Goal: Task Accomplishment & Management: Complete application form

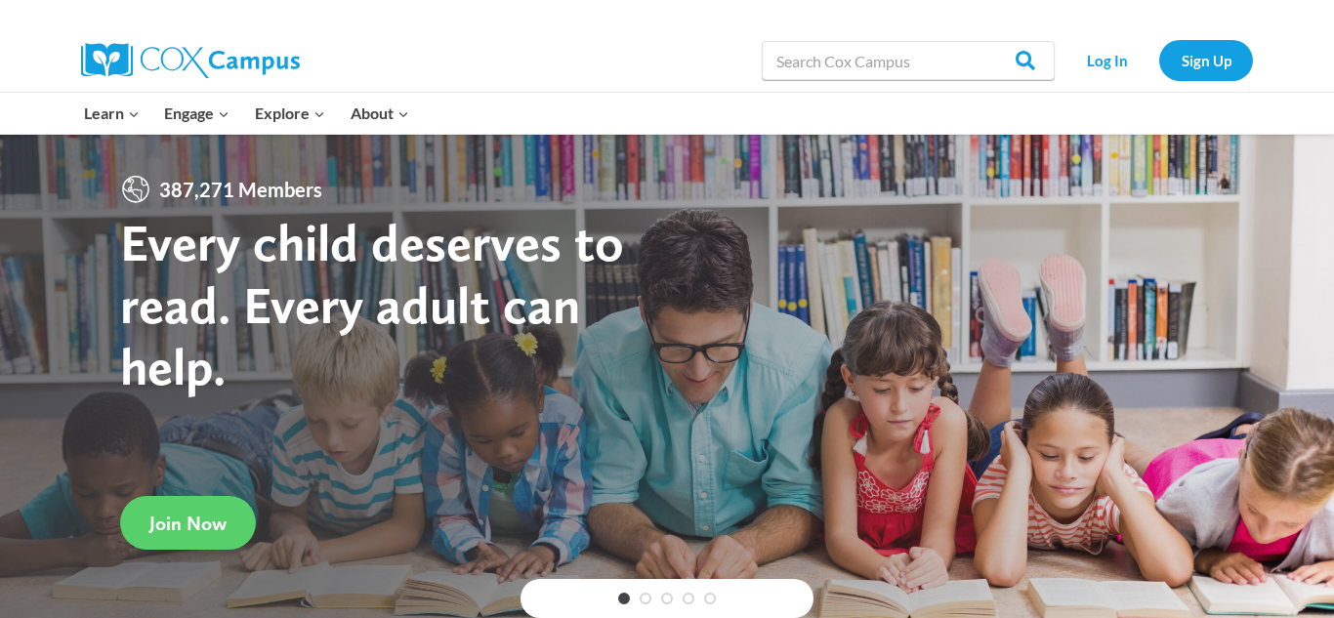
click at [1090, 65] on link "Log In" at bounding box center [1106, 60] width 85 height 40
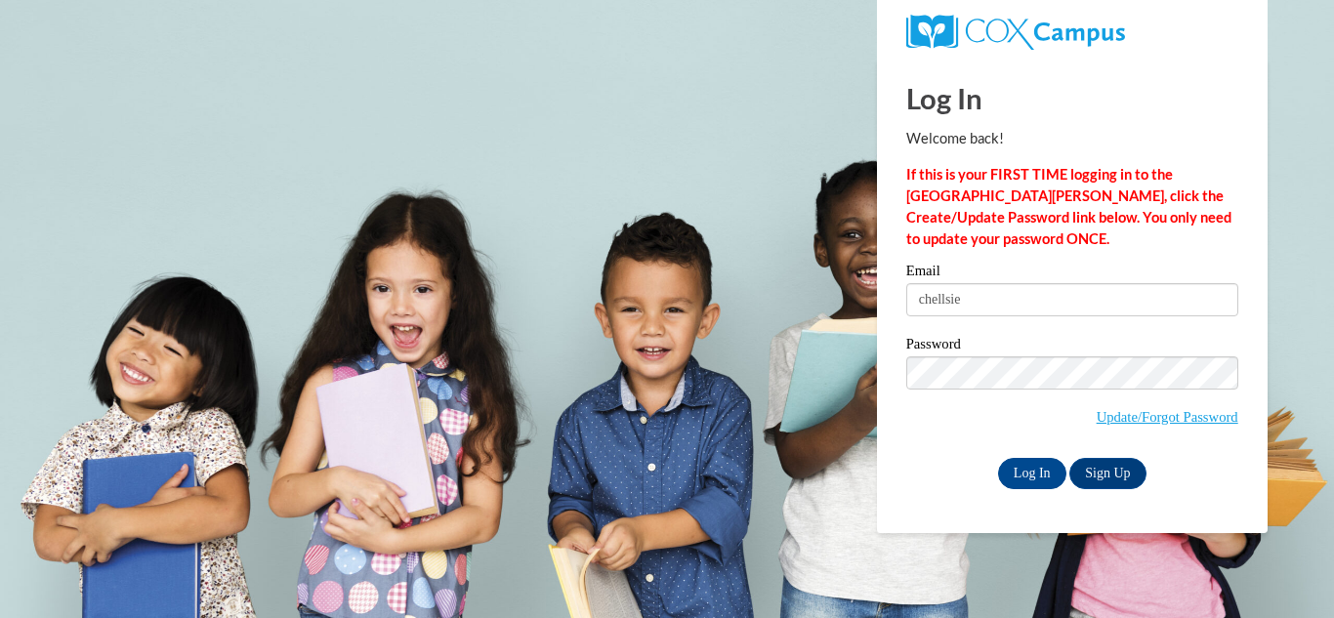
type input "chellsie4592@icloud.com"
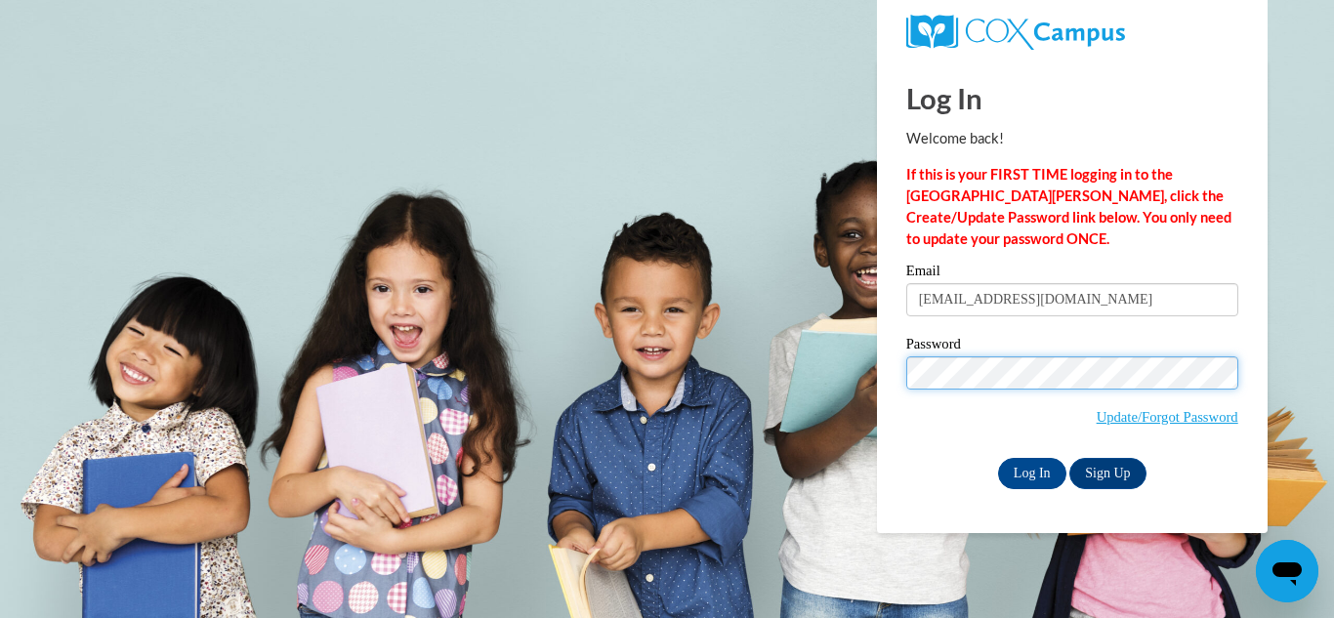
click at [998, 458] on input "Log In" at bounding box center [1032, 473] width 68 height 31
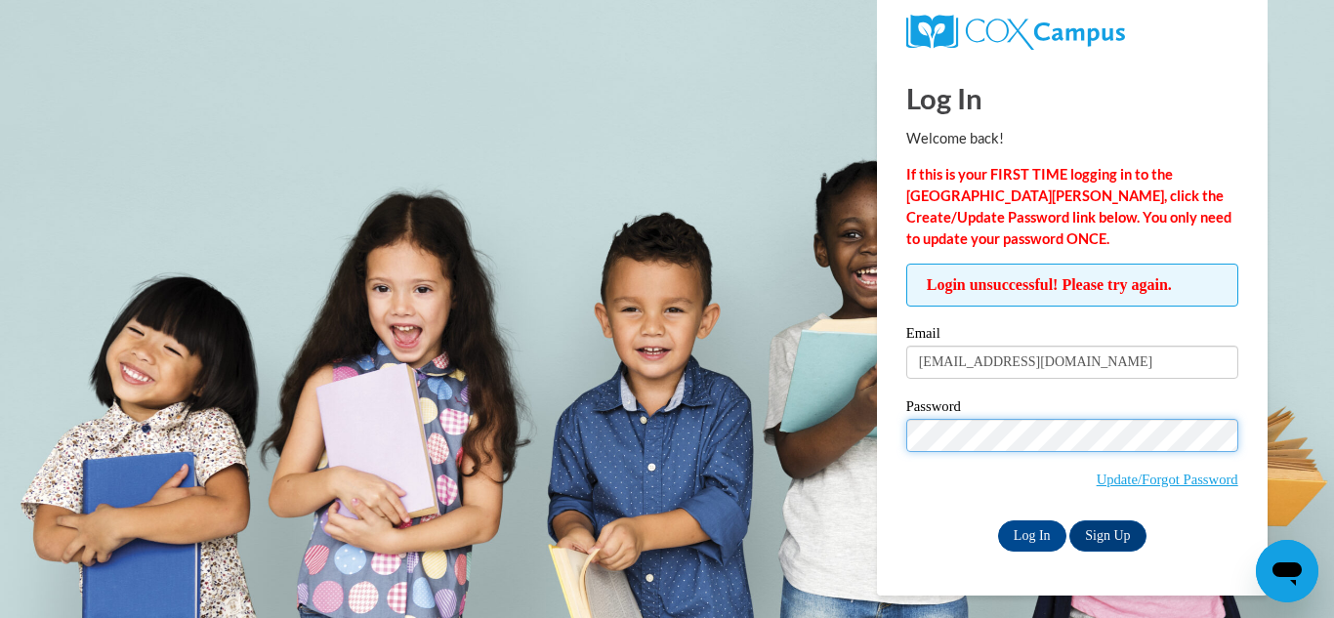
click at [998, 520] on input "Log In" at bounding box center [1032, 535] width 68 height 31
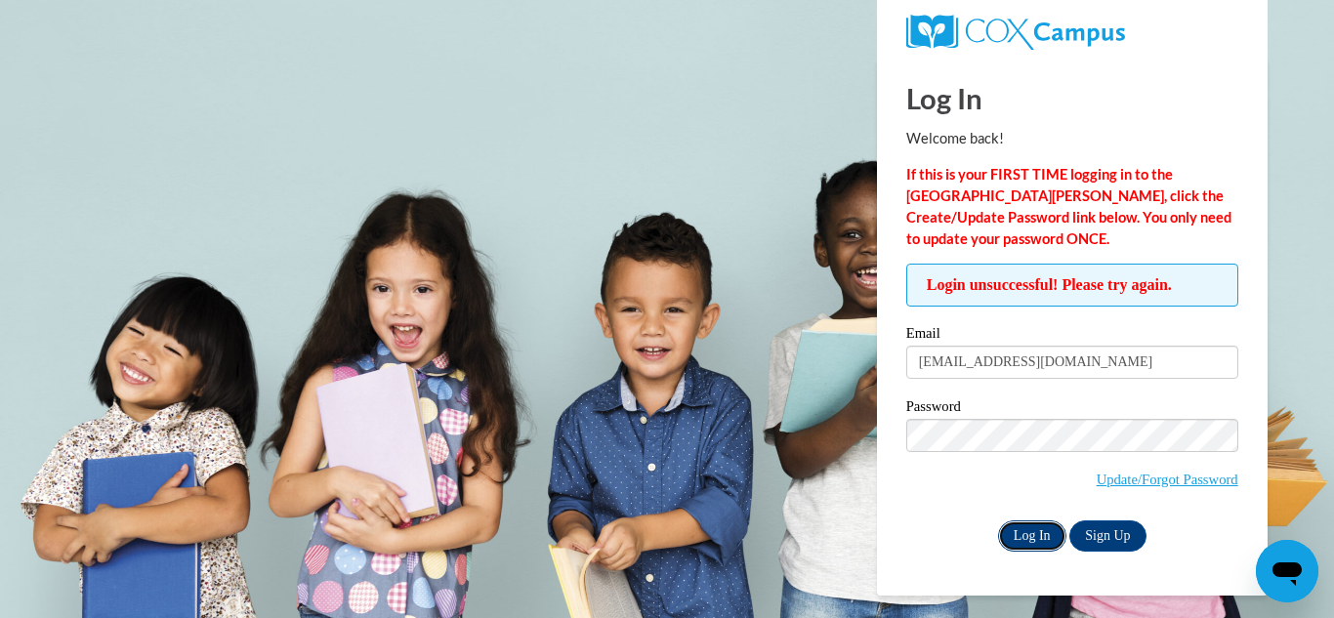
click at [1051, 536] on input "Log In" at bounding box center [1032, 535] width 68 height 31
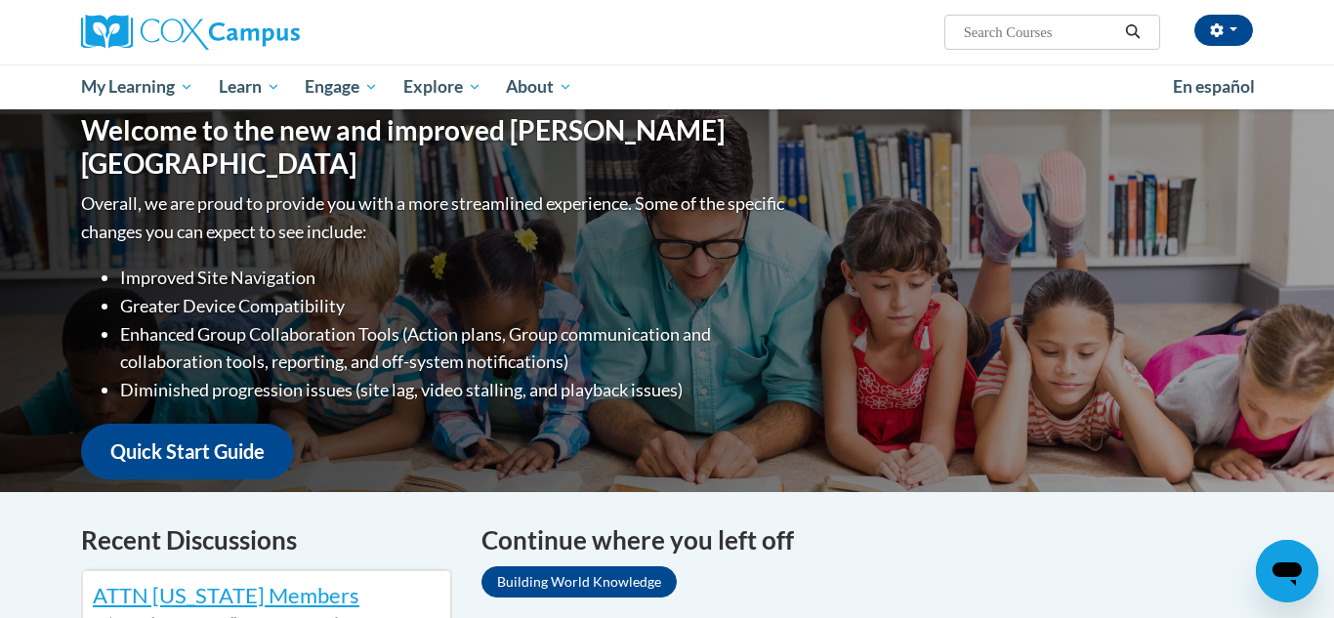
scroll to position [195, 0]
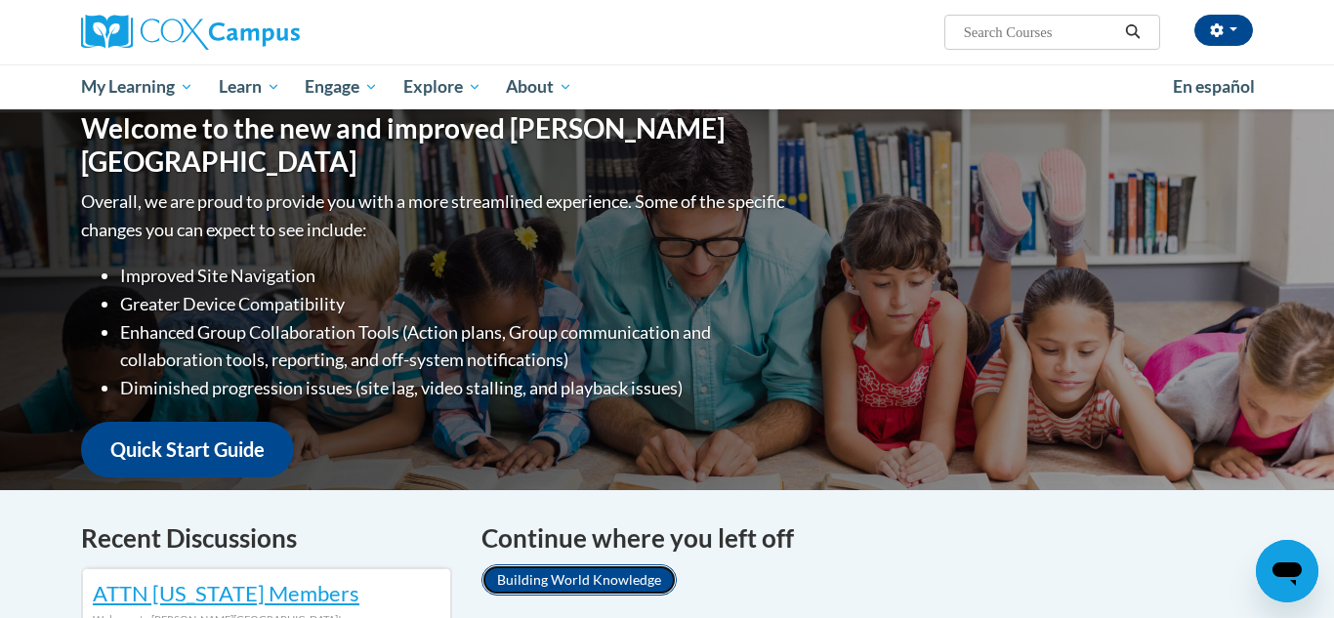
click at [606, 574] on link "Building World Knowledge" at bounding box center [578, 579] width 195 height 31
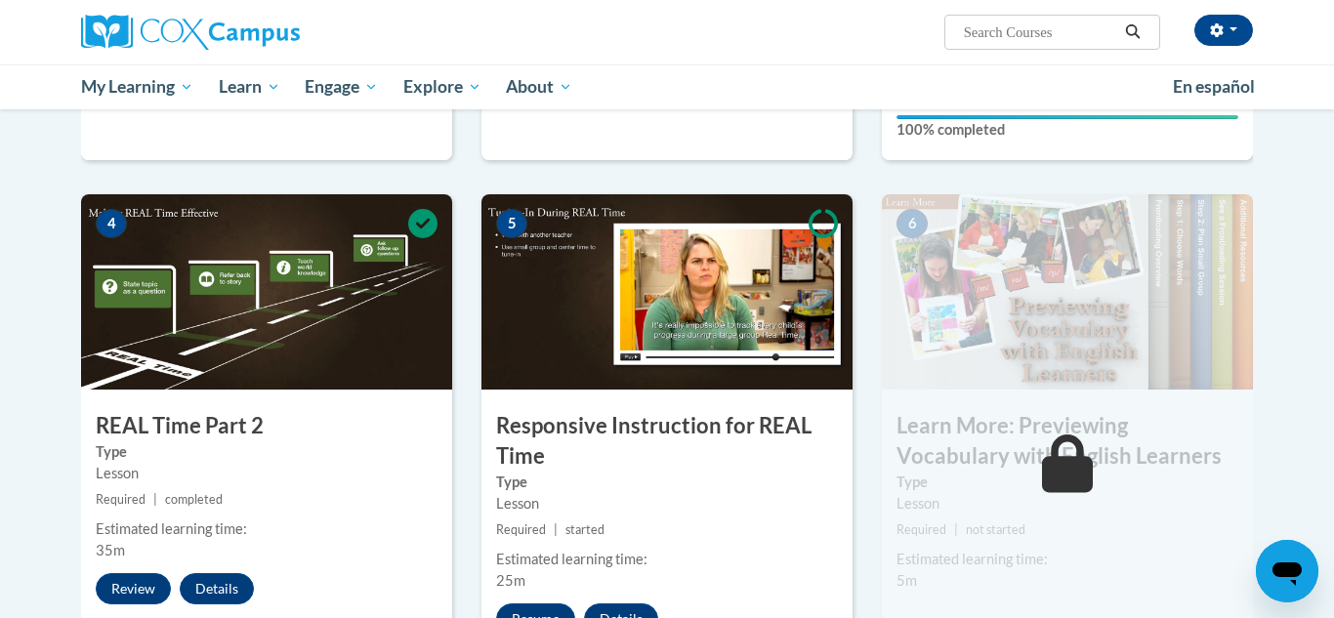
scroll to position [859, 0]
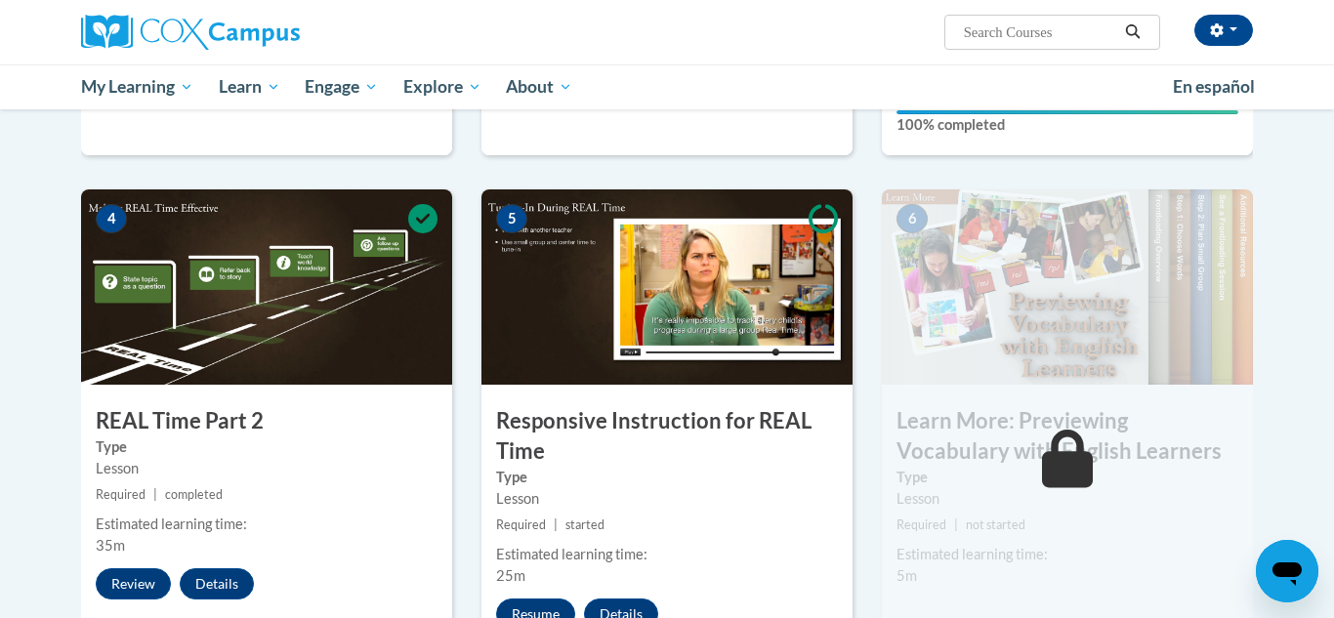
click at [686, 289] on img at bounding box center [666, 286] width 371 height 195
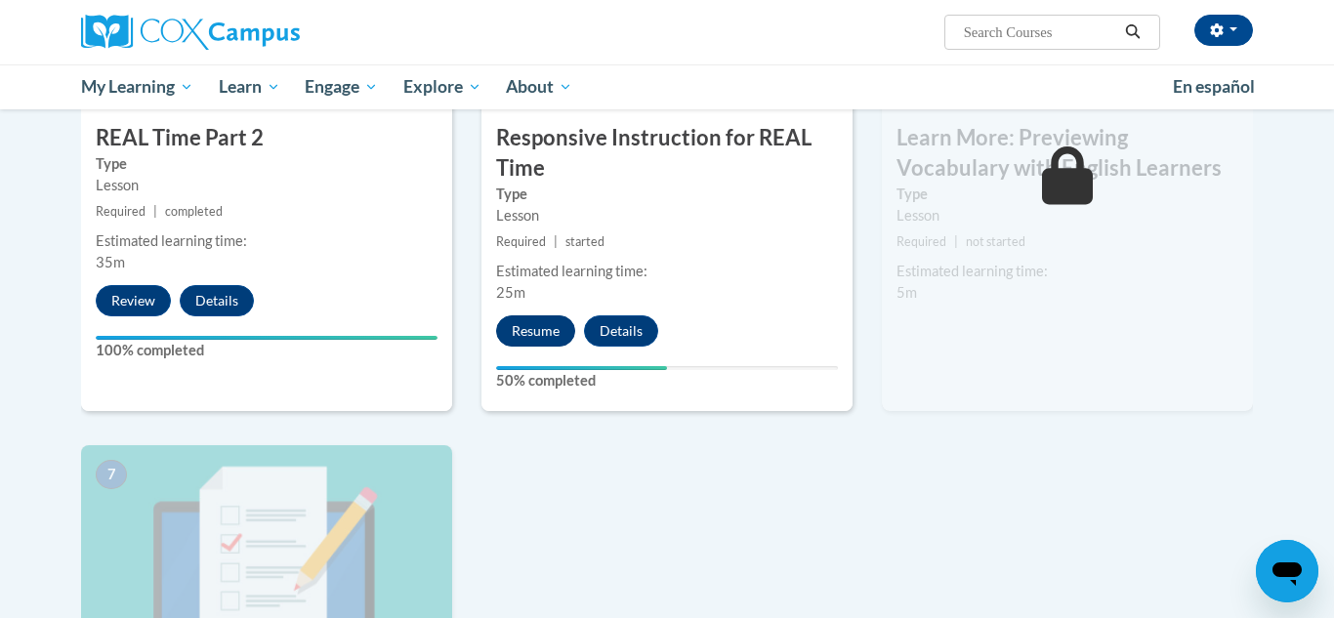
scroll to position [1133, 0]
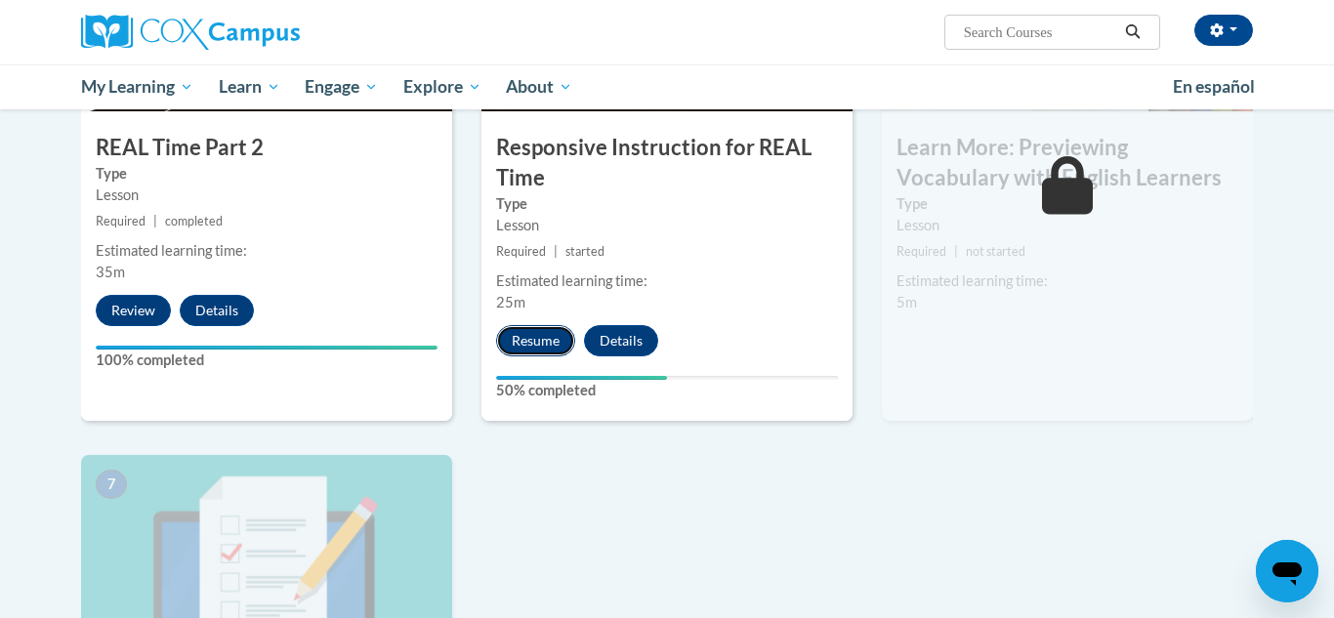
click at [550, 346] on button "Resume" at bounding box center [535, 340] width 79 height 31
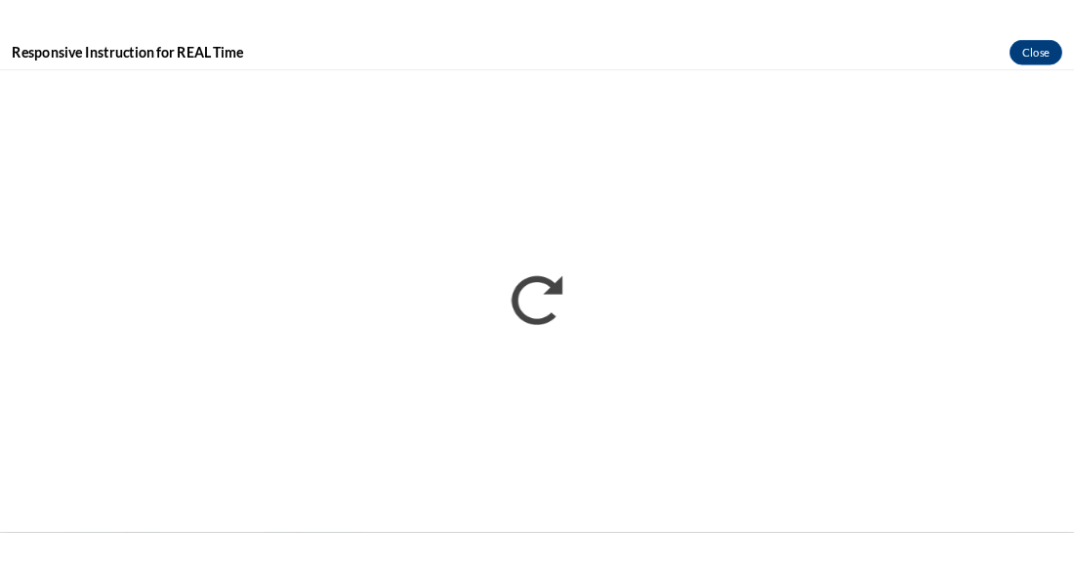
scroll to position [0, 0]
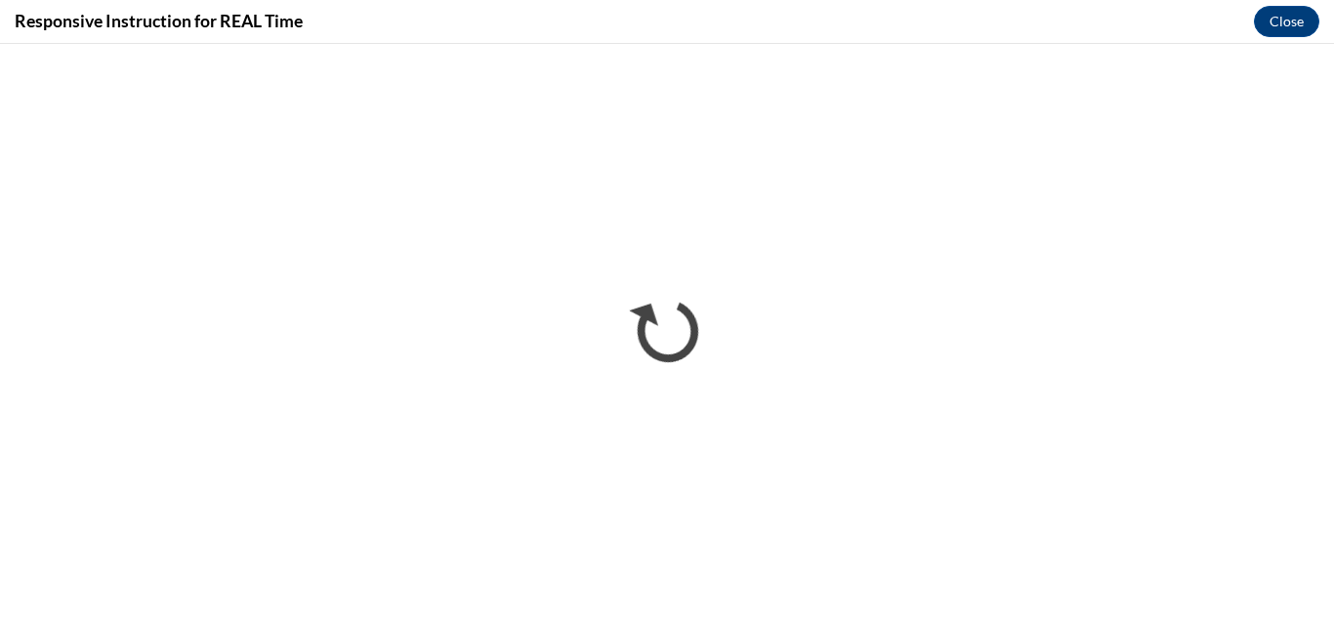
click at [847, 40] on div "Responsive Instruction for REAL Time Close" at bounding box center [667, 22] width 1334 height 44
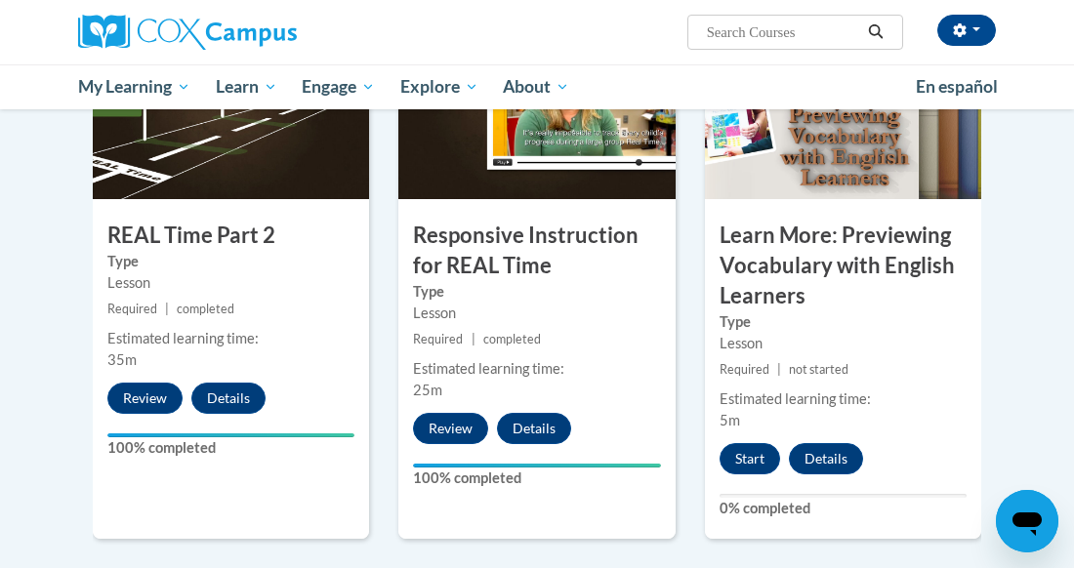
scroll to position [1094, 0]
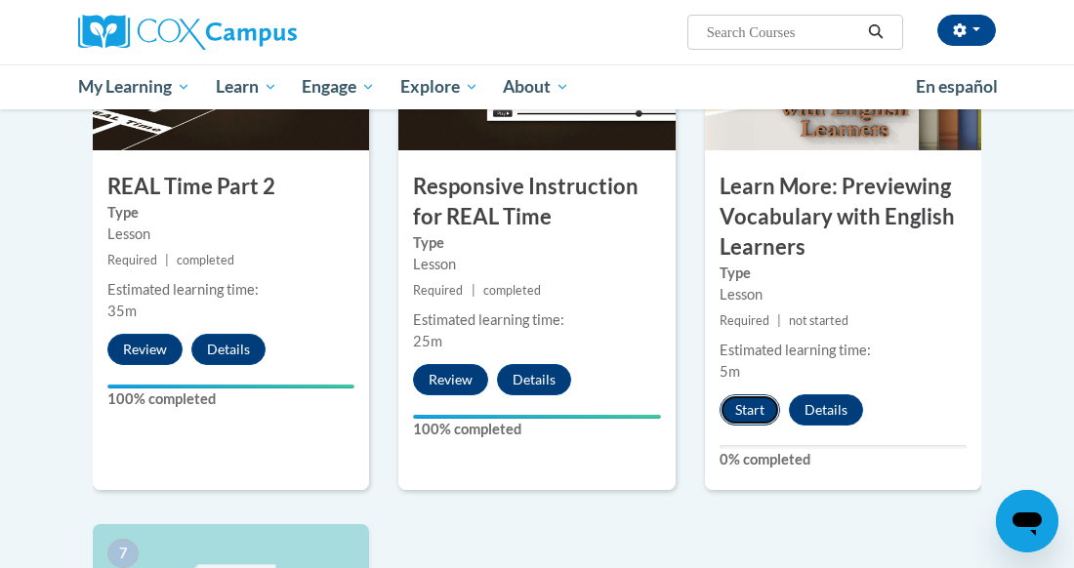
click at [766, 413] on button "Start" at bounding box center [750, 409] width 61 height 31
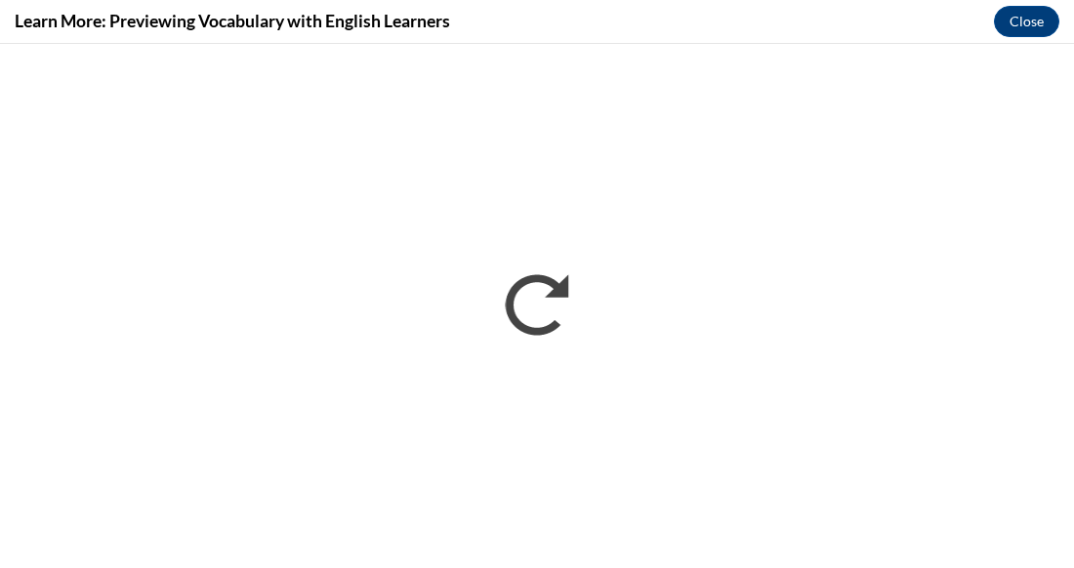
scroll to position [0, 0]
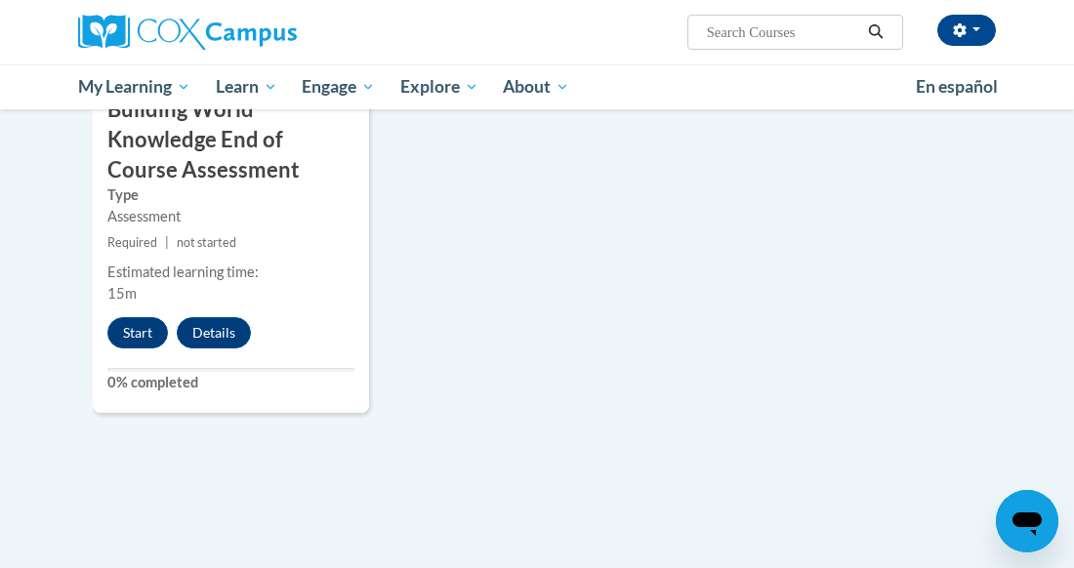
scroll to position [1757, 0]
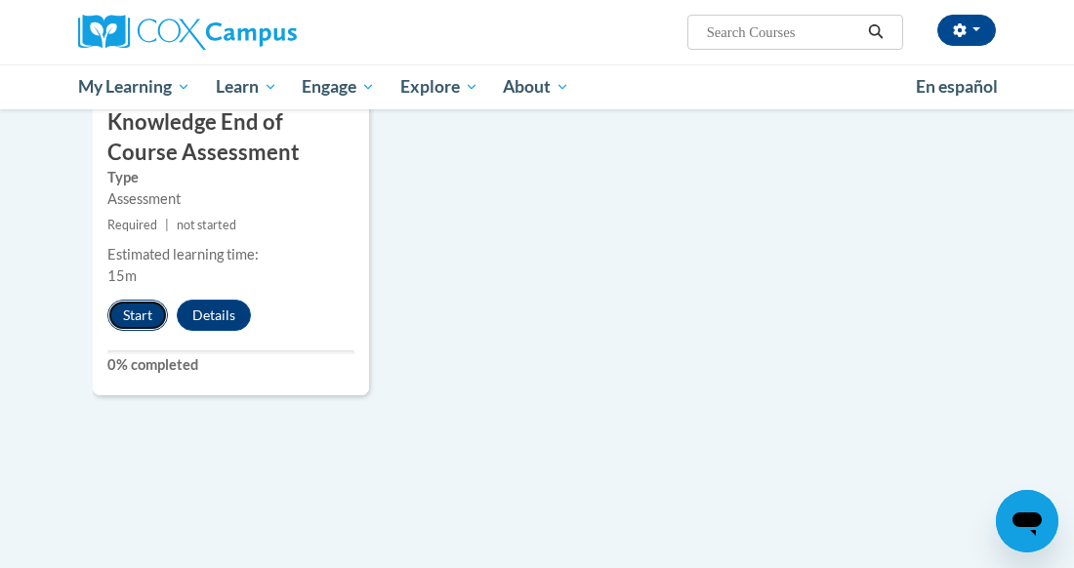
click at [148, 324] on button "Start" at bounding box center [137, 315] width 61 height 31
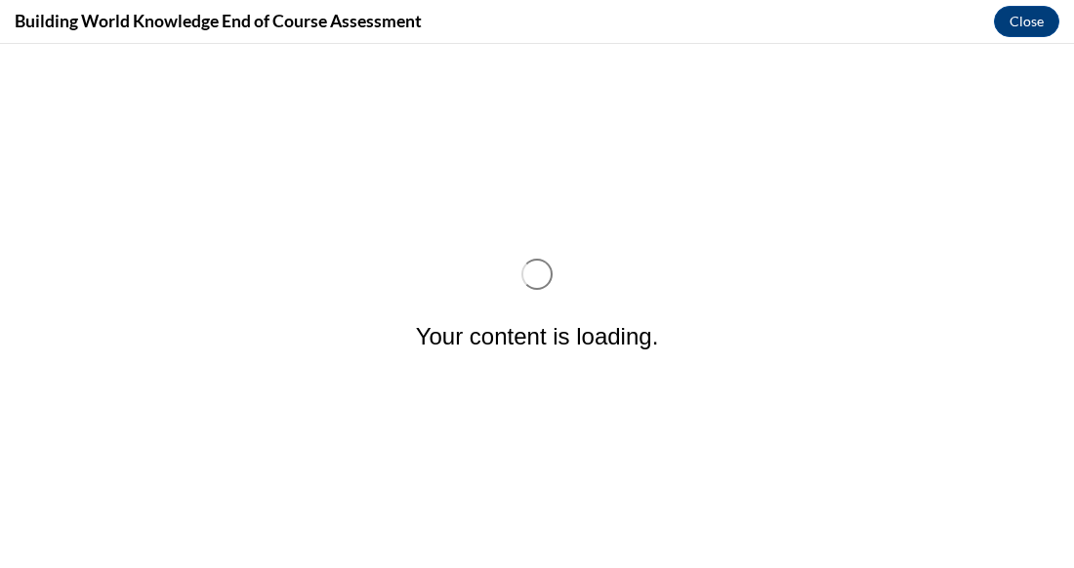
scroll to position [0, 0]
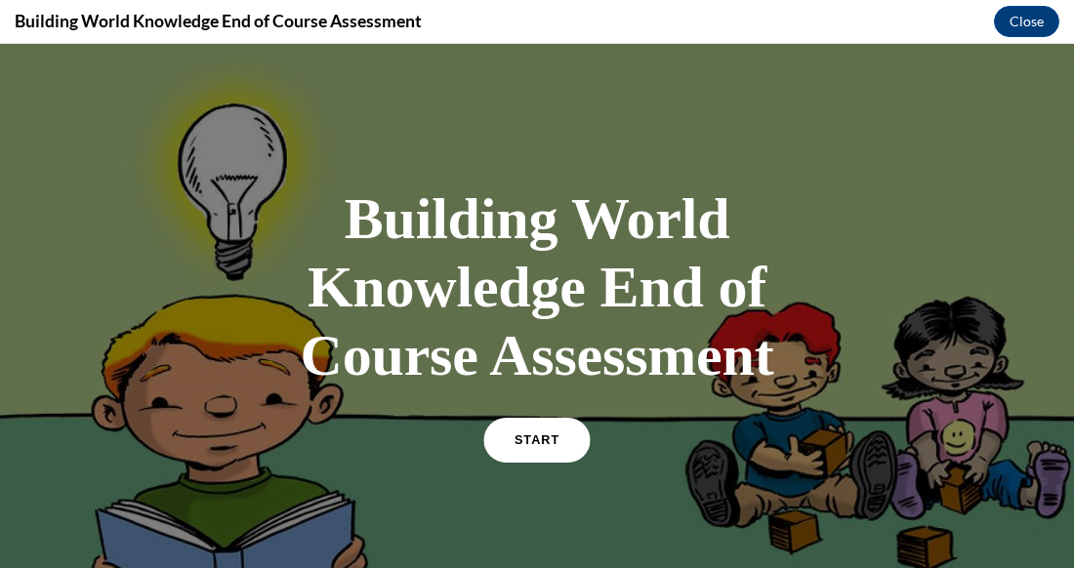
click at [528, 460] on link "START" at bounding box center [536, 440] width 106 height 45
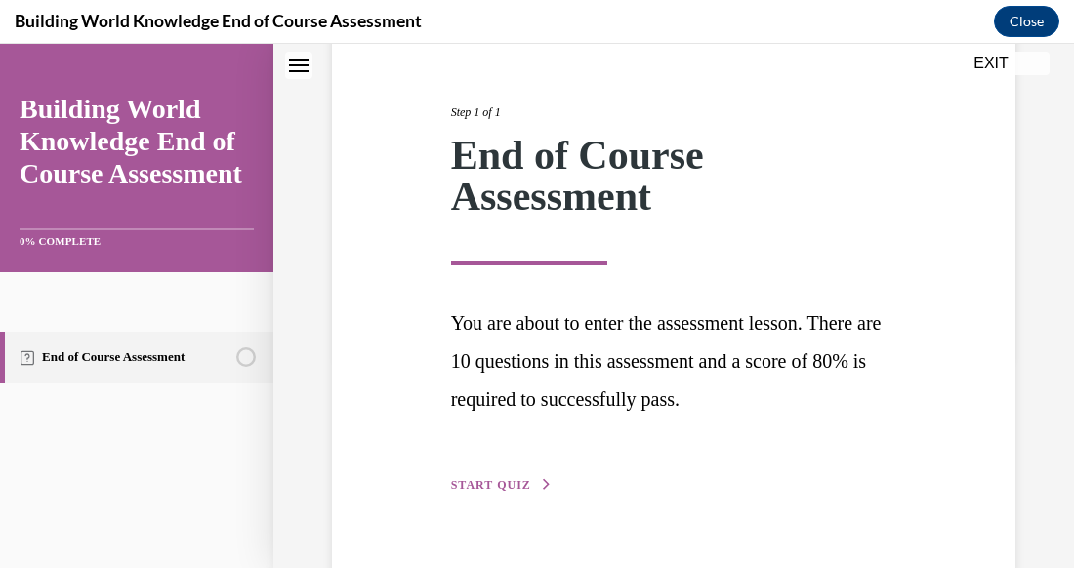
scroll to position [258, 0]
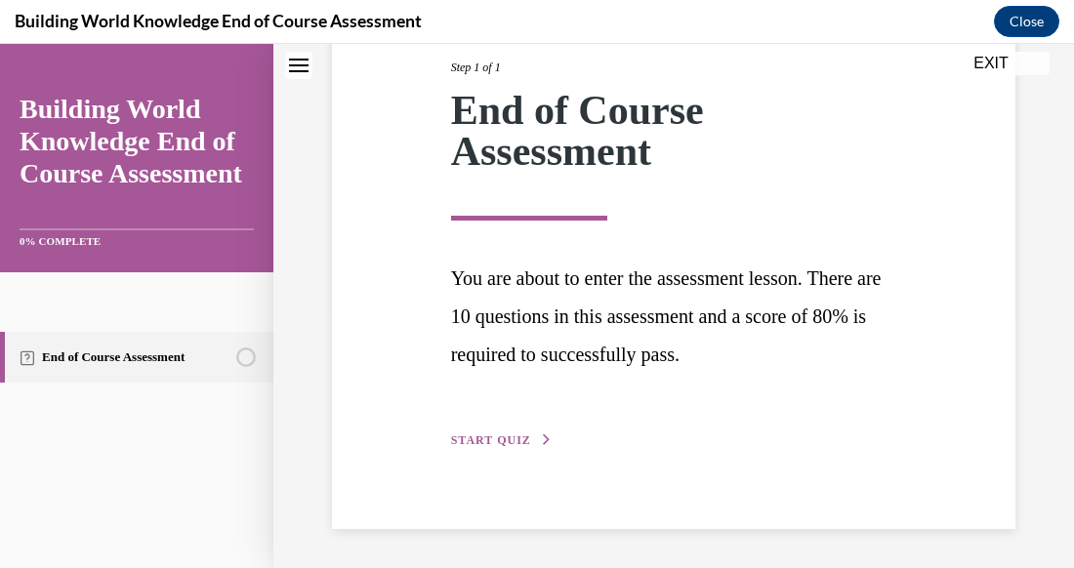
click at [518, 426] on div "Step 1 of 1 End of Course Assessment You are about to enter the assessment less…" at bounding box center [673, 232] width 475 height 437
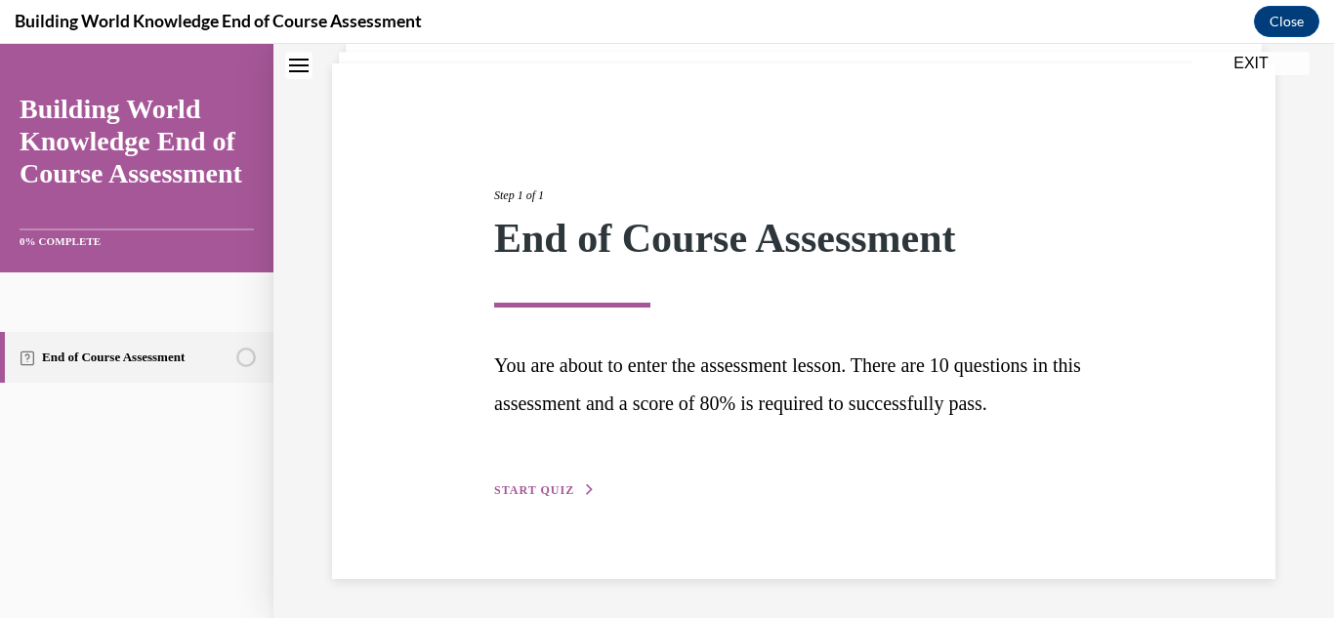
scroll to position [130, 0]
click at [523, 484] on span "START QUIZ" at bounding box center [534, 490] width 80 height 14
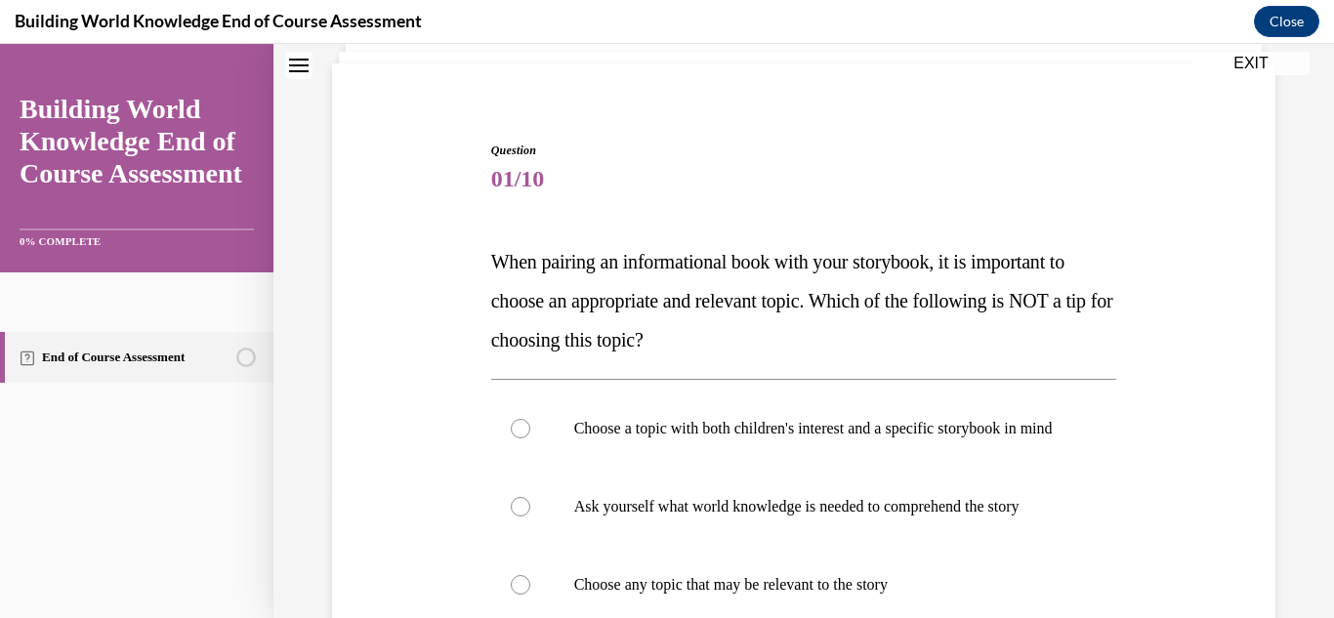
click at [435, 453] on div "Question 01/10 When pairing an informational book with your storybook, it is im…" at bounding box center [803, 591] width 953 height 1017
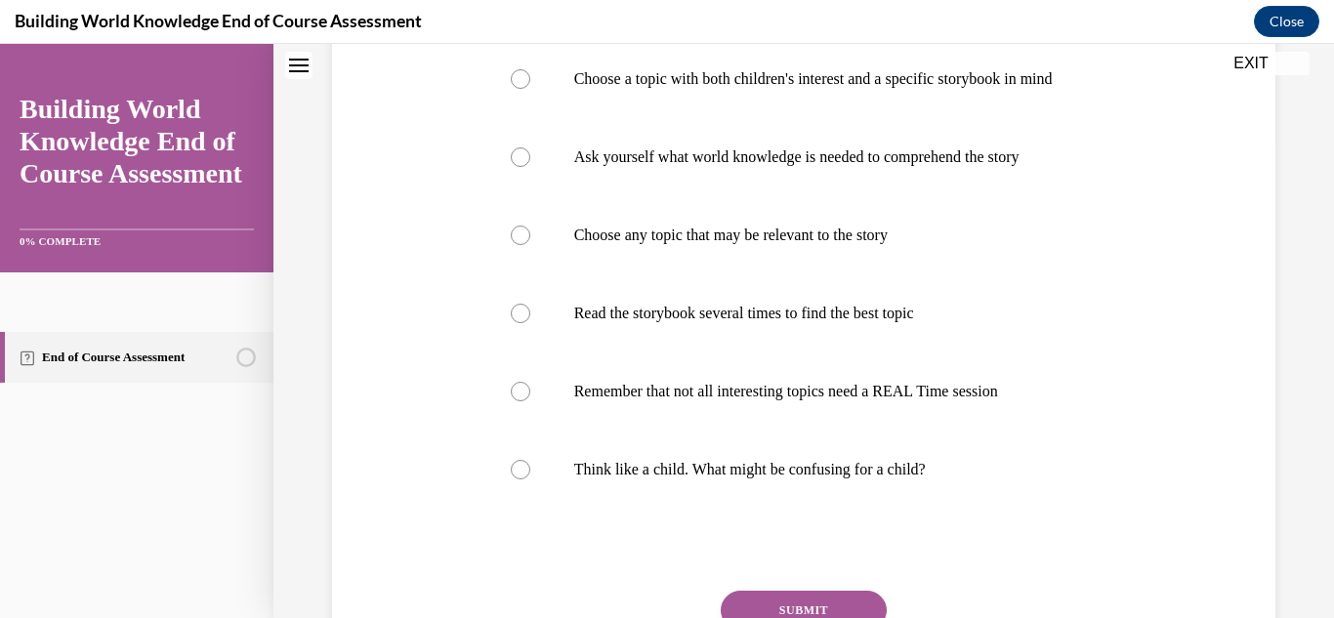
scroll to position [481, 0]
click at [516, 345] on label "Read the storybook several times to find the best topic" at bounding box center [804, 311] width 626 height 78
click at [516, 321] on input "Read the storybook several times to find the best topic" at bounding box center [521, 312] width 20 height 20
radio input "true"
click at [780, 567] on button "SUBMIT" at bounding box center [804, 608] width 166 height 39
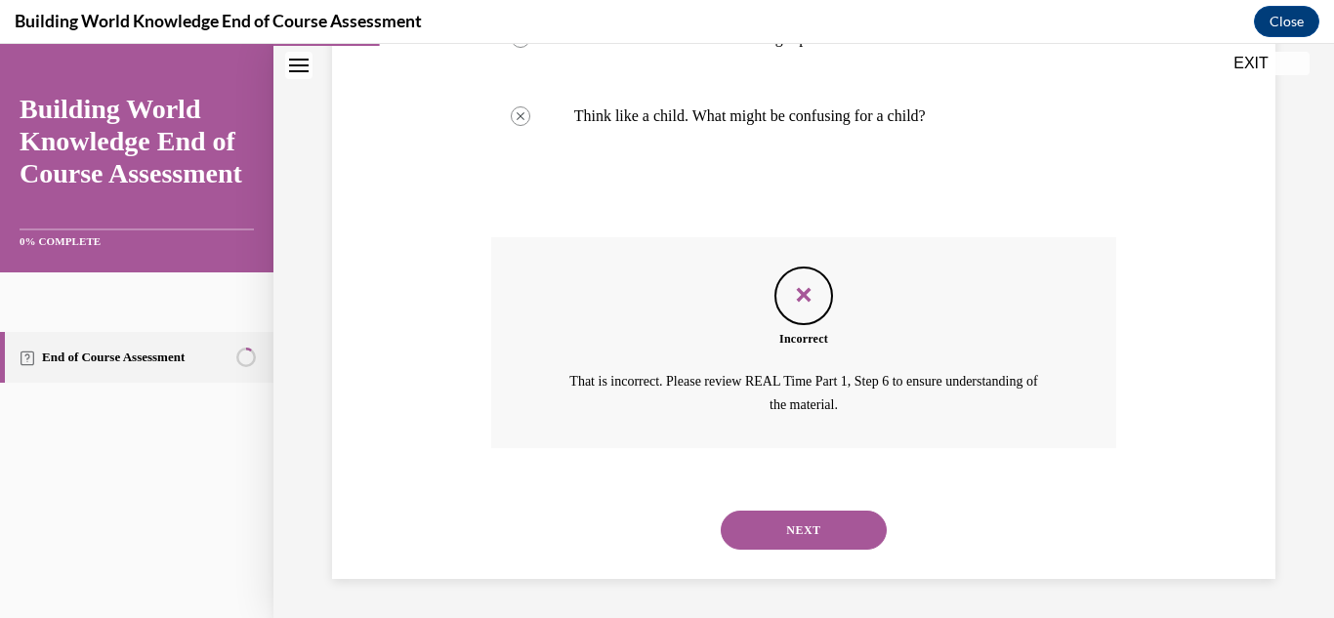
scroll to position [852, 0]
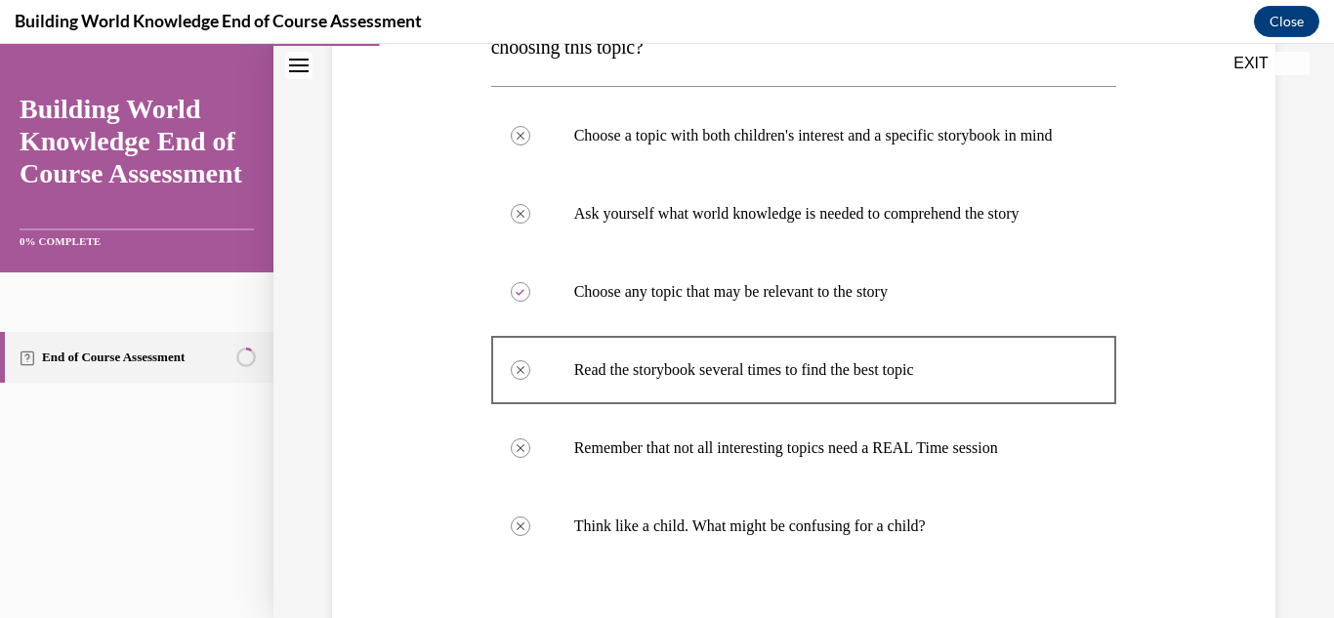
scroll to position [462, 0]
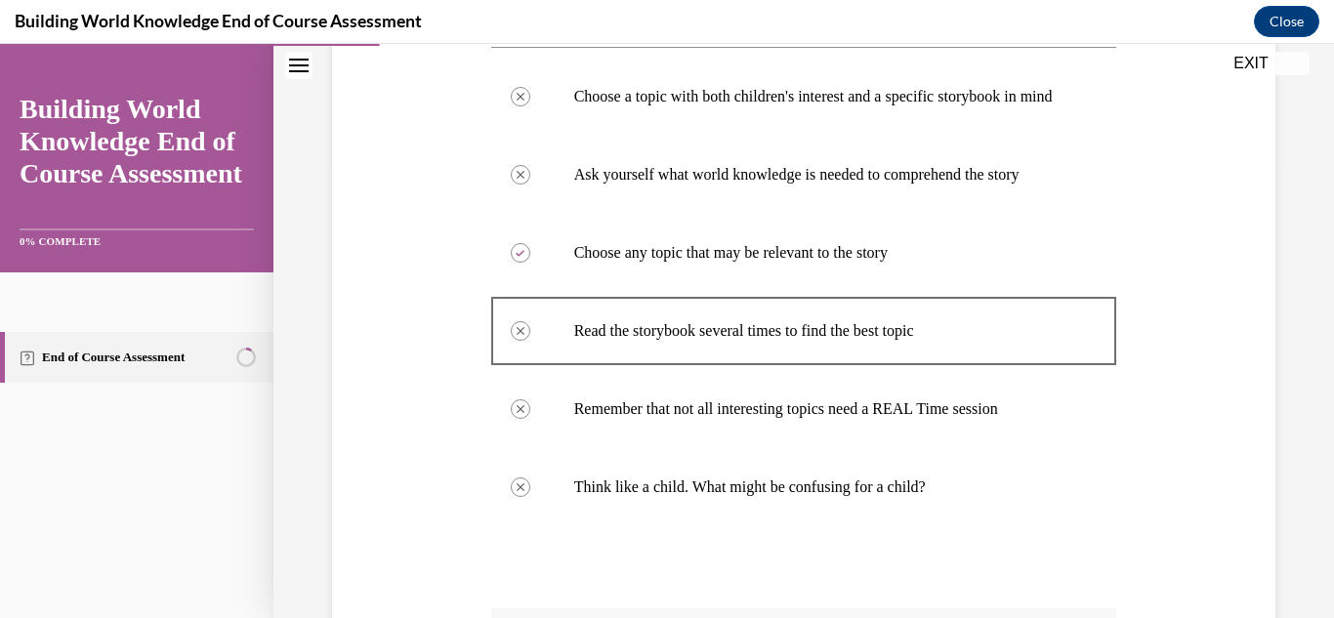
click at [379, 427] on div "Question 01/10 When pairing an informational book with your storybook, it is im…" at bounding box center [803, 350] width 953 height 1199
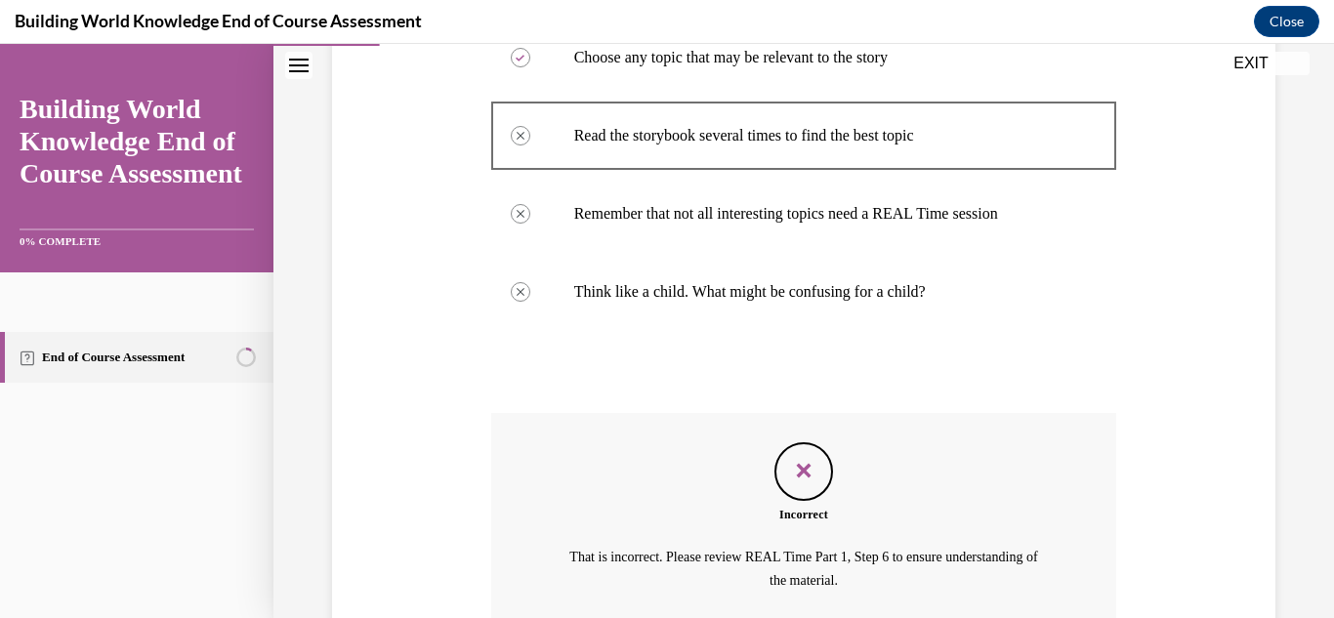
scroll to position [774, 0]
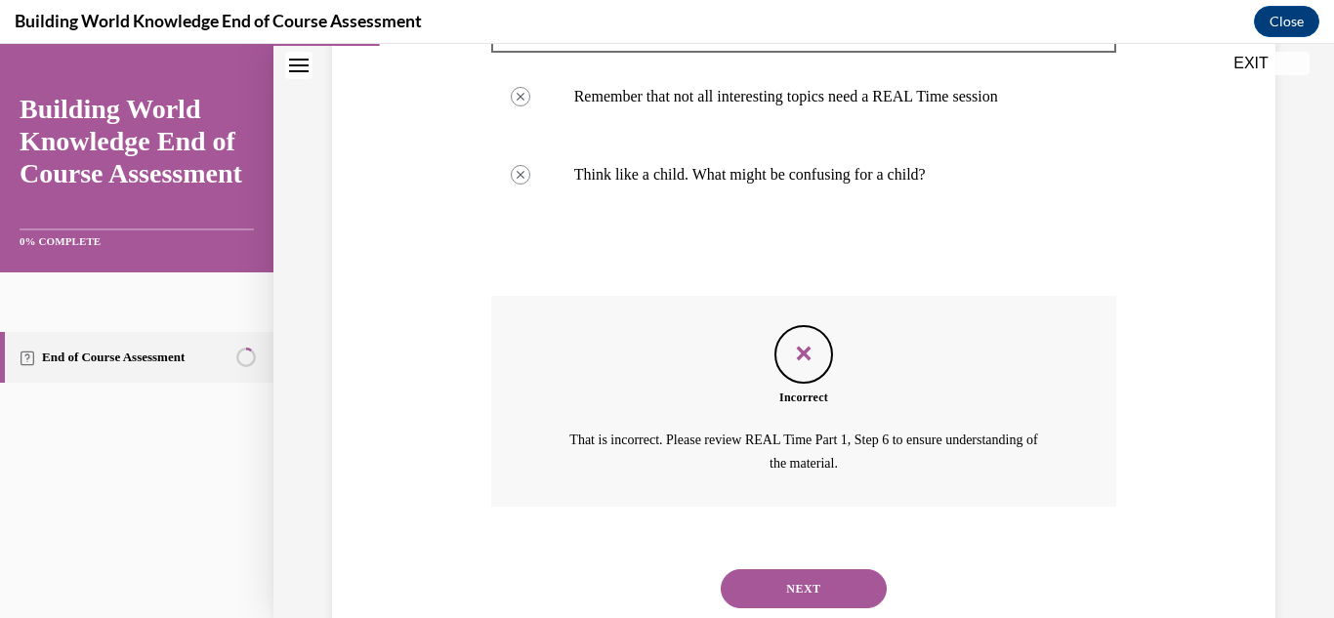
click at [857, 567] on button "NEXT" at bounding box center [804, 588] width 166 height 39
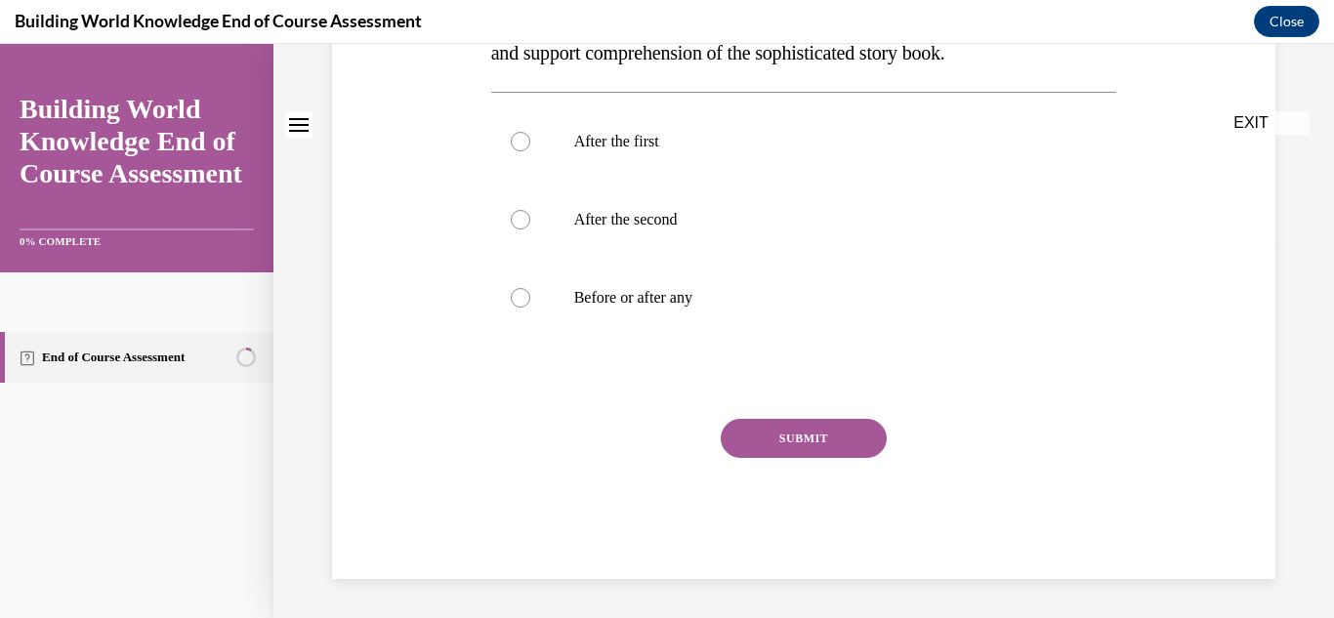
scroll to position [0, 0]
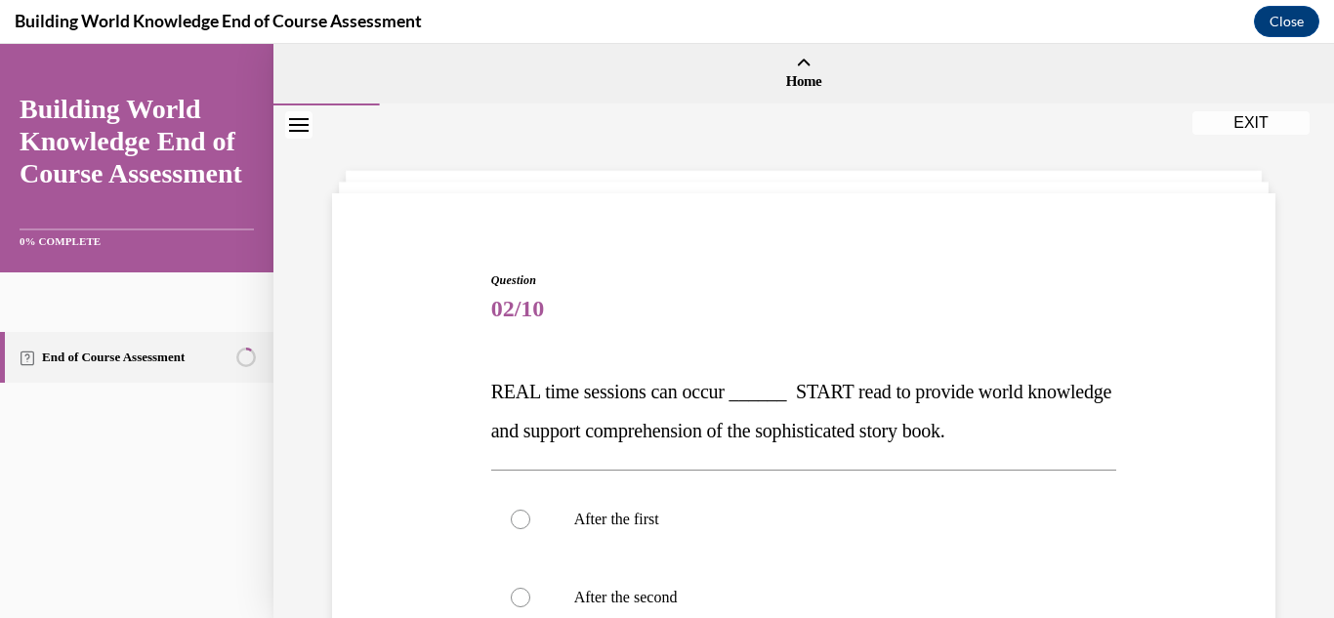
click at [376, 456] on div "Question 02/10 REAL time sessions can occur ______ START read to provide world …" at bounding box center [803, 585] width 953 height 744
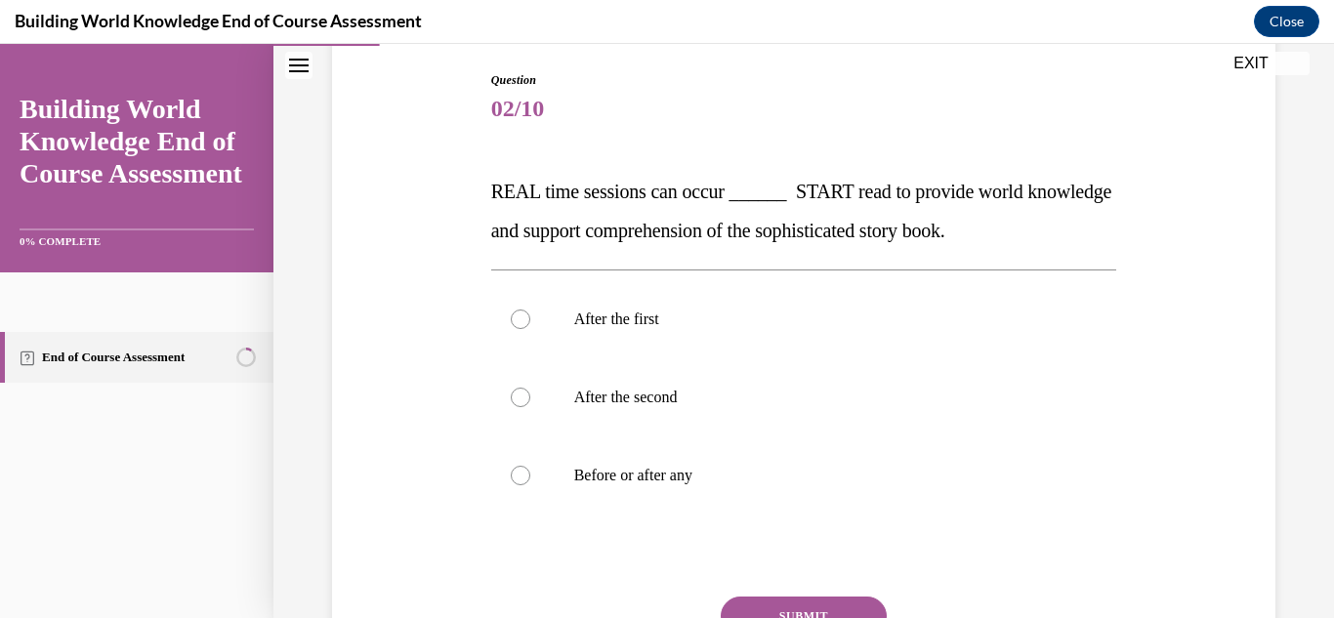
scroll to position [234, 0]
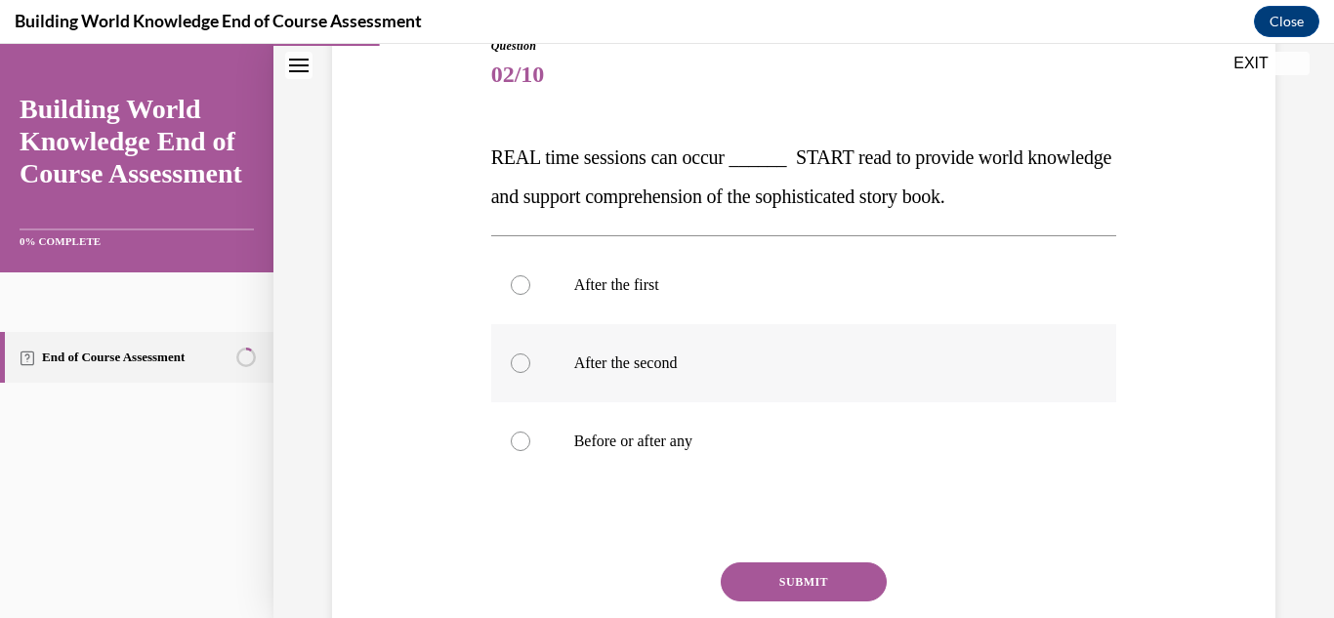
click at [517, 376] on label "After the second" at bounding box center [804, 363] width 626 height 78
click at [517, 373] on input "After the second" at bounding box center [521, 363] width 20 height 20
radio input "true"
click at [769, 567] on button "SUBMIT" at bounding box center [804, 581] width 166 height 39
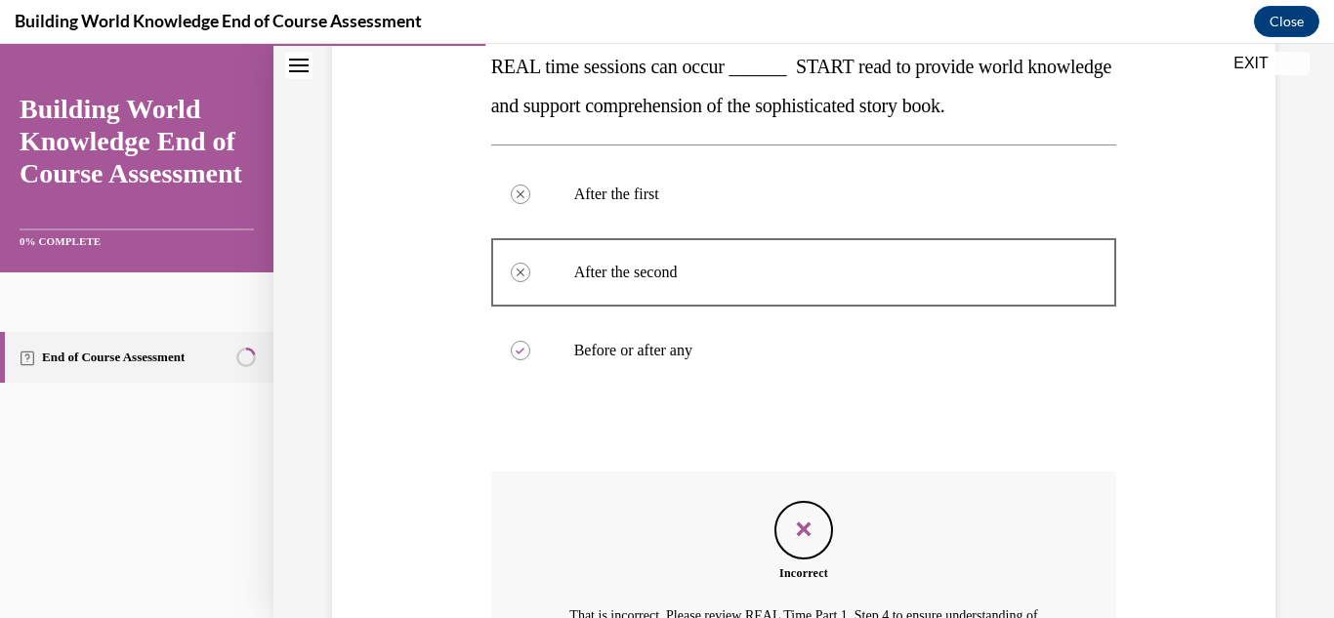
scroll to position [286, 0]
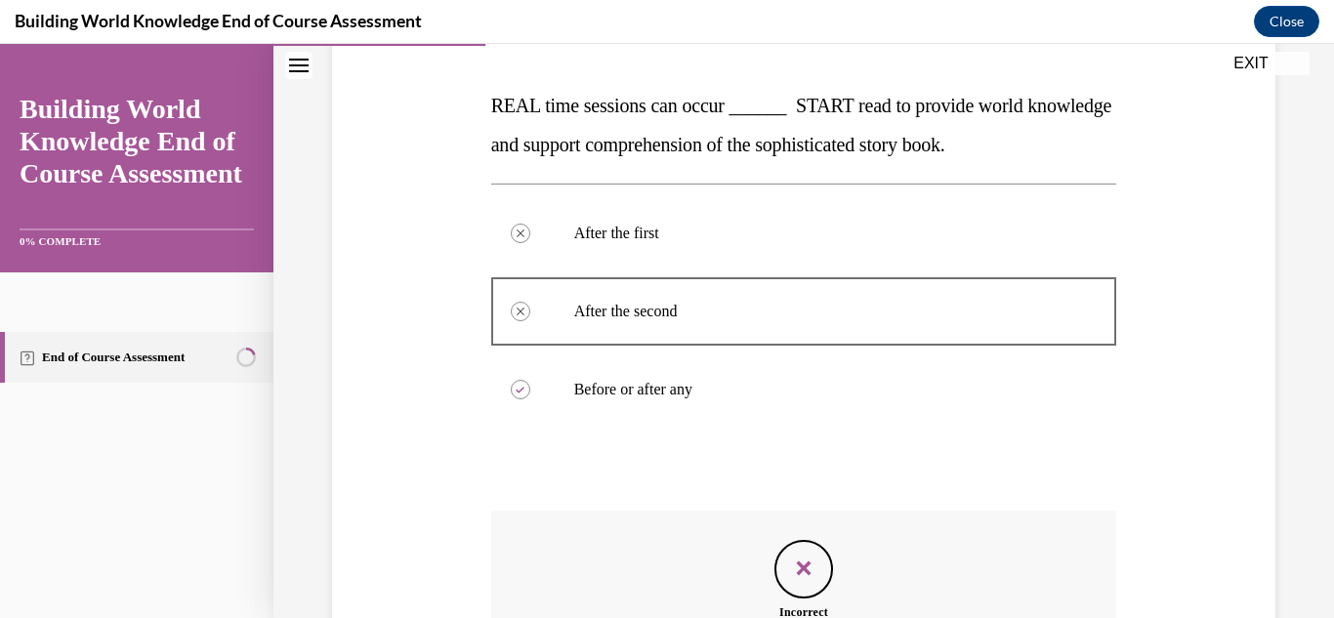
click at [1073, 463] on div "Question 02/10 REAL time sessions can occur ______ START read to provide world …" at bounding box center [803, 390] width 953 height 926
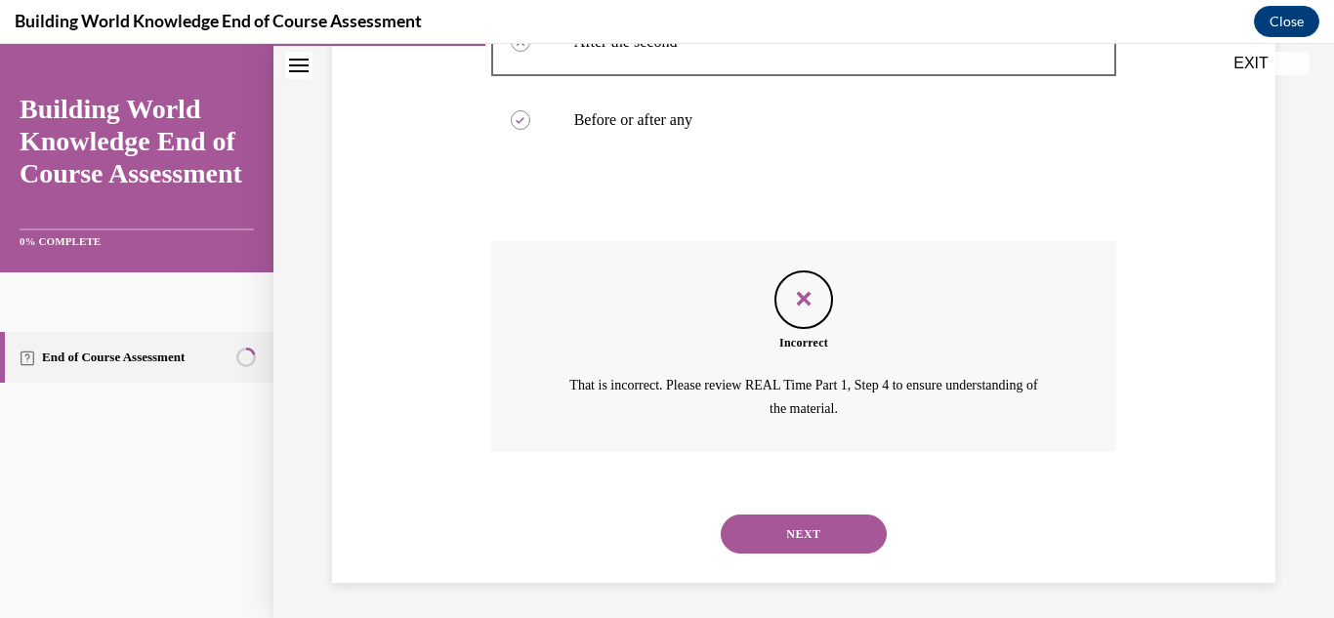
scroll to position [559, 0]
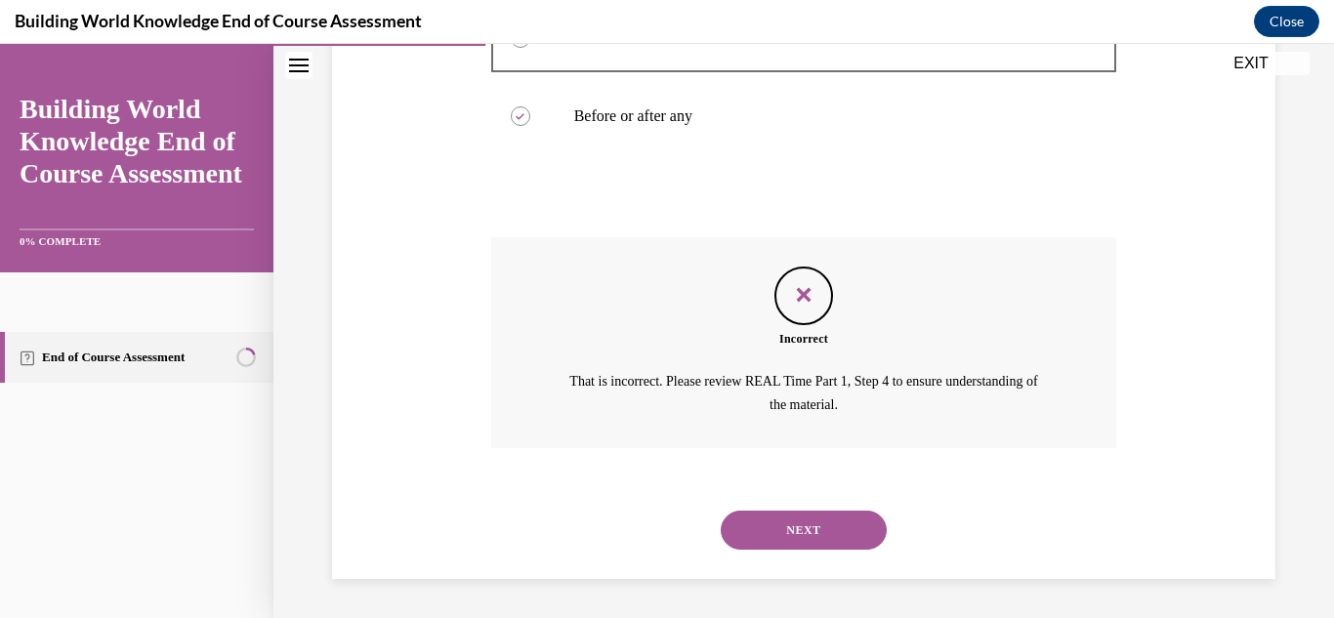
click at [776, 523] on button "NEXT" at bounding box center [804, 530] width 166 height 39
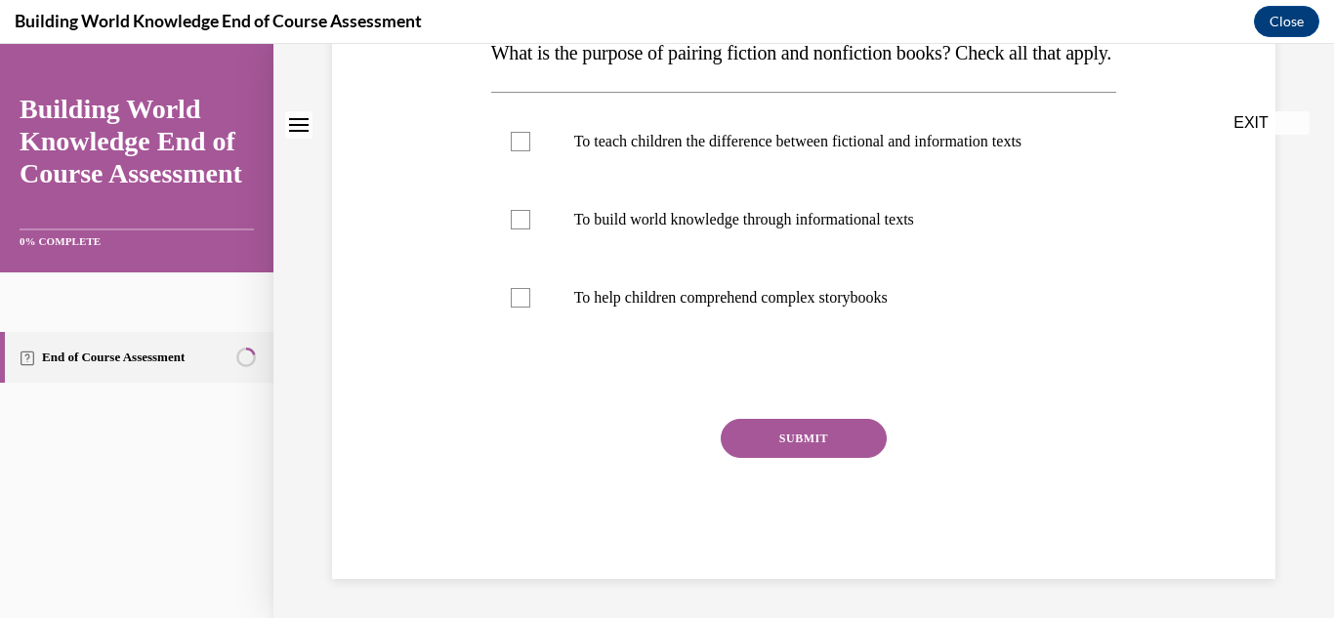
scroll to position [0, 0]
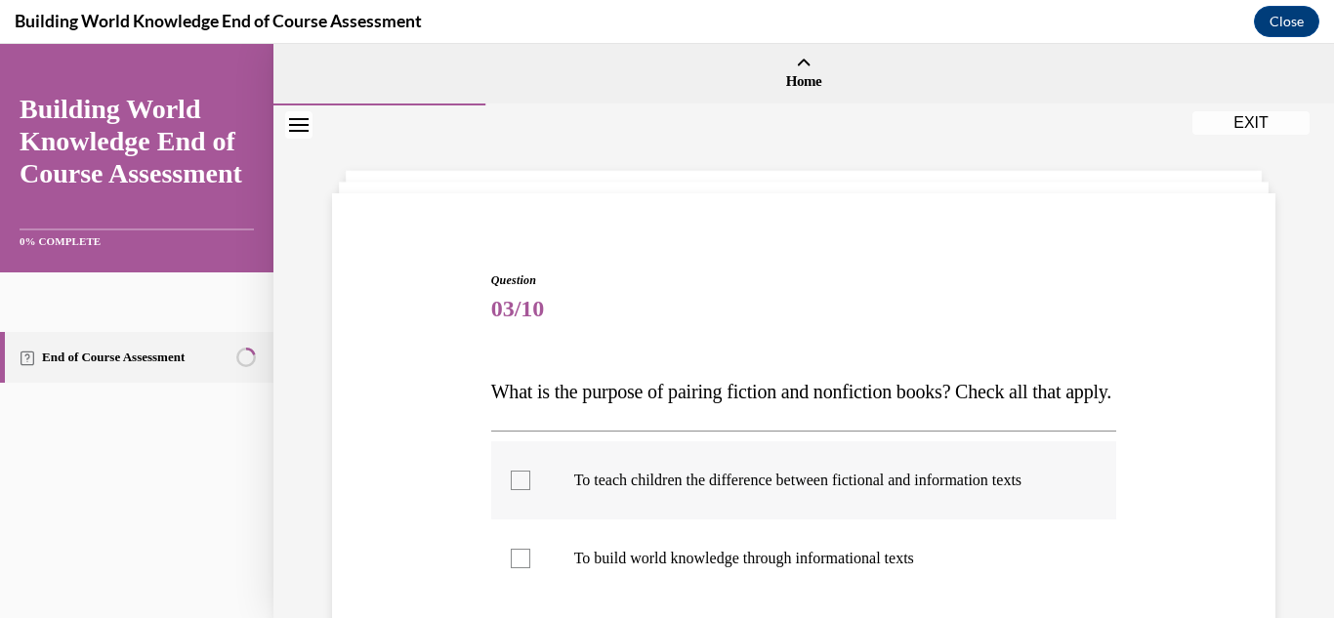
click at [525, 490] on div at bounding box center [521, 481] width 20 height 20
click at [525, 490] on input "To teach children the difference between fictional and information texts" at bounding box center [521, 481] width 20 height 20
checkbox input "true"
click at [481, 500] on div "Question 03/10 What is the purpose of pairing fiction and nonfiction books? Che…" at bounding box center [803, 565] width 953 height 705
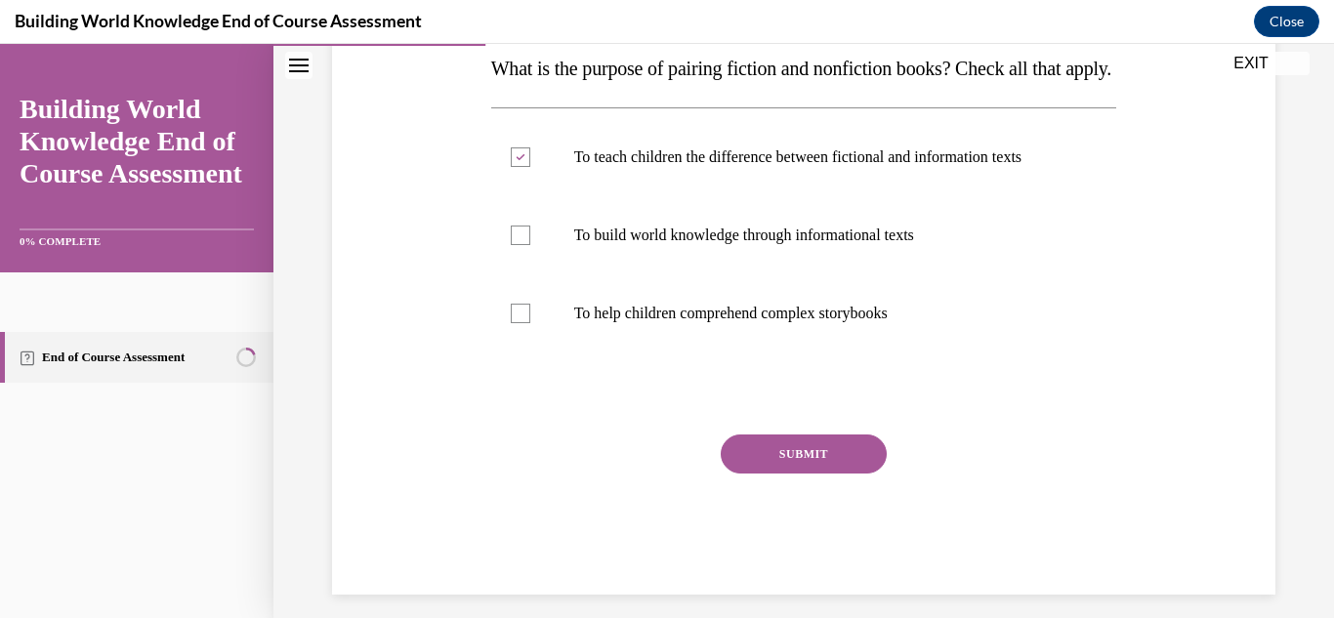
scroll to position [378, 0]
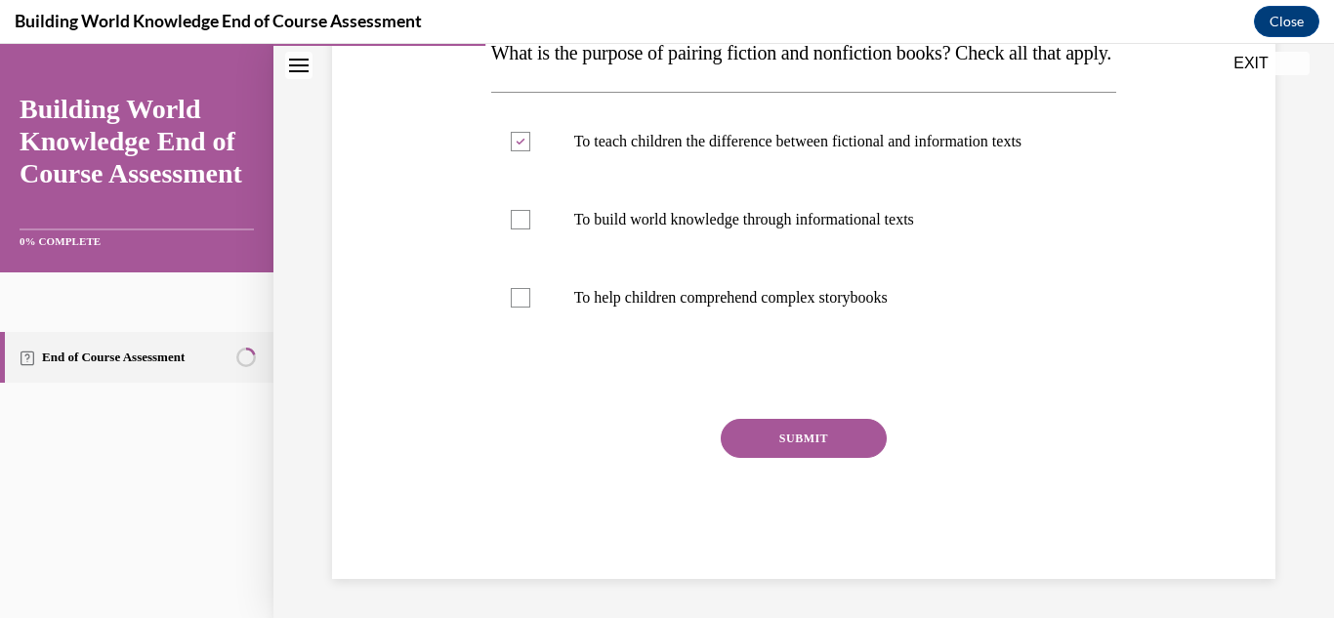
click at [802, 438] on button "SUBMIT" at bounding box center [804, 438] width 166 height 39
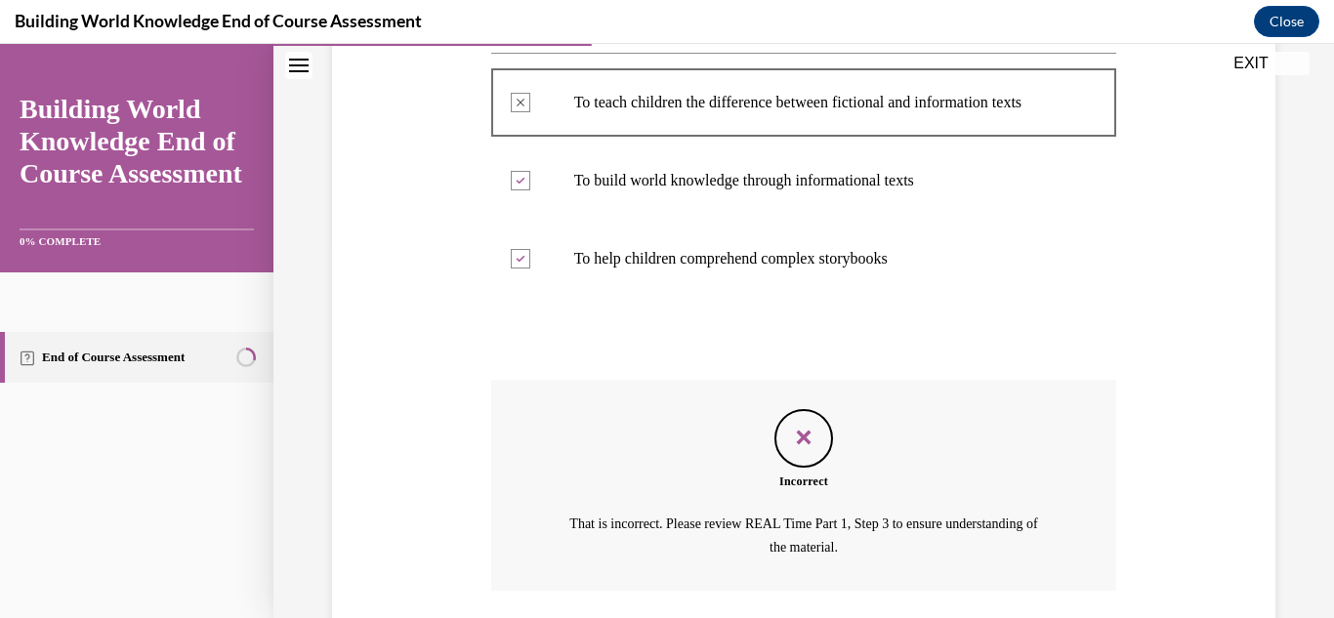
scroll to position [559, 0]
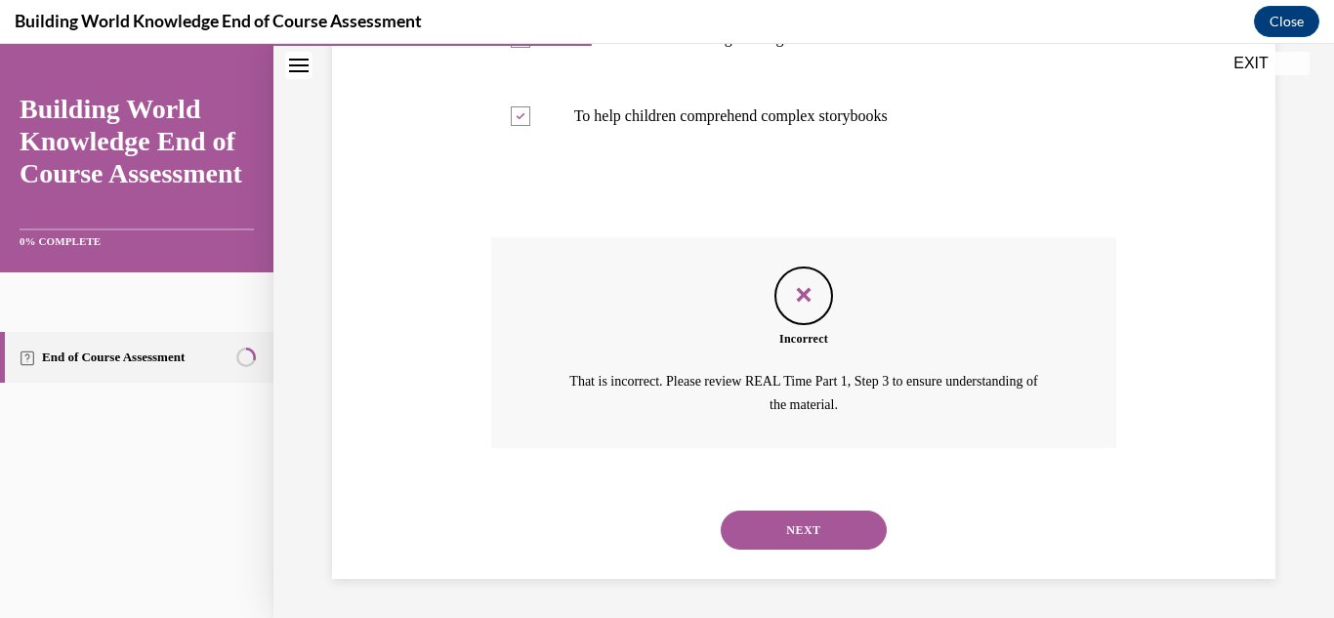
click at [439, 351] on div "Question 03/10 What is the purpose of pairing fiction and nonfiction books? Che…" at bounding box center [803, 135] width 953 height 887
click at [783, 537] on button "NEXT" at bounding box center [804, 530] width 166 height 39
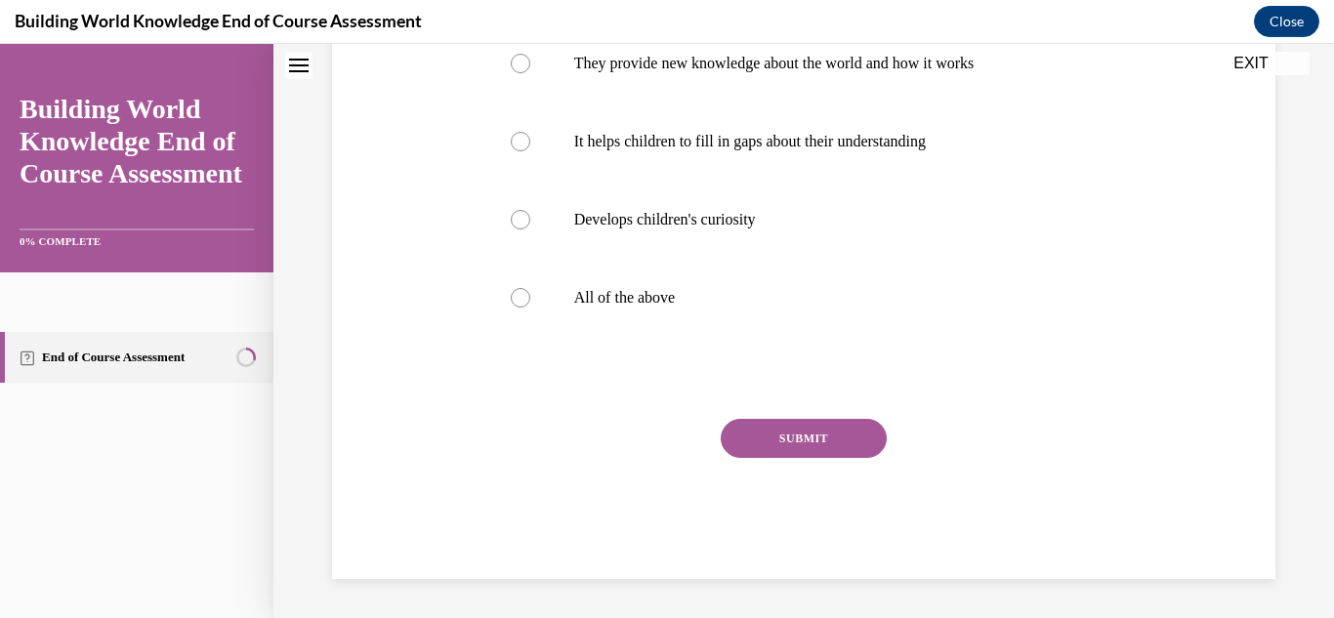
scroll to position [0, 0]
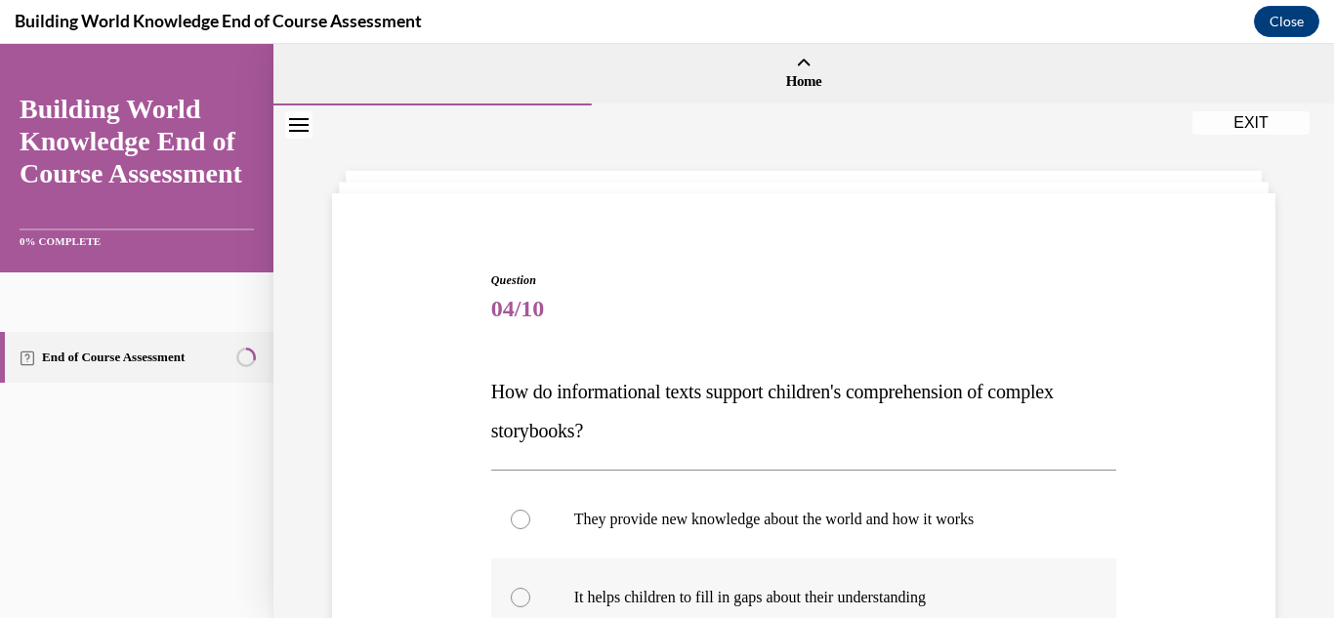
click at [547, 567] on label "It helps children to fill in gaps about their understanding" at bounding box center [804, 597] width 626 height 78
click at [530, 567] on input "It helps children to fill in gaps about their understanding" at bounding box center [521, 598] width 20 height 20
radio input "true"
click at [463, 522] on div "Question 04/10 How do informational texts support children's comprehension of c…" at bounding box center [803, 624] width 953 height 822
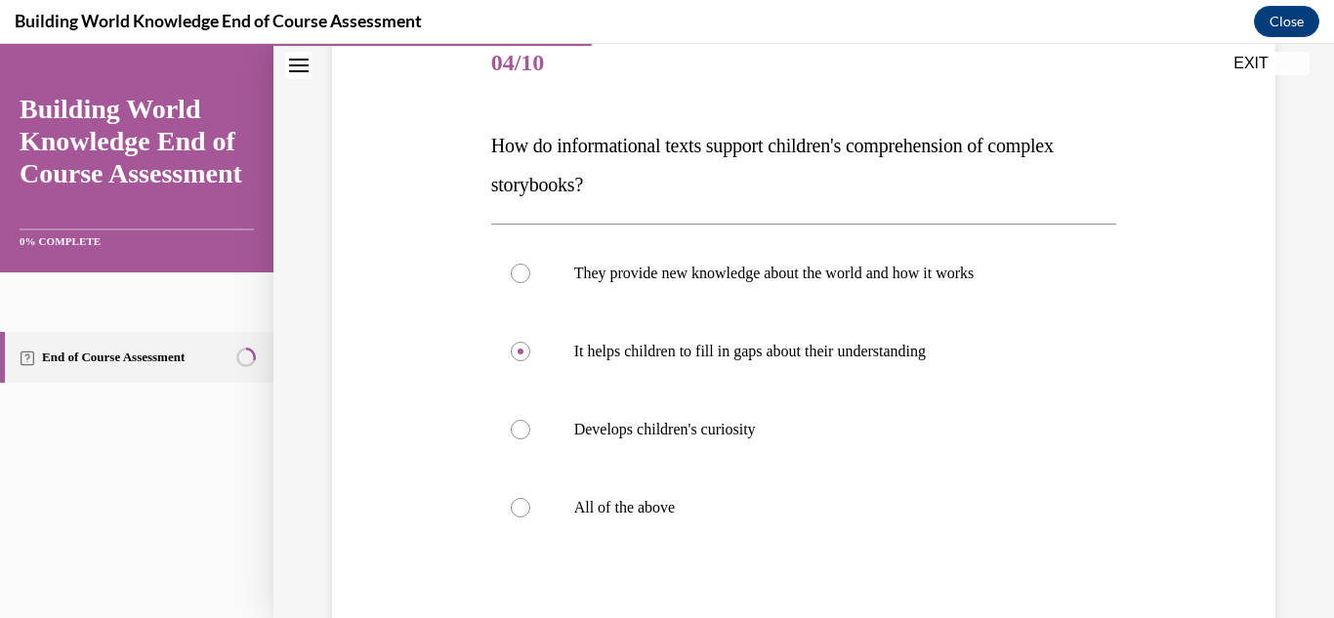
scroll to position [391, 0]
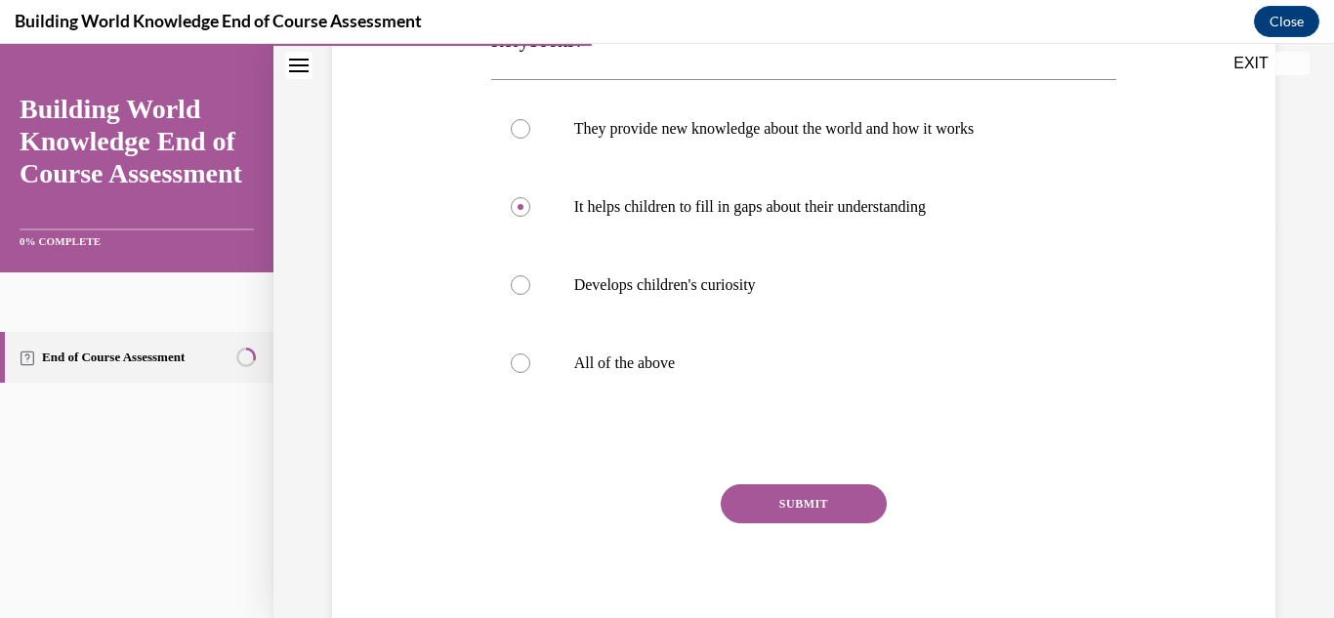
click at [832, 499] on button "SUBMIT" at bounding box center [804, 503] width 166 height 39
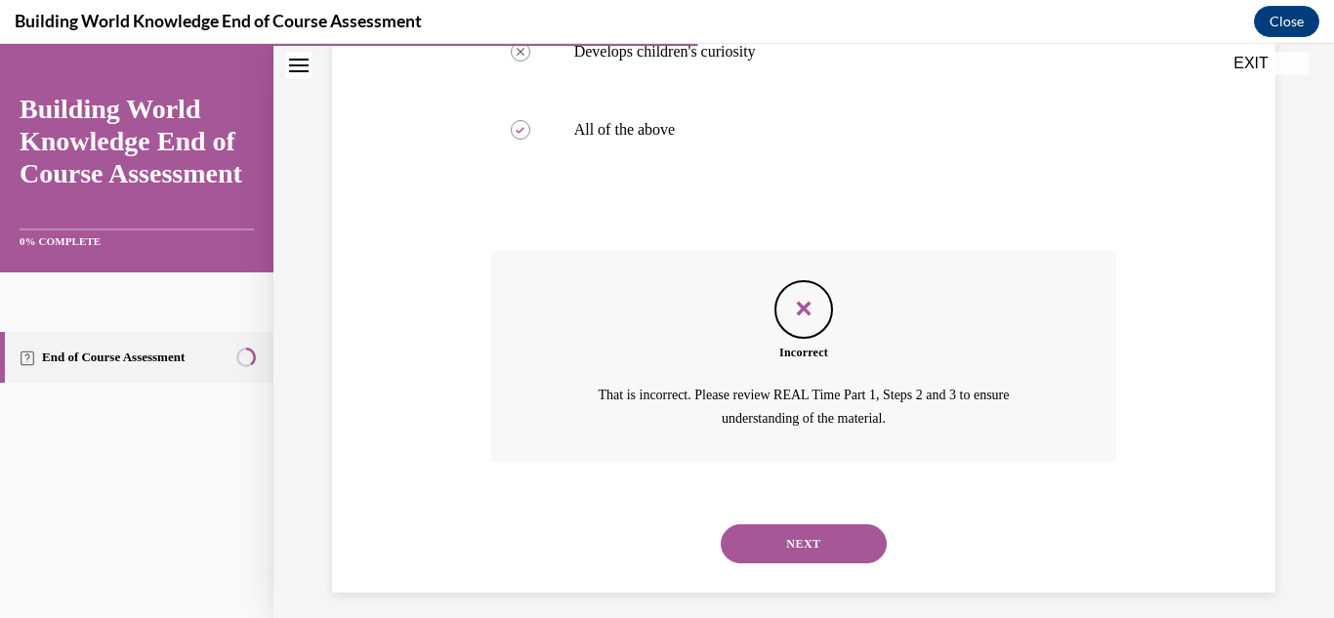
scroll to position [638, 0]
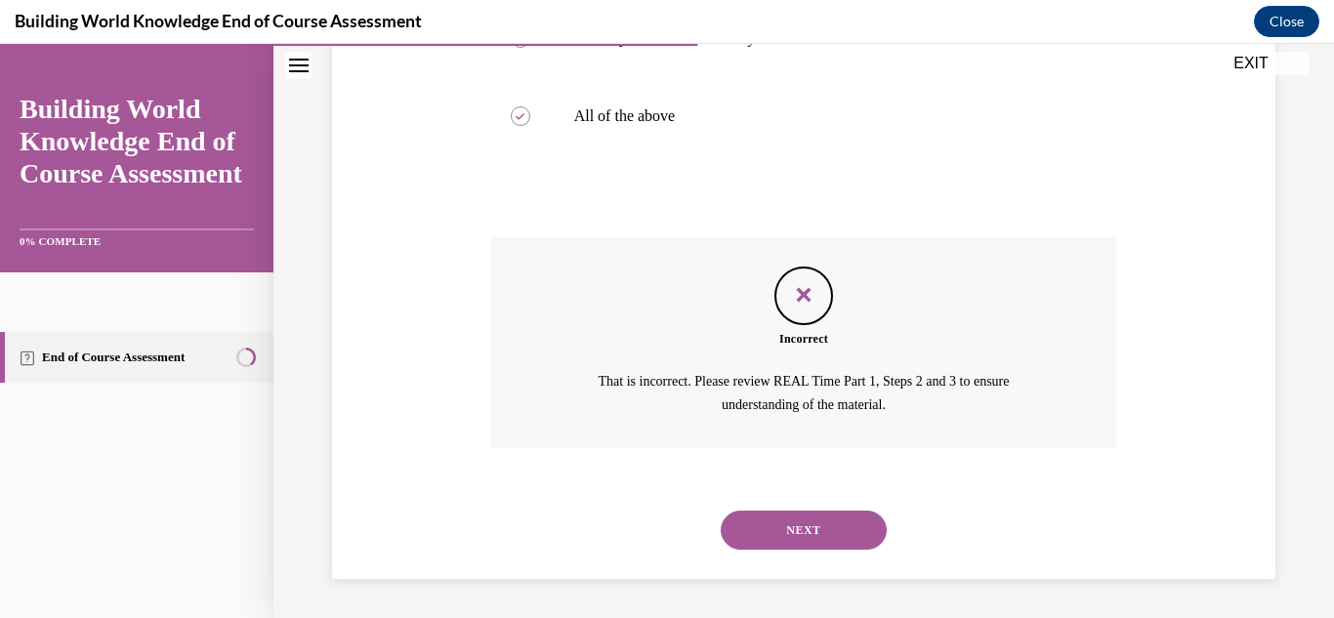
click at [444, 363] on div "Question 04/10 How do informational texts support children's comprehension of c…" at bounding box center [803, 77] width 953 height 1004
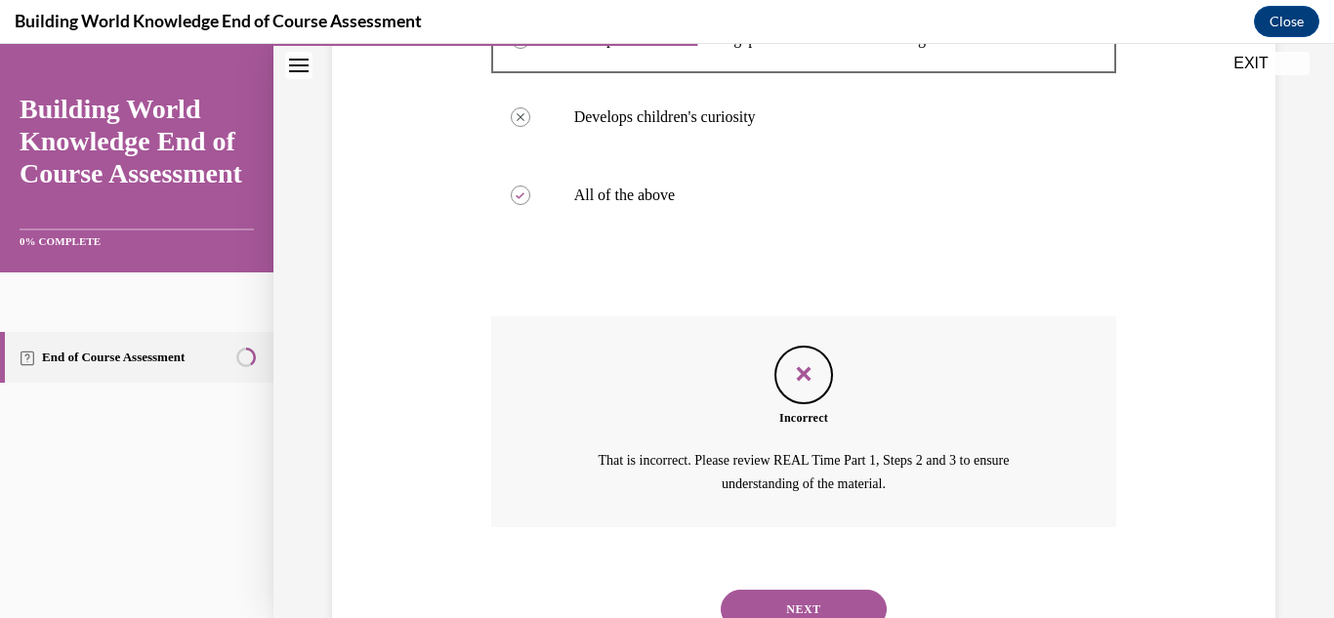
scroll to position [559, 0]
click at [765, 567] on button "NEXT" at bounding box center [804, 608] width 166 height 39
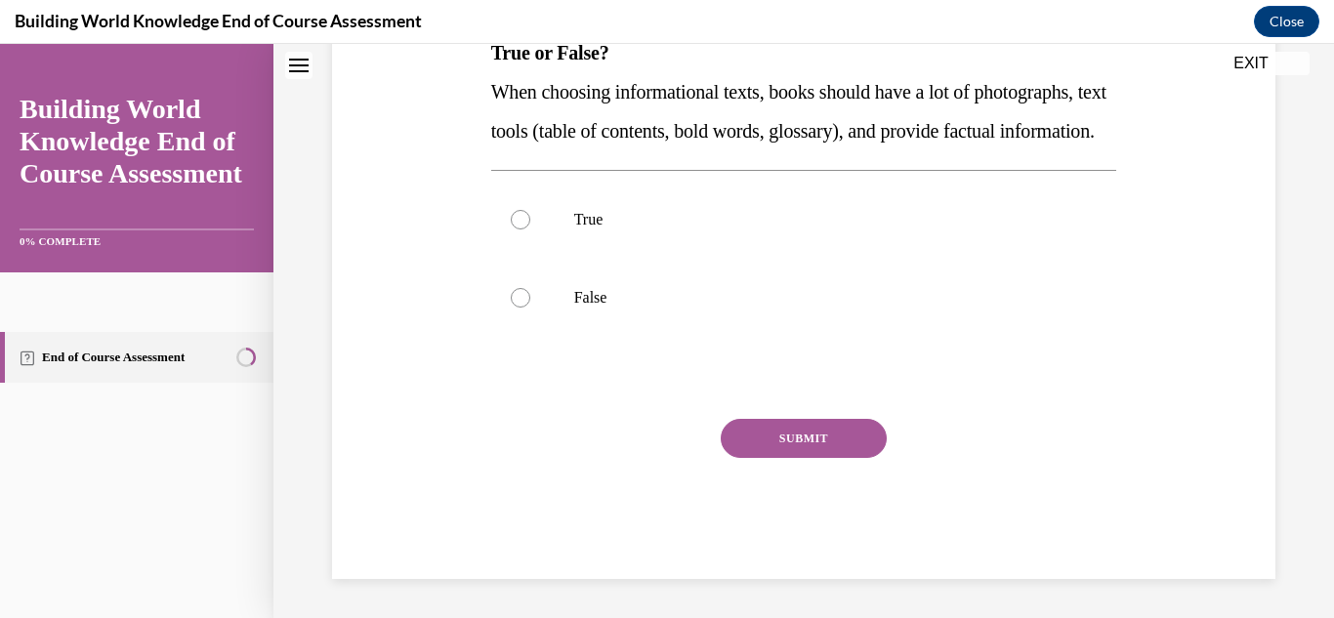
scroll to position [0, 0]
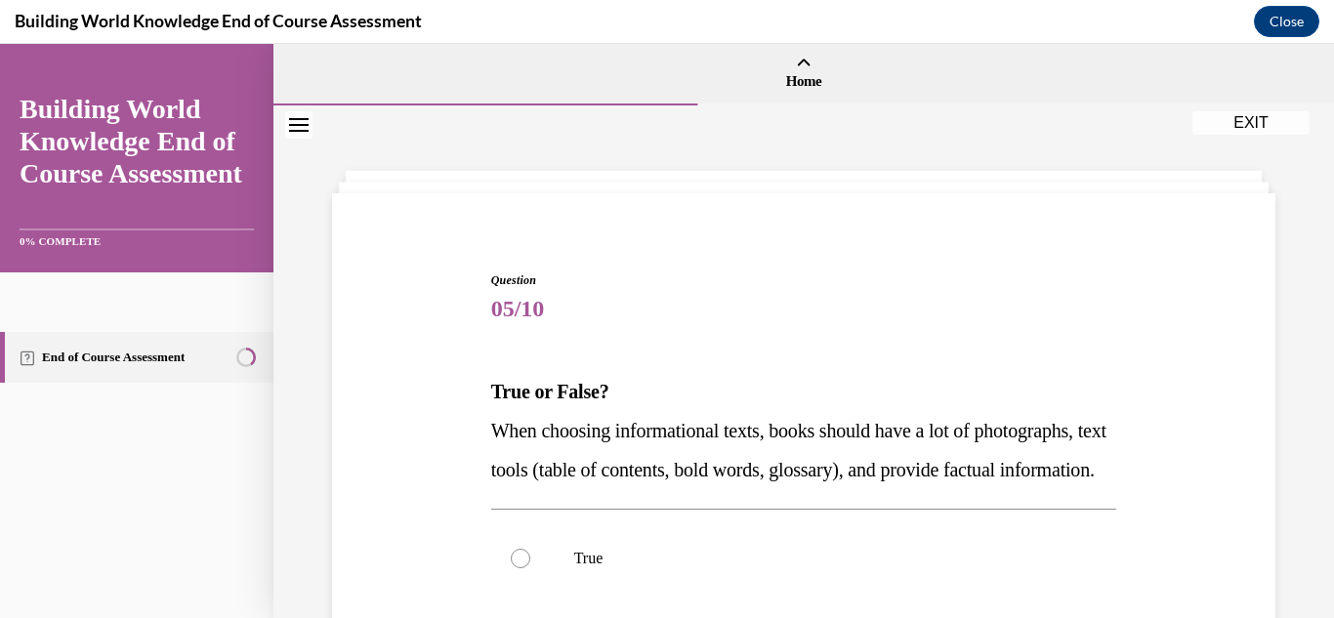
click at [452, 530] on div "Question 05/10 True or False? When choosing informational texts, books should h…" at bounding box center [803, 565] width 953 height 705
click at [506, 567] on label "True" at bounding box center [804, 558] width 626 height 78
click at [511, 567] on input "True" at bounding box center [521, 559] width 20 height 20
radio input "true"
click at [491, 556] on div "True False" at bounding box center [804, 597] width 626 height 177
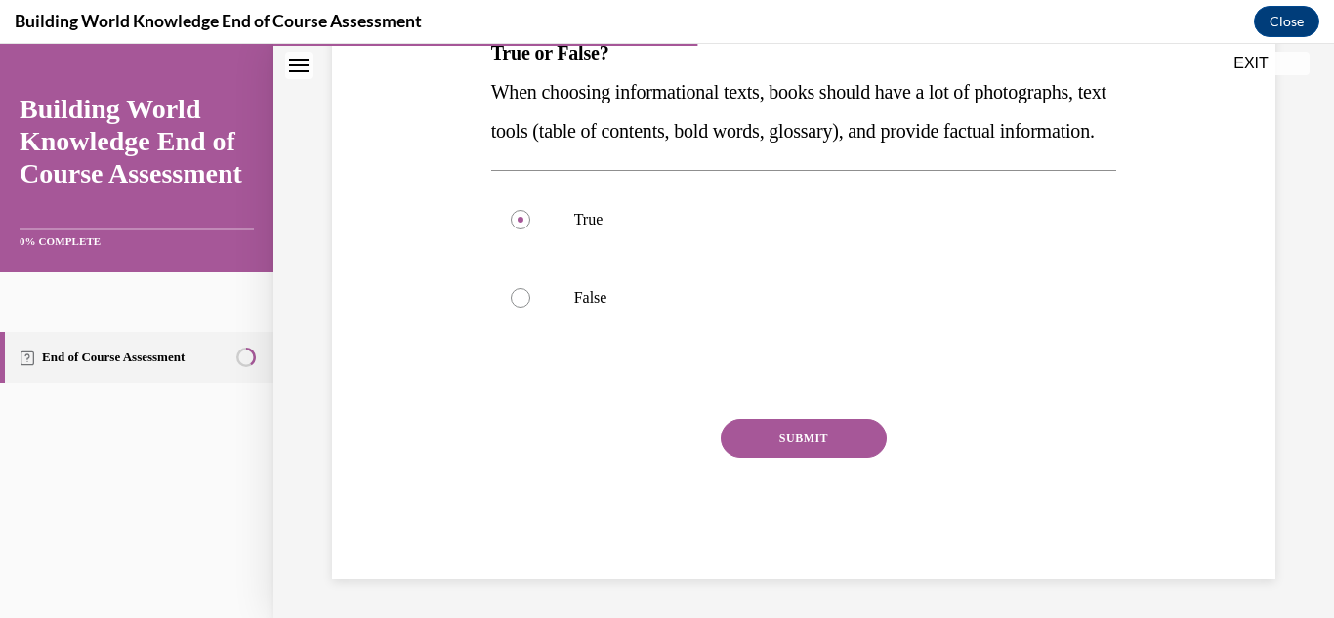
scroll to position [378, 0]
click at [799, 444] on button "SUBMIT" at bounding box center [804, 438] width 166 height 39
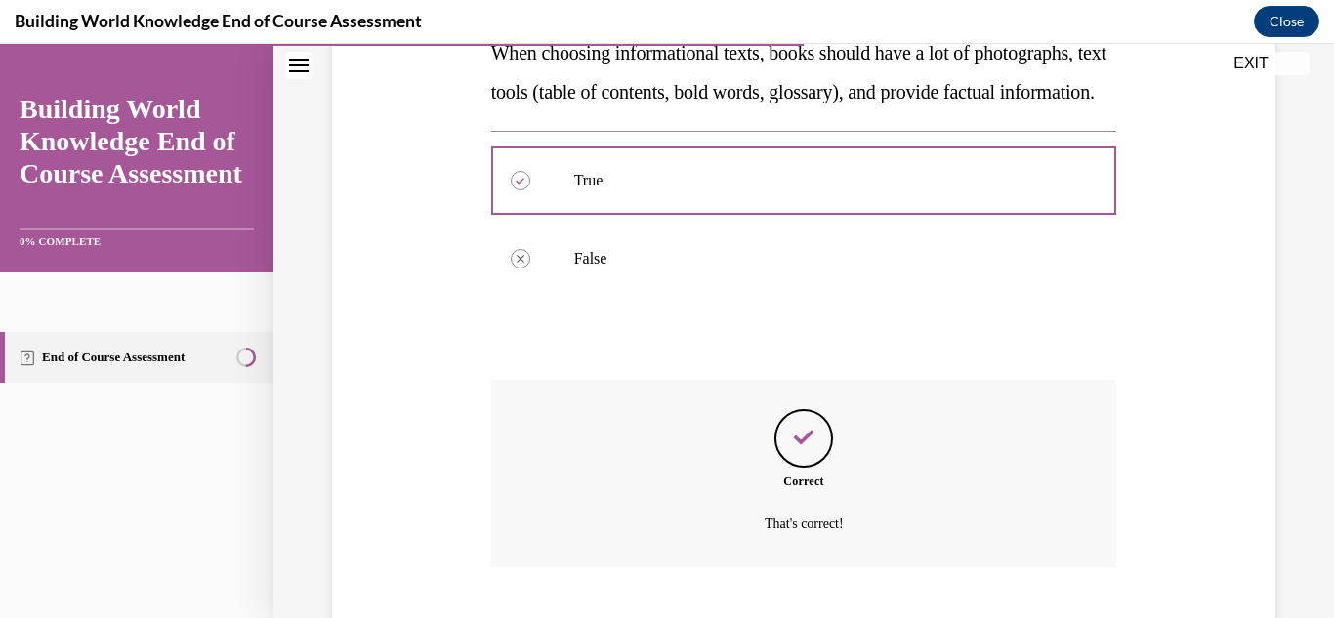
scroll to position [536, 0]
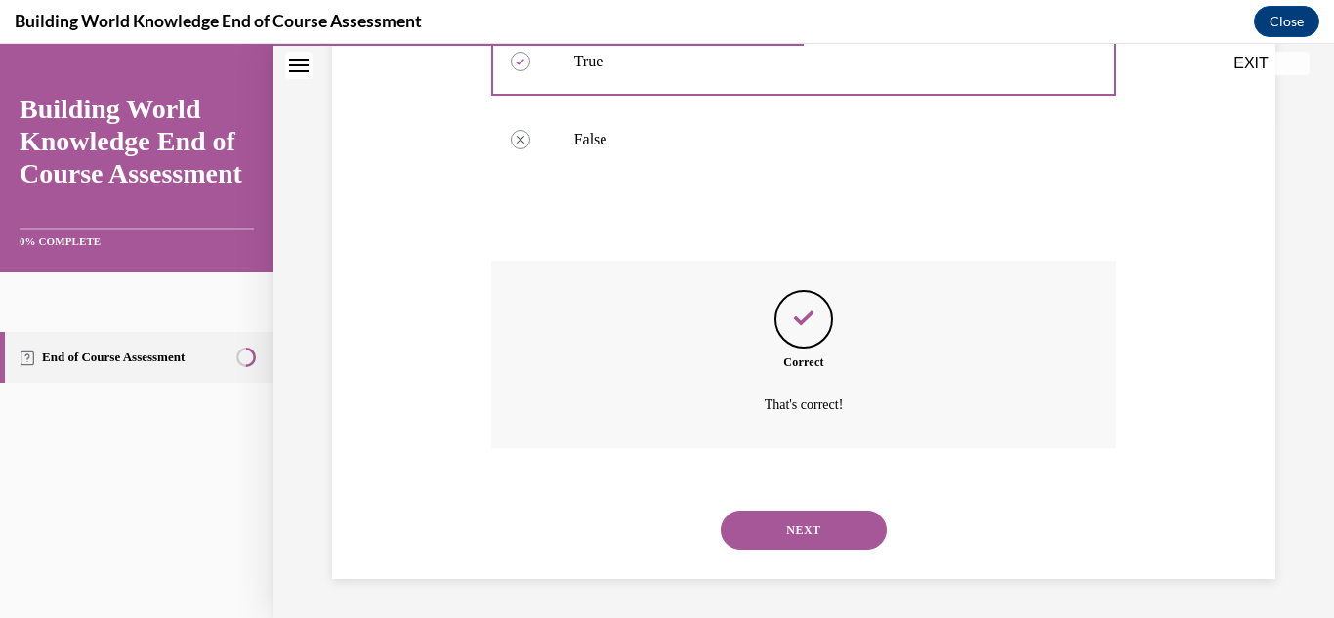
click at [466, 430] on div "Question 05/10 True or False? When choosing informational texts, books should h…" at bounding box center [803, 147] width 953 height 863
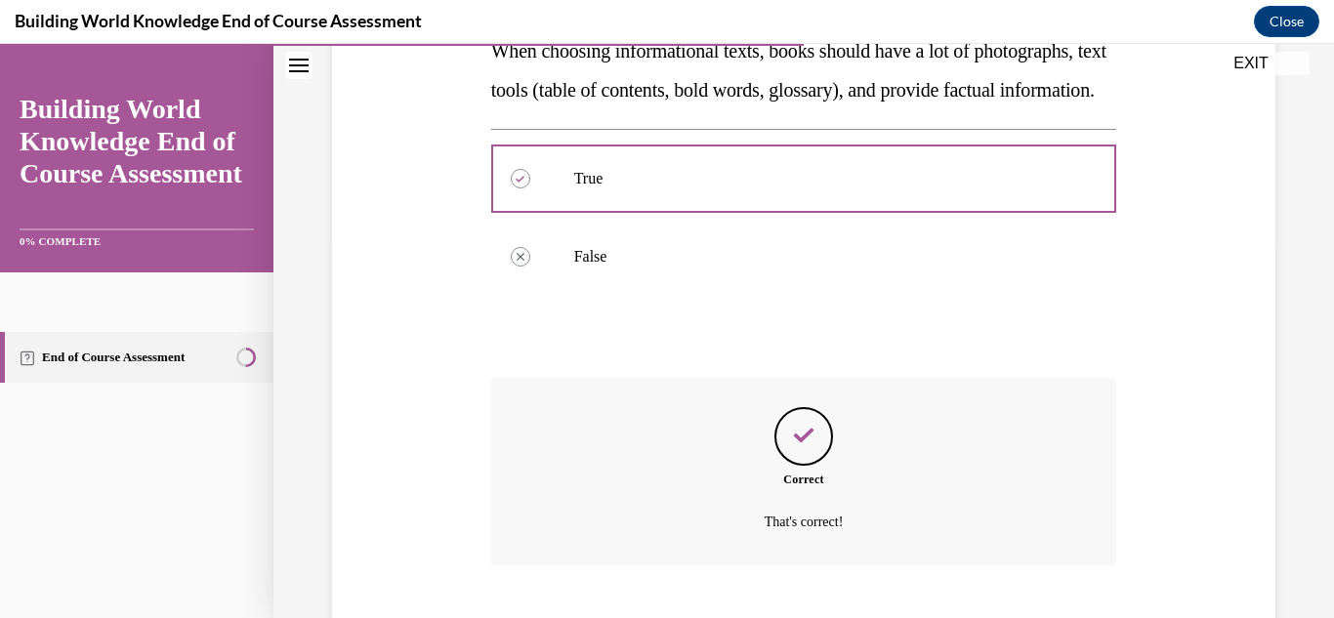
scroll to position [341, 0]
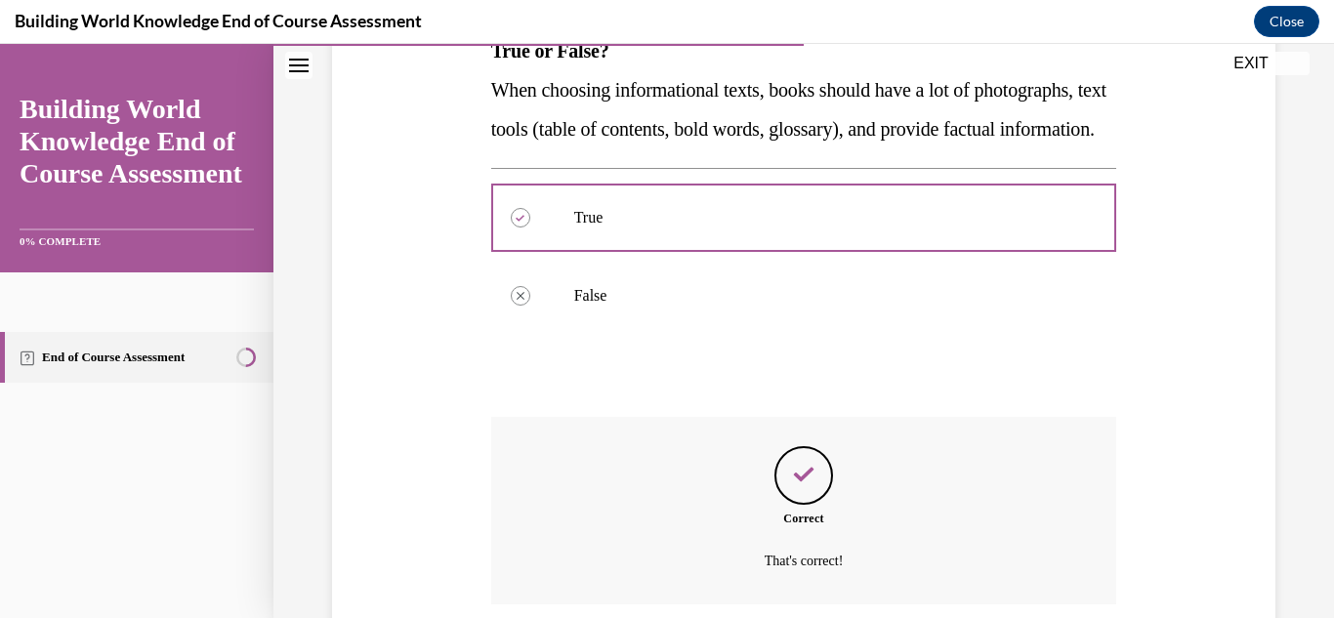
click at [407, 407] on div "Question 05/10 True or False? When choosing informational texts, books should h…" at bounding box center [803, 303] width 953 height 863
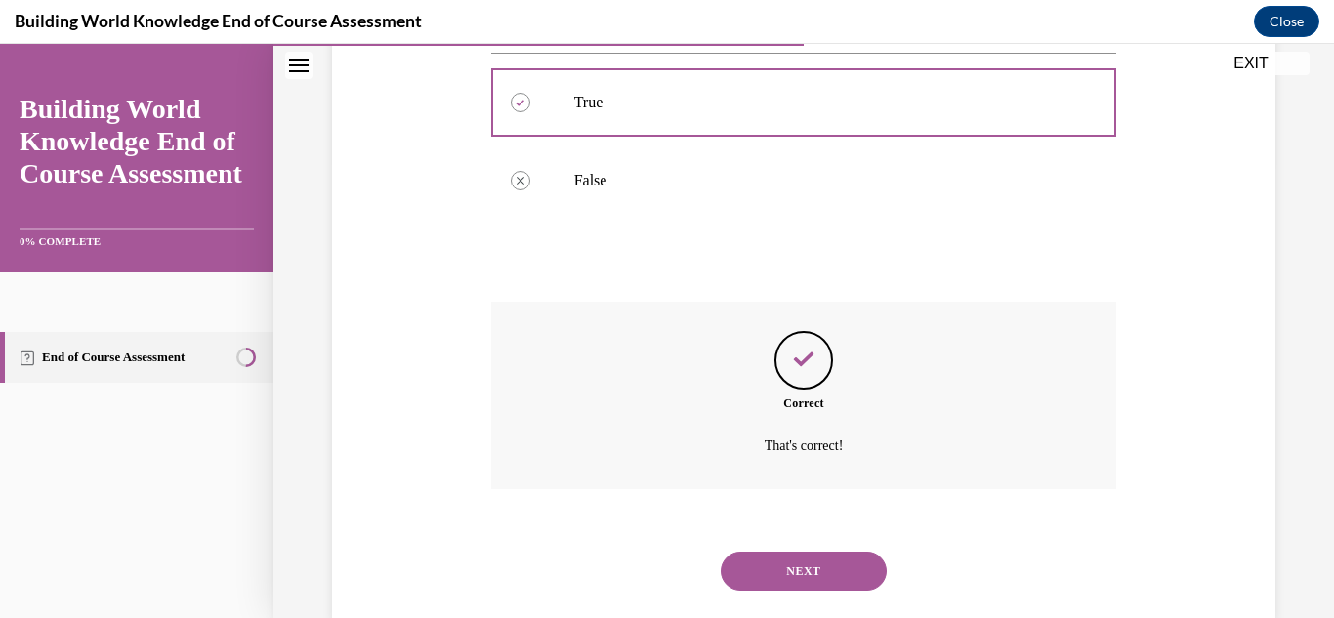
scroll to position [458, 0]
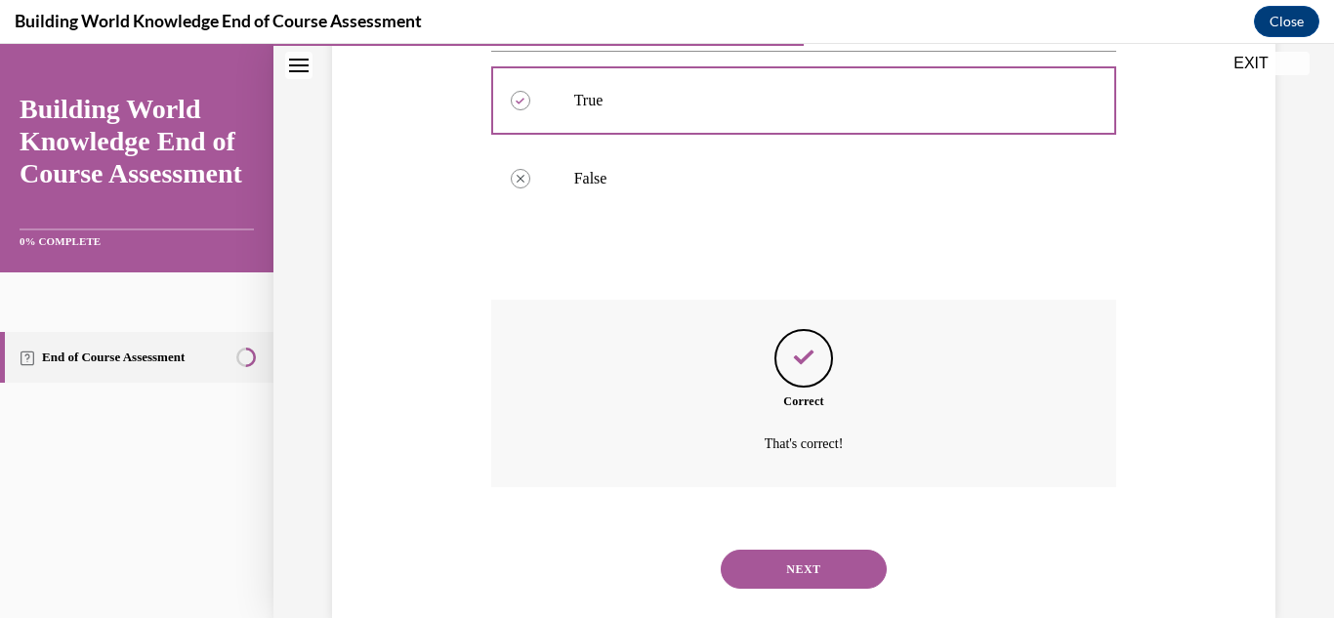
click at [766, 567] on button "NEXT" at bounding box center [804, 569] width 166 height 39
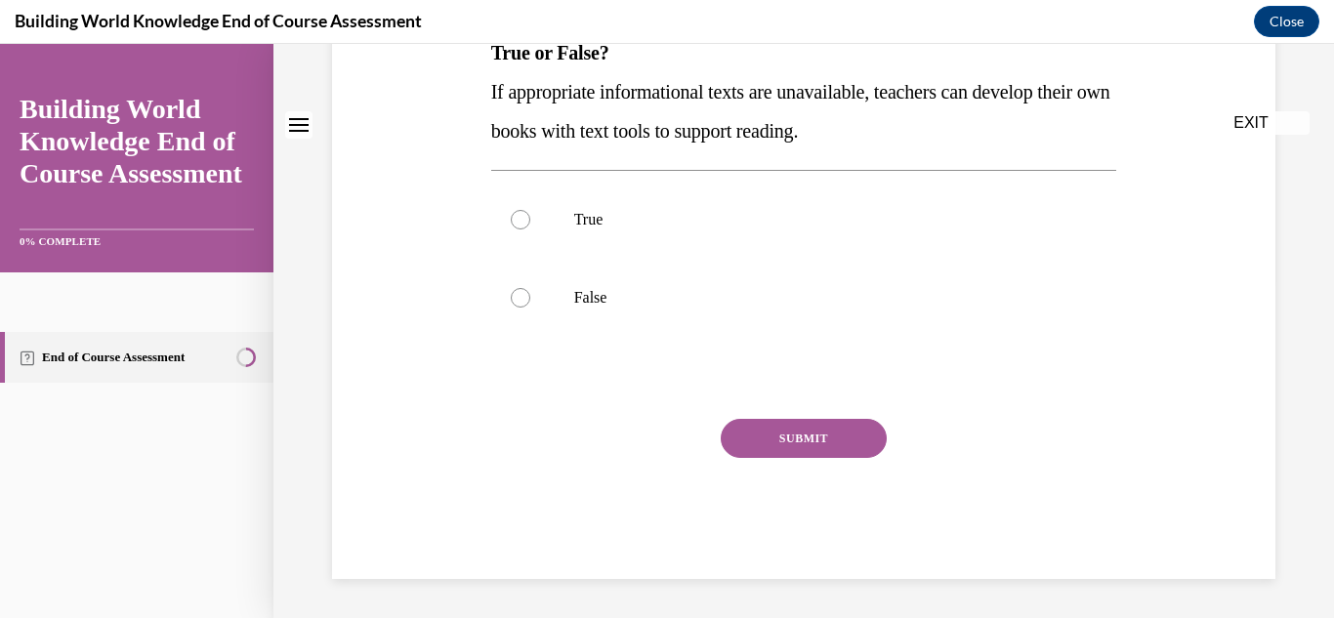
scroll to position [0, 0]
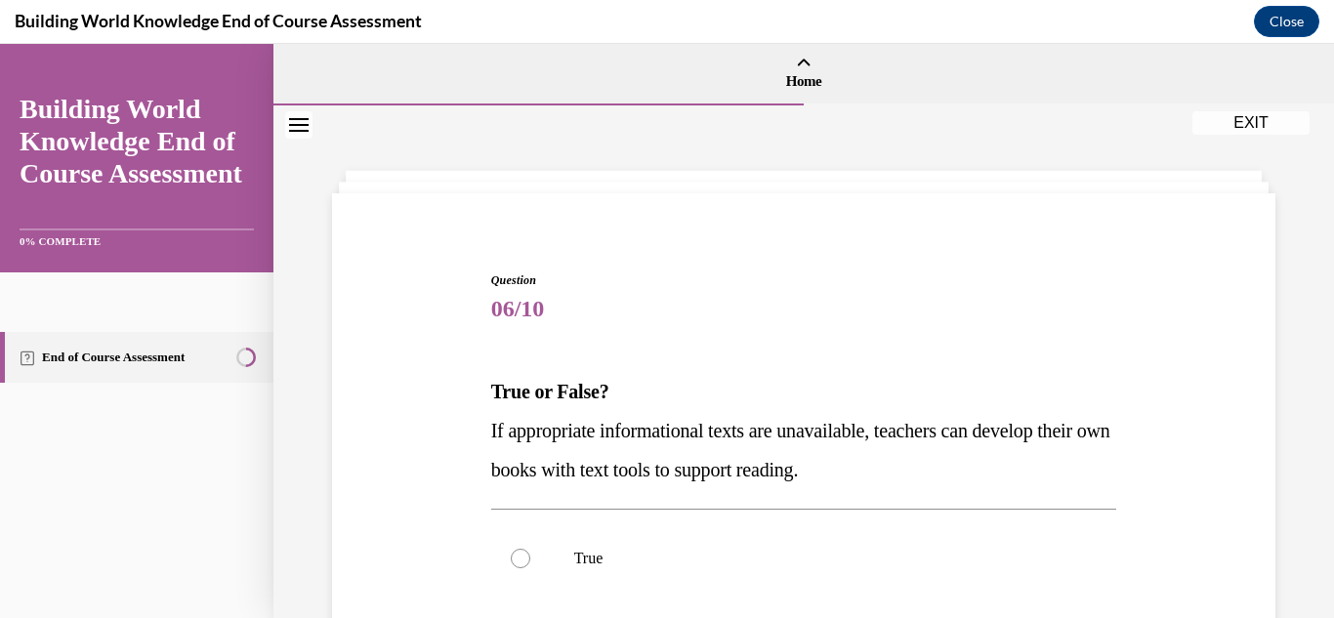
click at [367, 439] on div "Question 06/10 True or False? If appropriate informational texts are unavailabl…" at bounding box center [803, 565] width 953 height 705
click at [549, 567] on label "True" at bounding box center [804, 558] width 626 height 78
click at [530, 567] on input "True" at bounding box center [521, 559] width 20 height 20
radio input "true"
click at [467, 541] on div "Question 06/10 True or False? If appropriate informational texts are unavailabl…" at bounding box center [803, 565] width 953 height 705
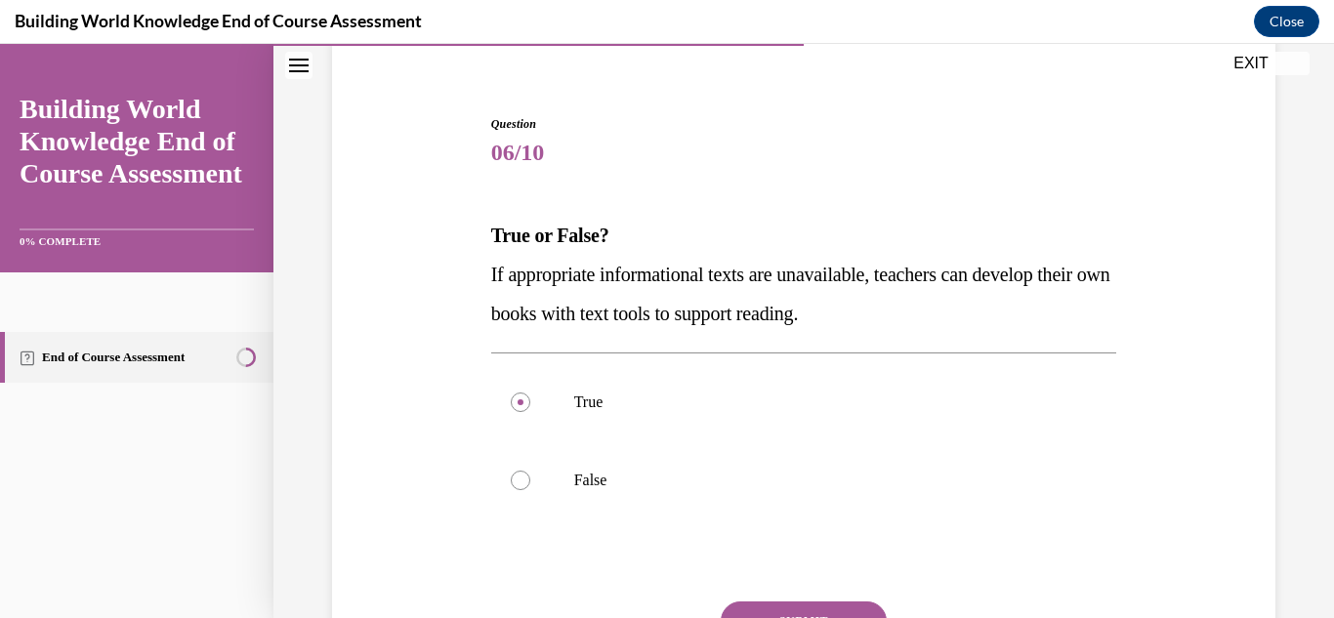
scroll to position [195, 0]
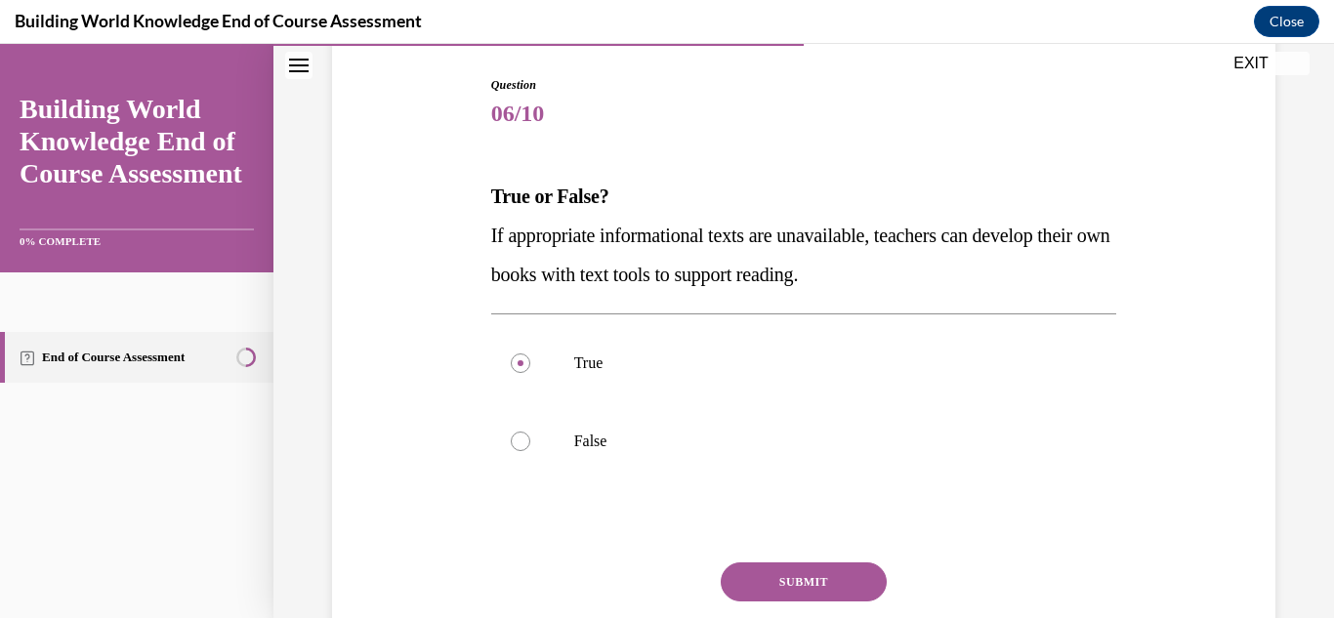
click at [833, 567] on button "SUBMIT" at bounding box center [804, 581] width 166 height 39
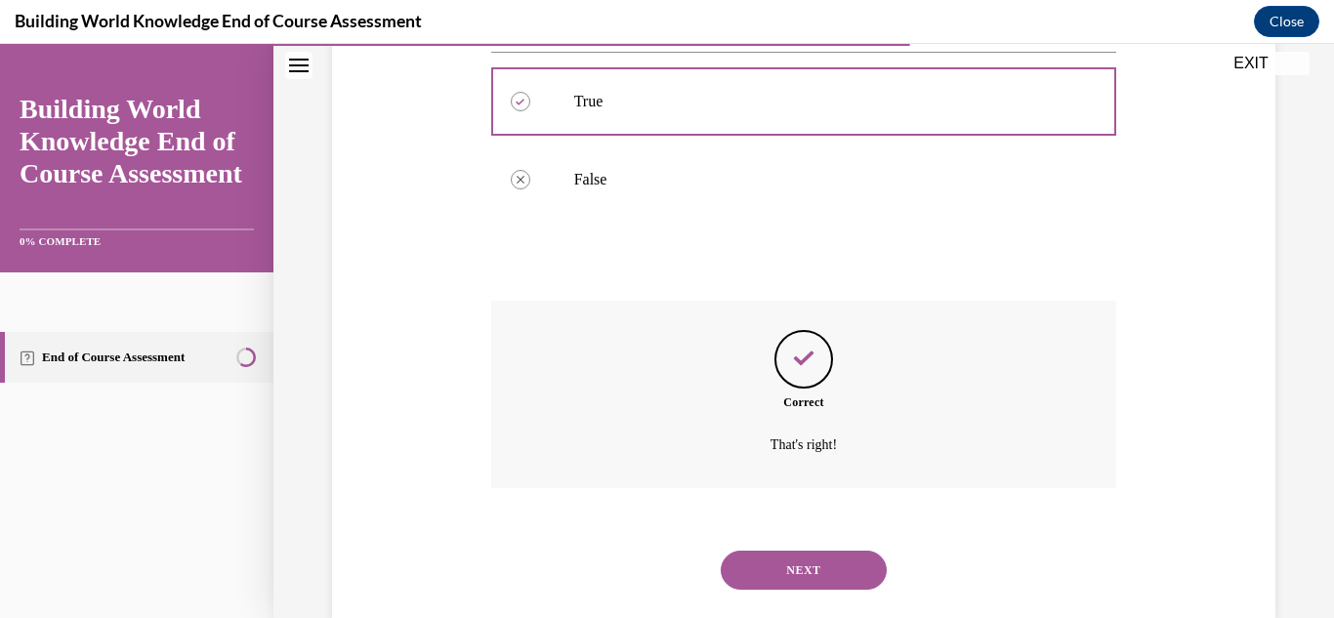
scroll to position [497, 0]
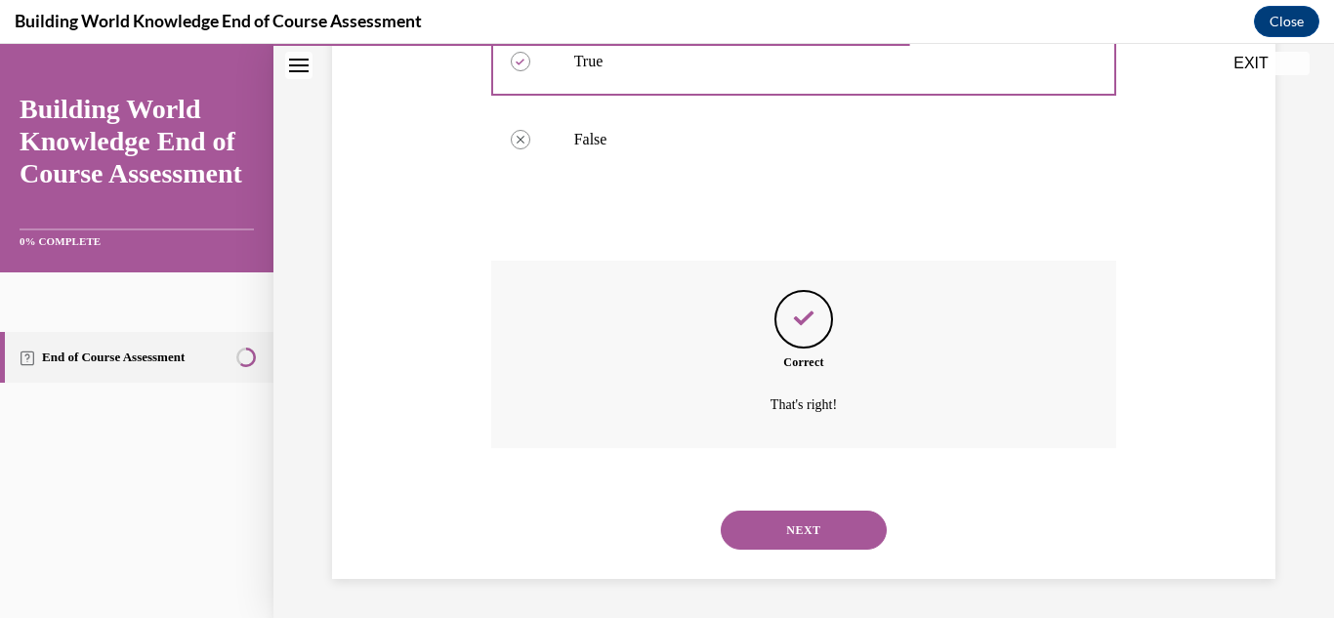
click at [833, 534] on button "NEXT" at bounding box center [804, 530] width 166 height 39
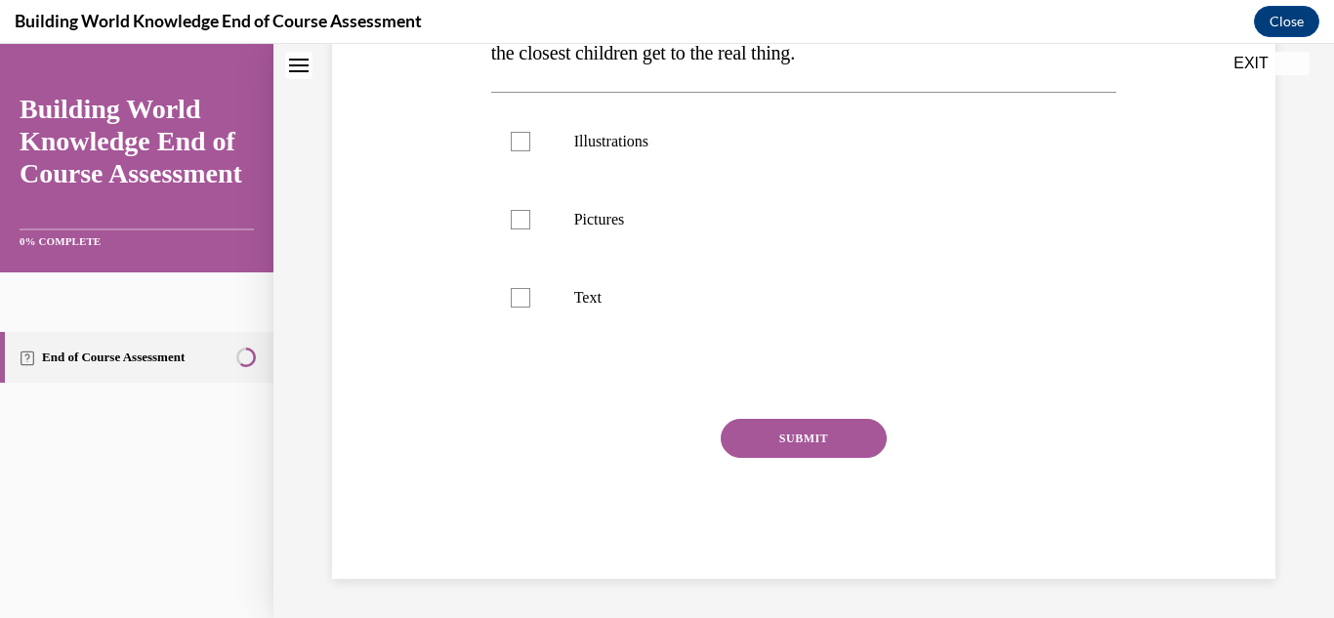
scroll to position [0, 0]
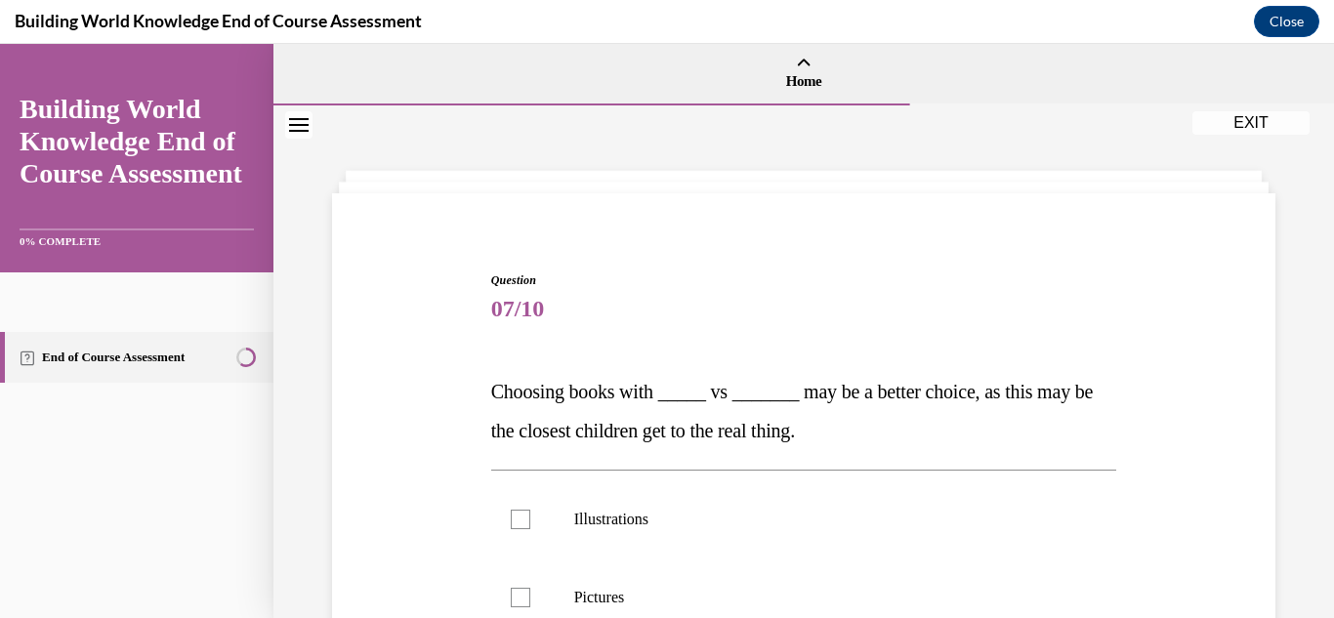
click at [438, 445] on div "Question 07/10 Choosing books with _____ vs _______ may be a better choice, as …" at bounding box center [803, 585] width 953 height 744
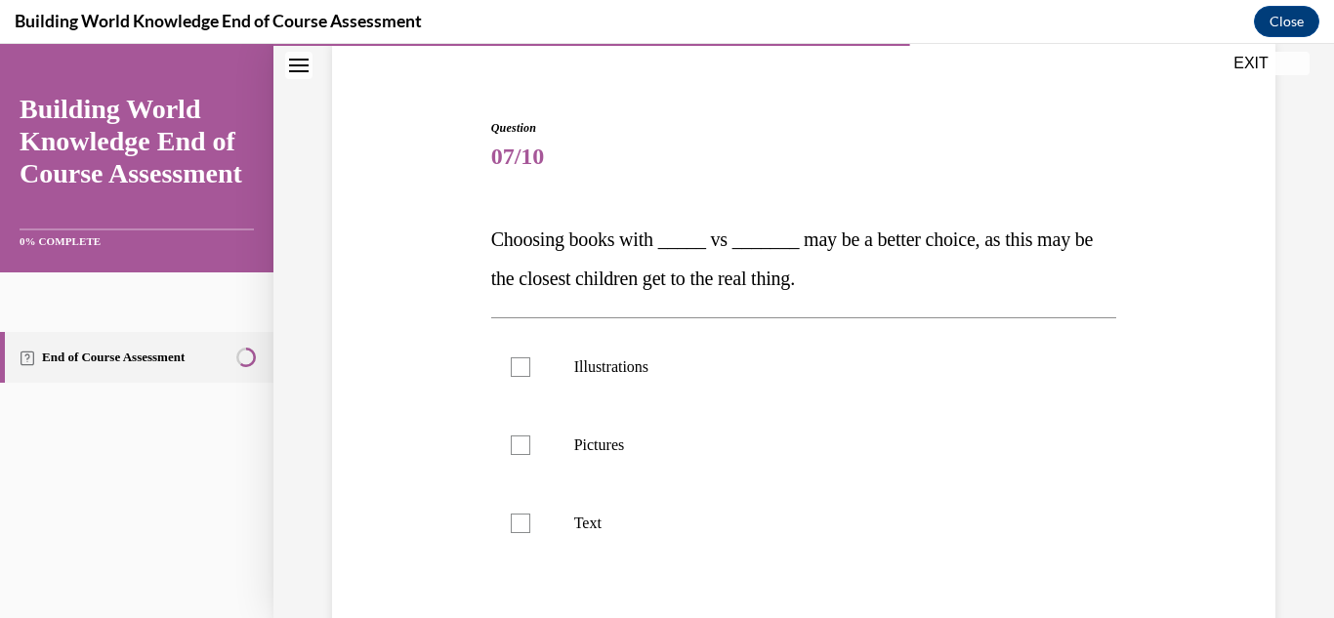
scroll to position [273, 0]
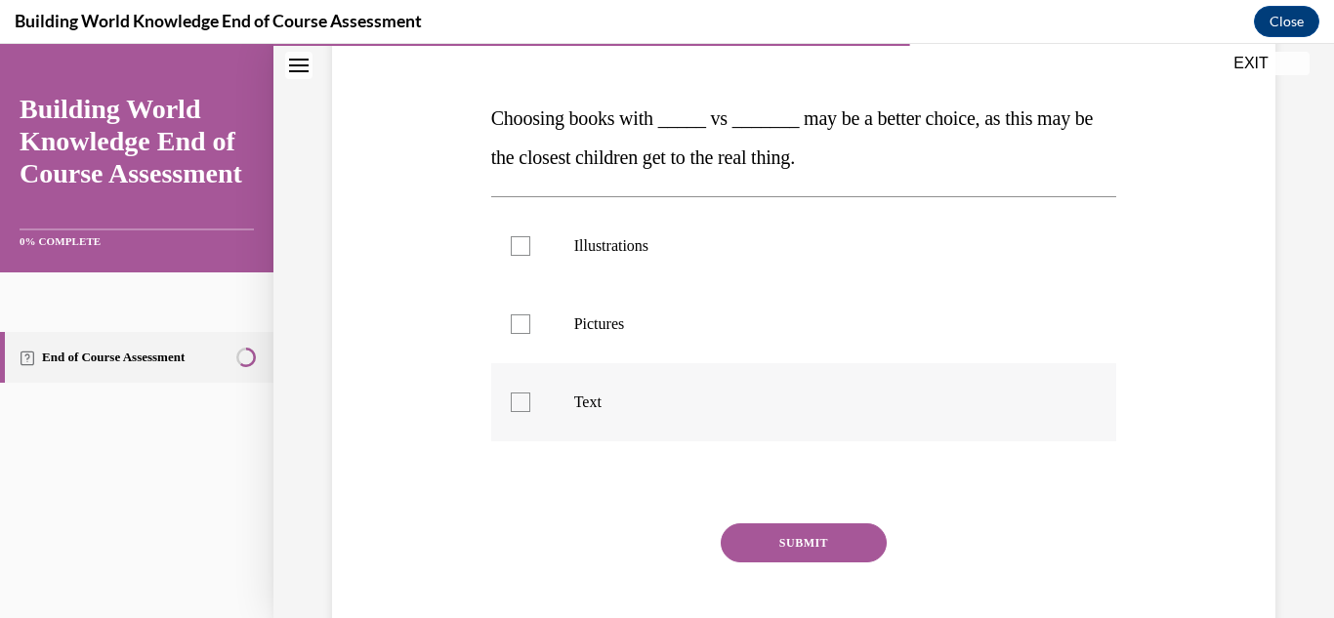
click at [532, 397] on label "Text" at bounding box center [804, 402] width 626 height 78
click at [530, 397] on input "Text" at bounding box center [521, 403] width 20 height 20
checkbox input "true"
click at [840, 547] on button "SUBMIT" at bounding box center [804, 542] width 166 height 39
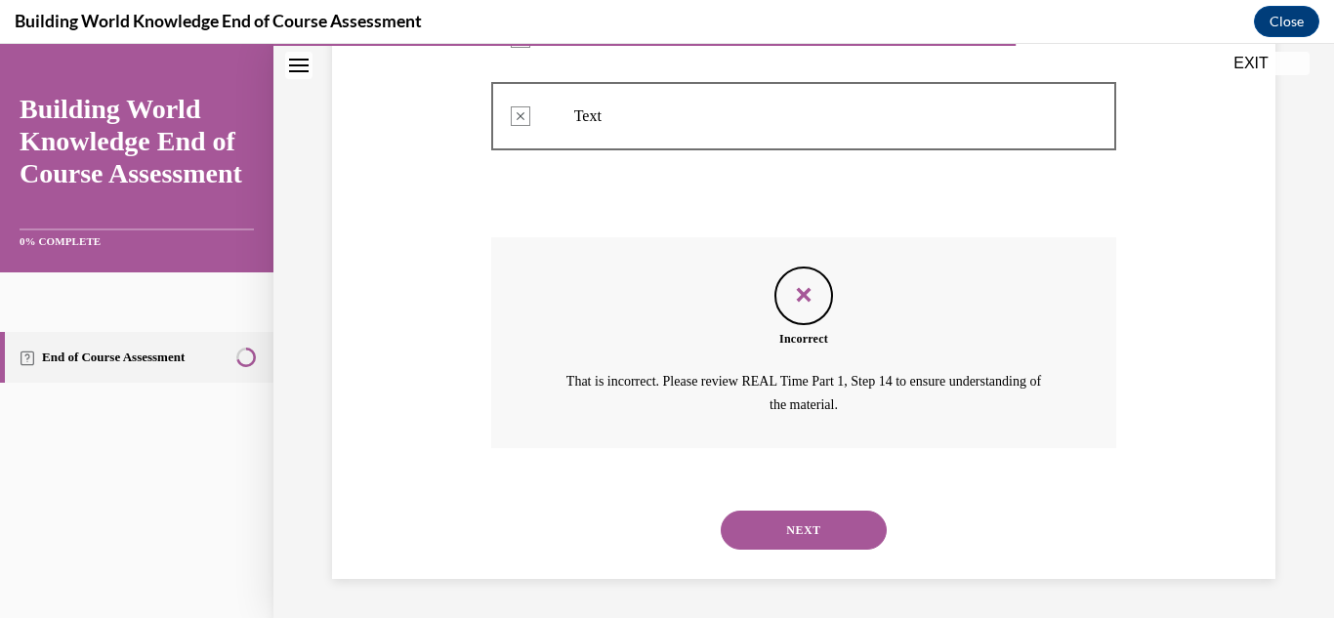
click at [442, 422] on div "Question 07/10 Choosing books with _____ vs _______ may be a better choice, as …" at bounding box center [803, 116] width 953 height 926
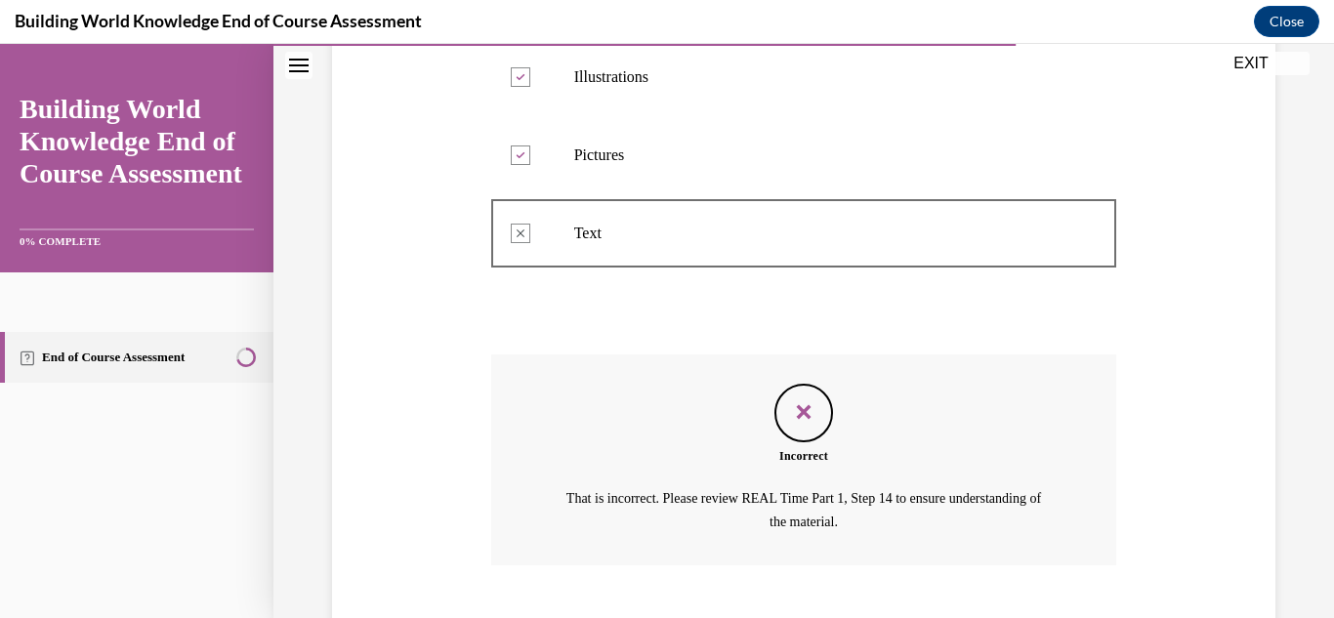
scroll to position [481, 0]
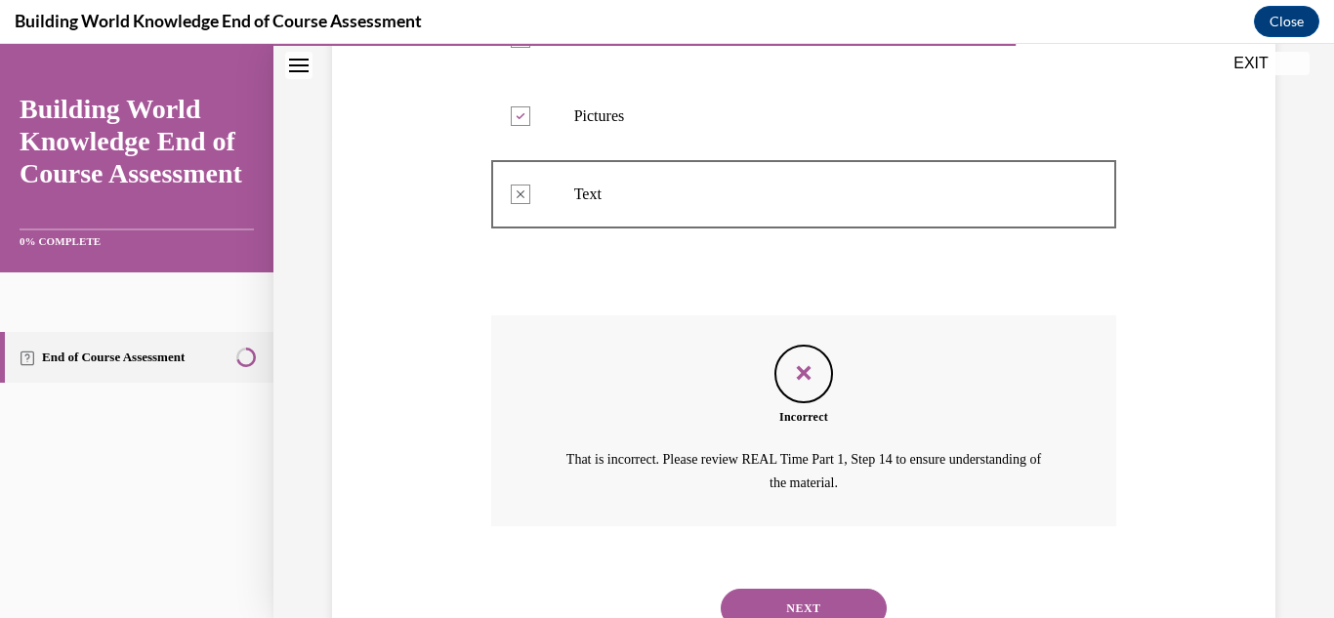
click at [816, 567] on button "NEXT" at bounding box center [804, 608] width 166 height 39
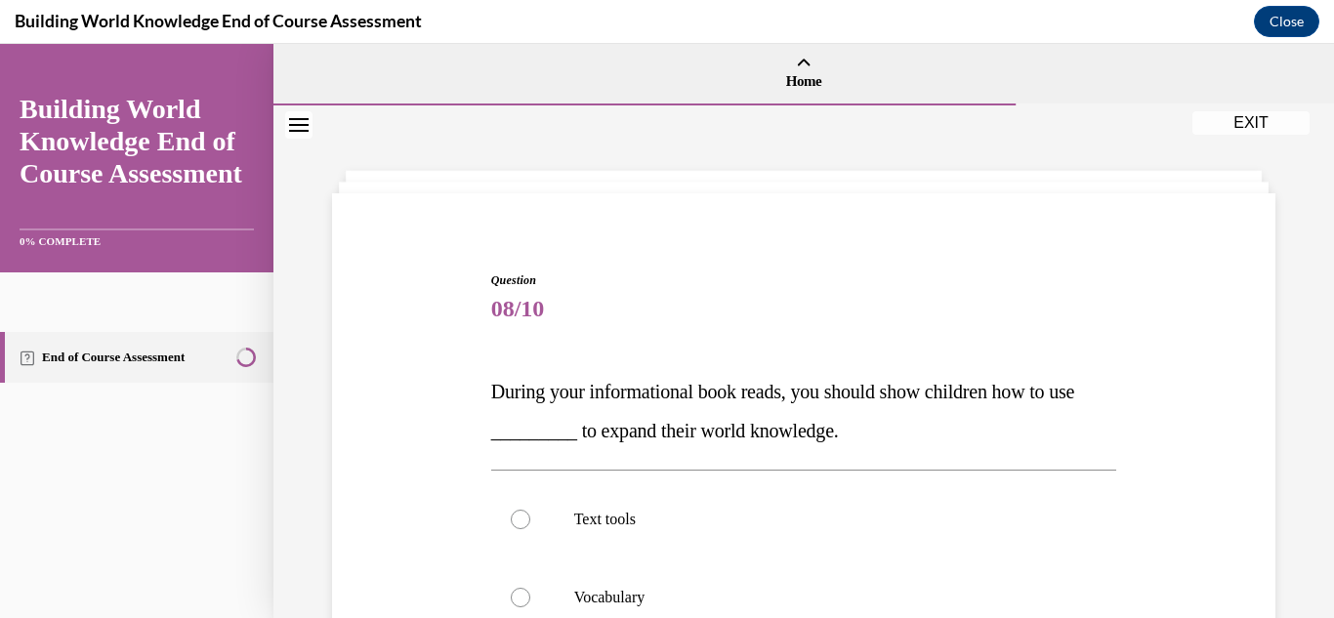
click at [439, 453] on div "Question 08/10 During your informational book reads, you should show children h…" at bounding box center [803, 585] width 953 height 744
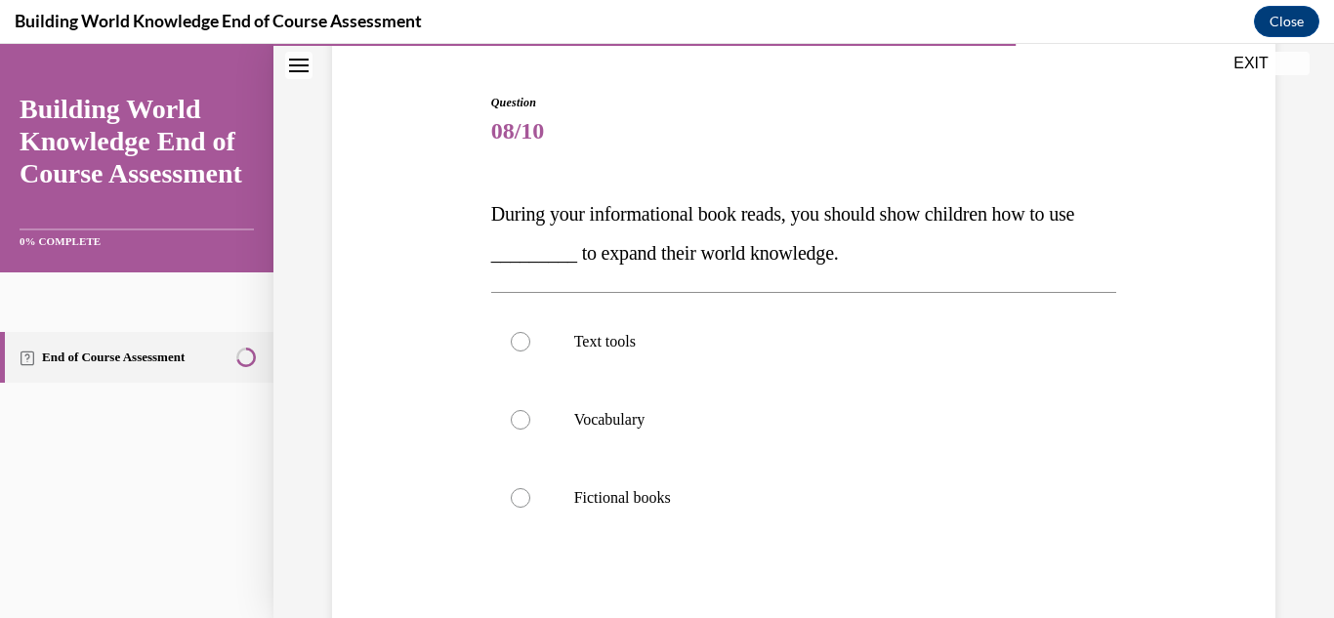
scroll to position [273, 0]
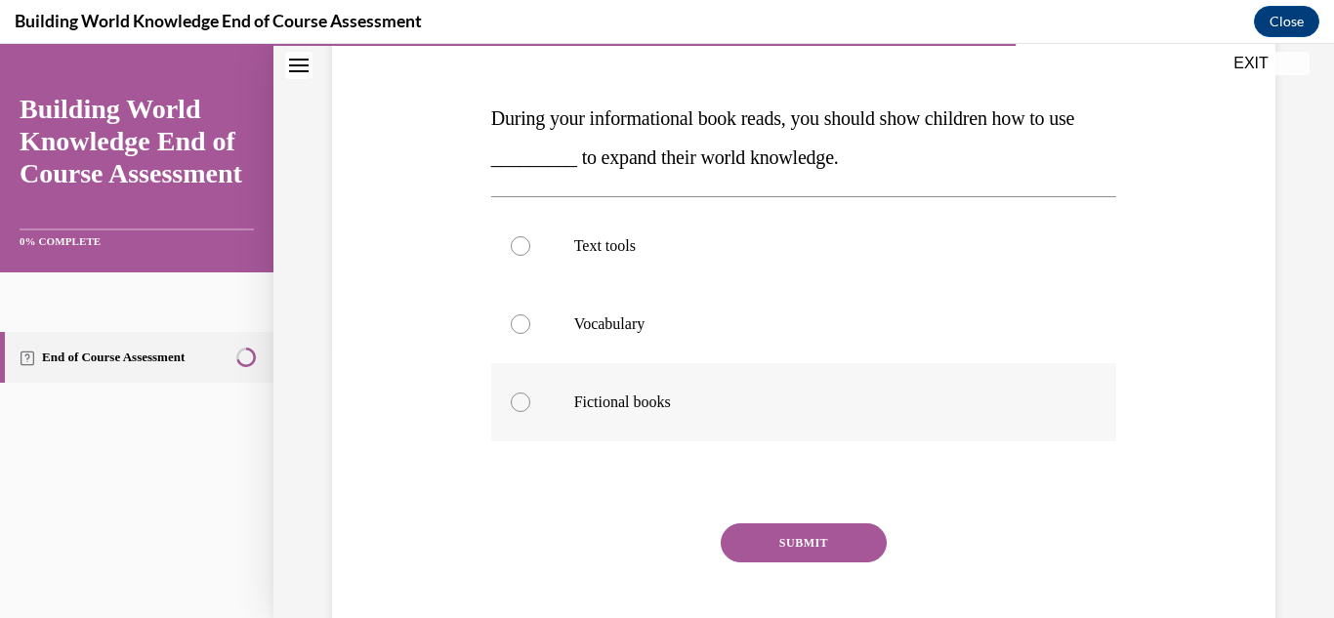
click at [581, 408] on p "Fictional books" at bounding box center [821, 403] width 494 height 20
click at [530, 408] on input "Fictional books" at bounding box center [521, 403] width 20 height 20
radio input "true"
click at [802, 557] on button "SUBMIT" at bounding box center [804, 542] width 166 height 39
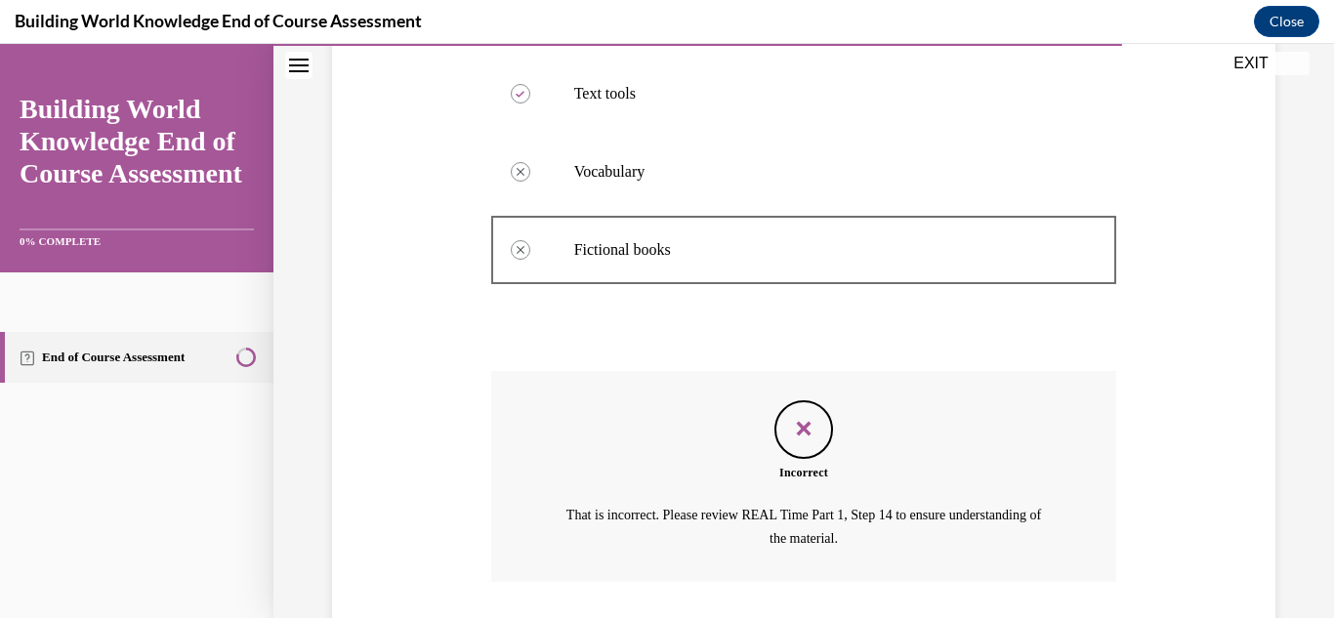
scroll to position [559, 0]
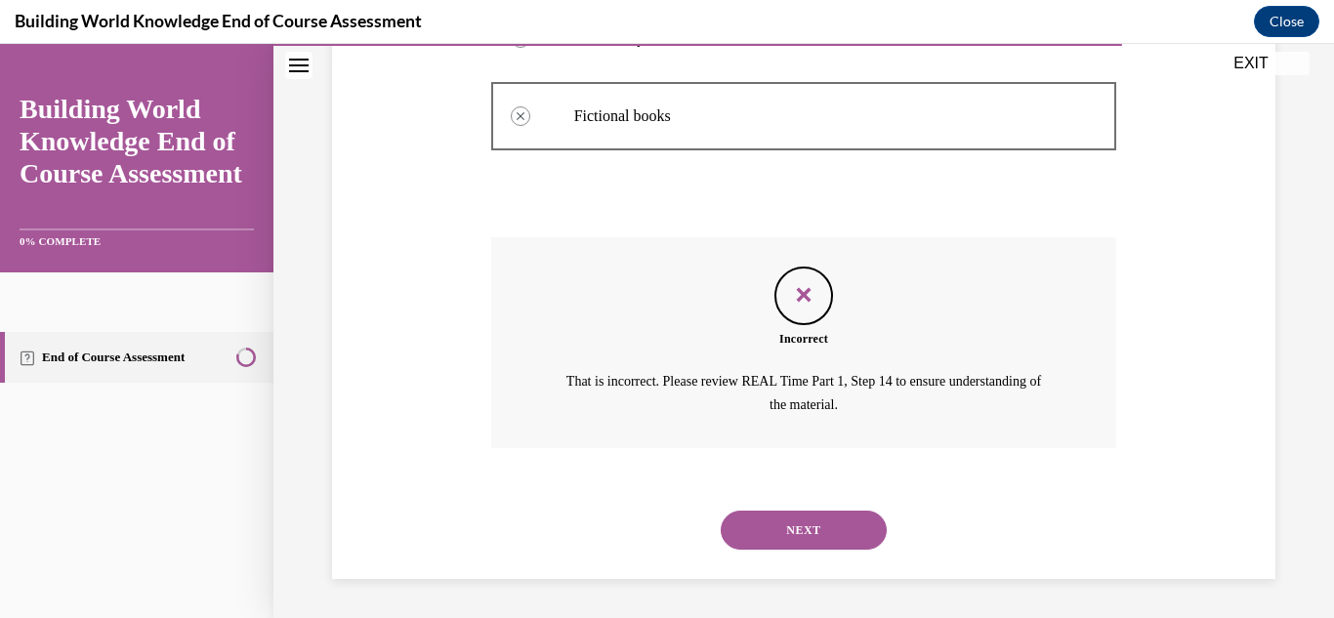
click at [847, 535] on button "NEXT" at bounding box center [804, 530] width 166 height 39
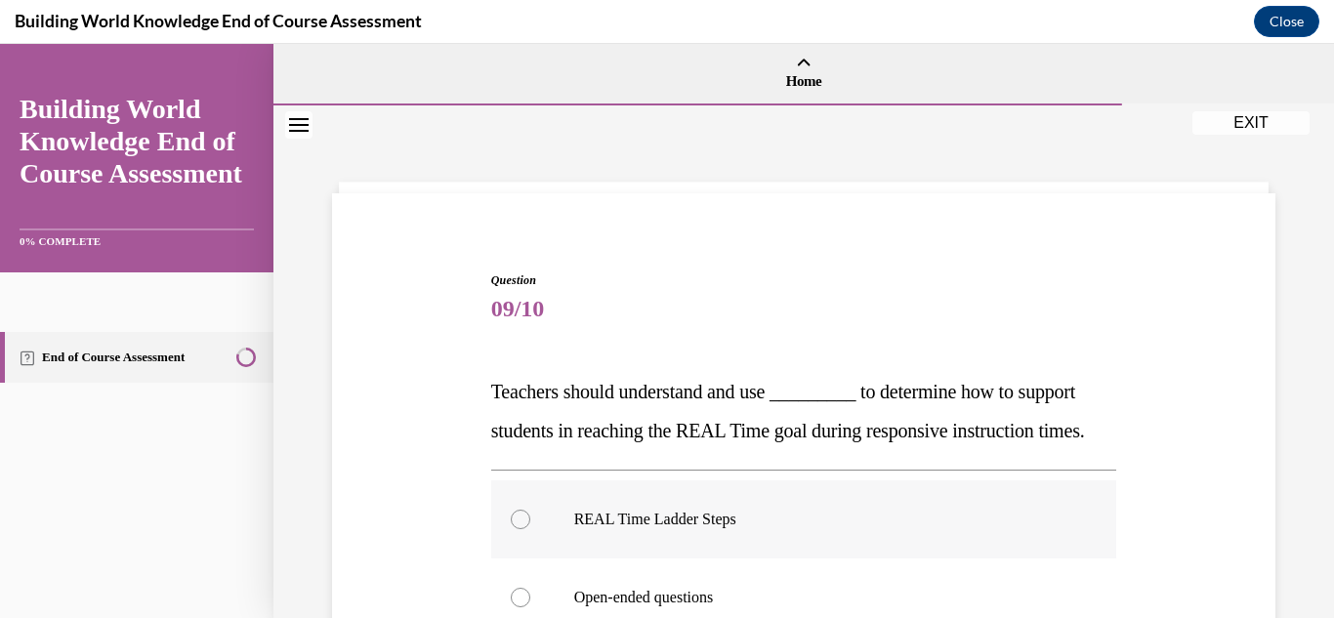
click at [519, 541] on label "REAL Time Ladder Steps" at bounding box center [804, 519] width 626 height 78
click at [519, 529] on input "REAL Time Ladder Steps" at bounding box center [521, 520] width 20 height 20
radio input "true"
click at [377, 478] on div "Question 09/10 Teachers should understand and use _________ to determine how to…" at bounding box center [803, 585] width 953 height 744
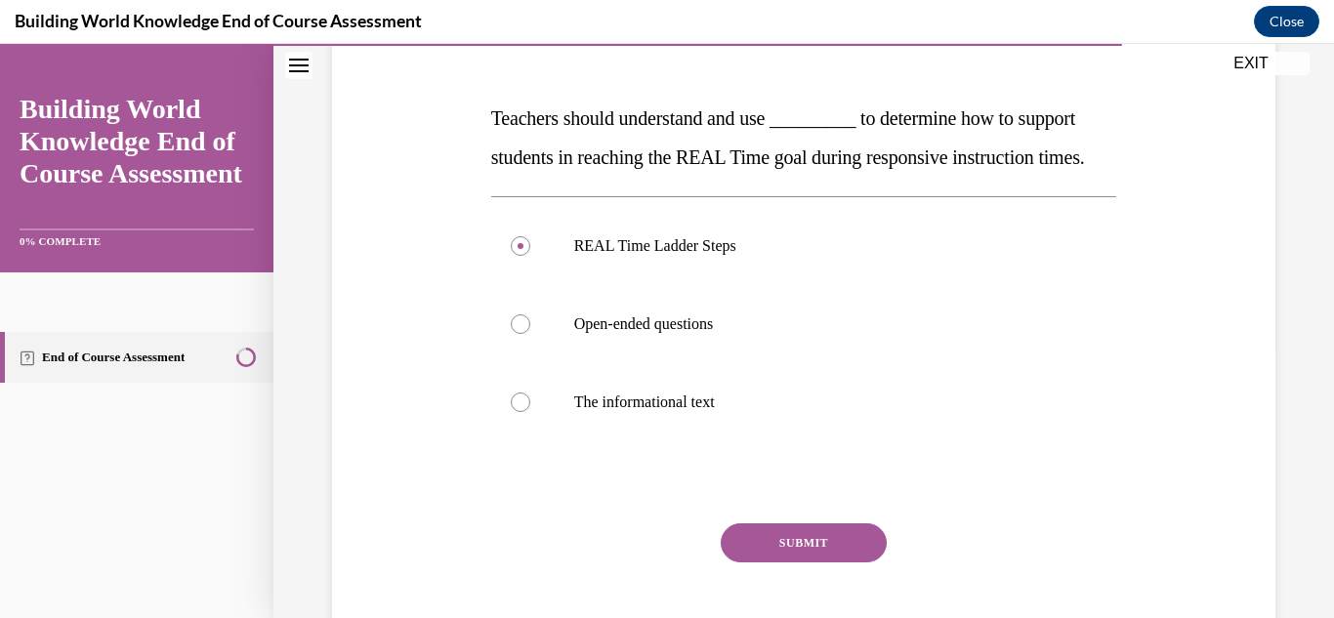
click at [795, 562] on button "SUBMIT" at bounding box center [804, 542] width 166 height 39
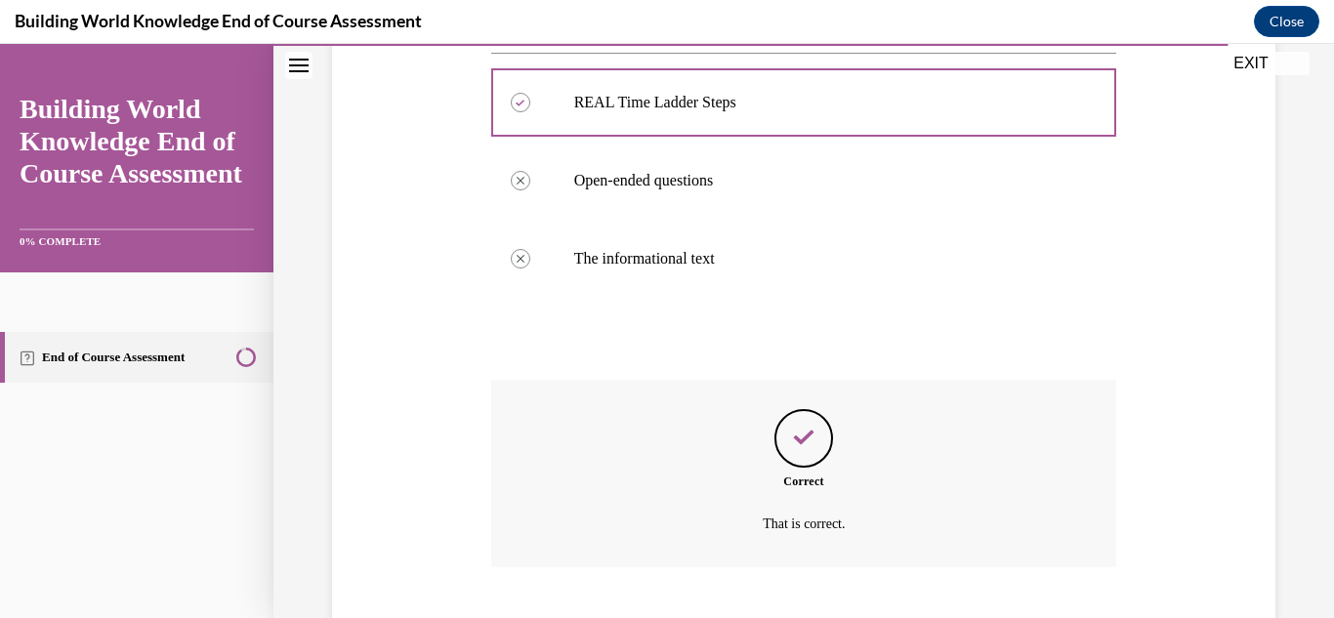
scroll to position [575, 0]
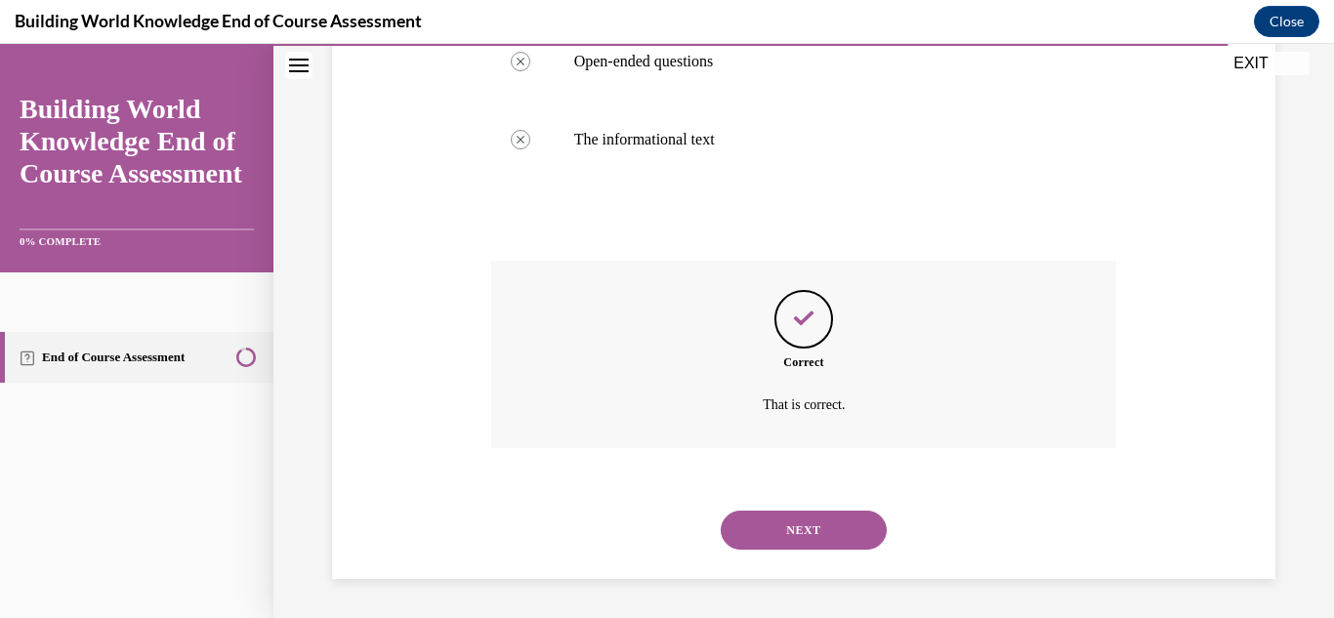
click at [464, 363] on div "Question 09/10 Teachers should understand and use _________ to determine how to…" at bounding box center [803, 128] width 953 height 902
click at [770, 521] on button "NEXT" at bounding box center [804, 530] width 166 height 39
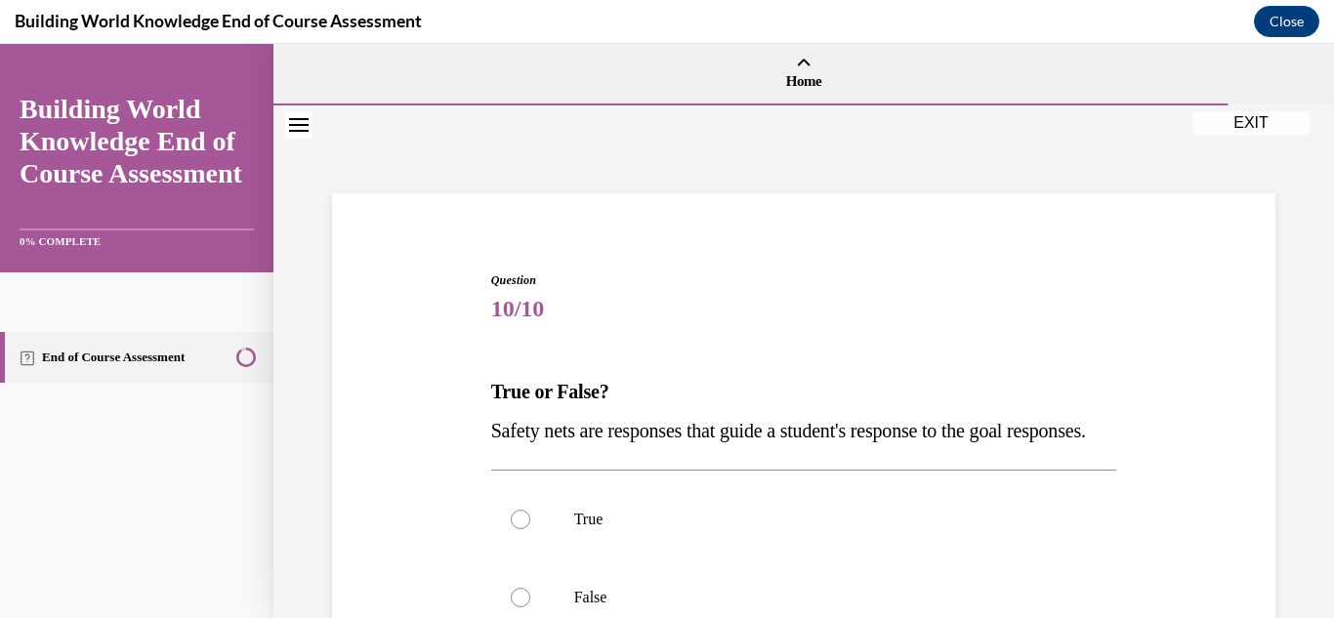
click at [439, 369] on div "Question 10/10 True or False? Safety nets are responses that guide a student's …" at bounding box center [803, 546] width 953 height 666
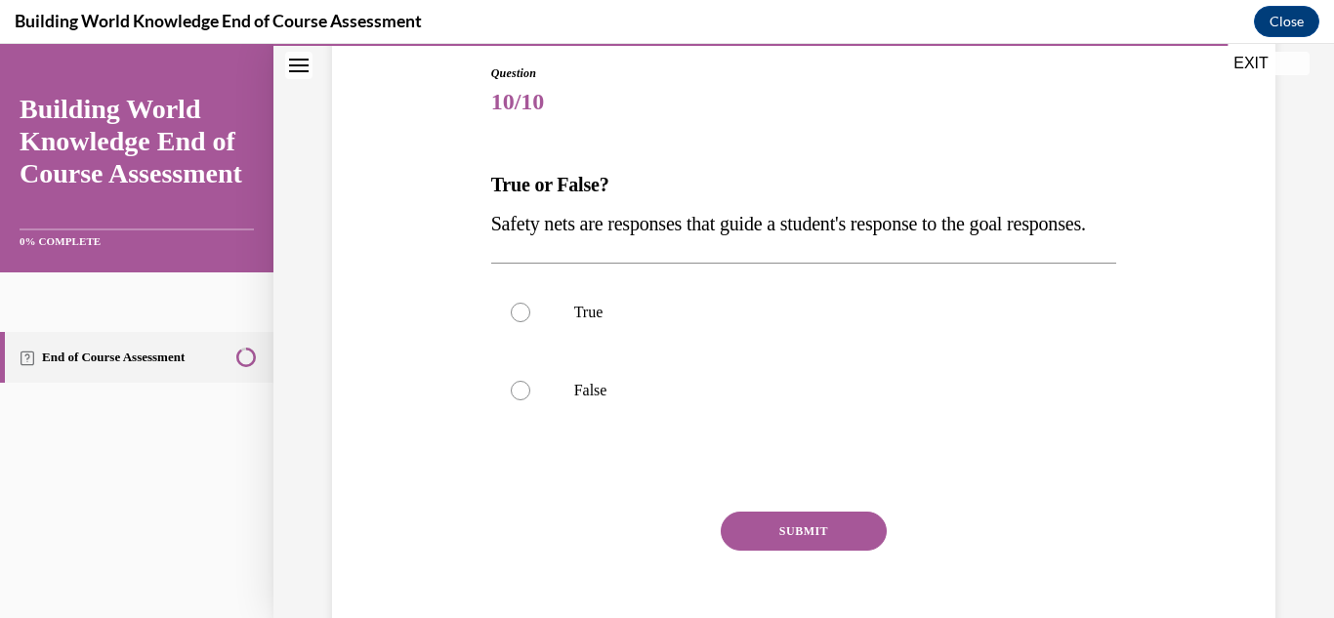
scroll to position [234, 0]
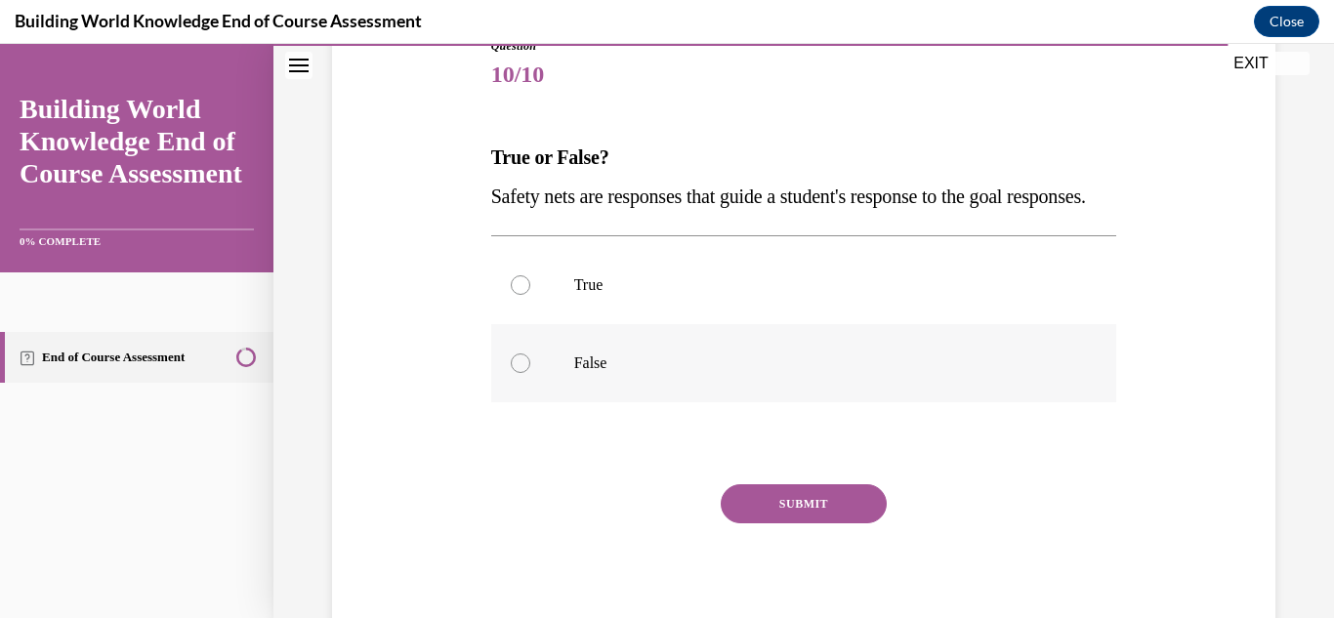
click at [587, 373] on p "False" at bounding box center [821, 363] width 494 height 20
click at [530, 373] on input "False" at bounding box center [521, 363] width 20 height 20
radio input "true"
click at [811, 523] on button "SUBMIT" at bounding box center [804, 503] width 166 height 39
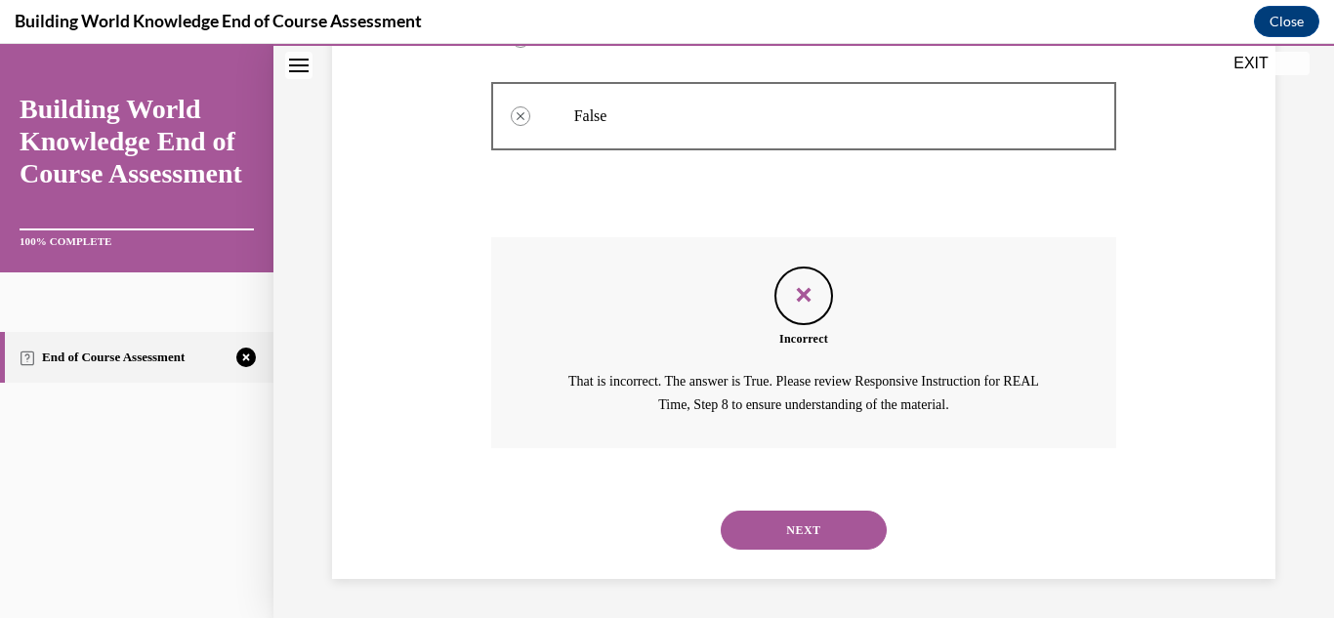
scroll to position [520, 0]
click at [351, 361] on div "Question 10/10 True or False? Safety nets are responses that guide a student's …" at bounding box center [803, 154] width 953 height 847
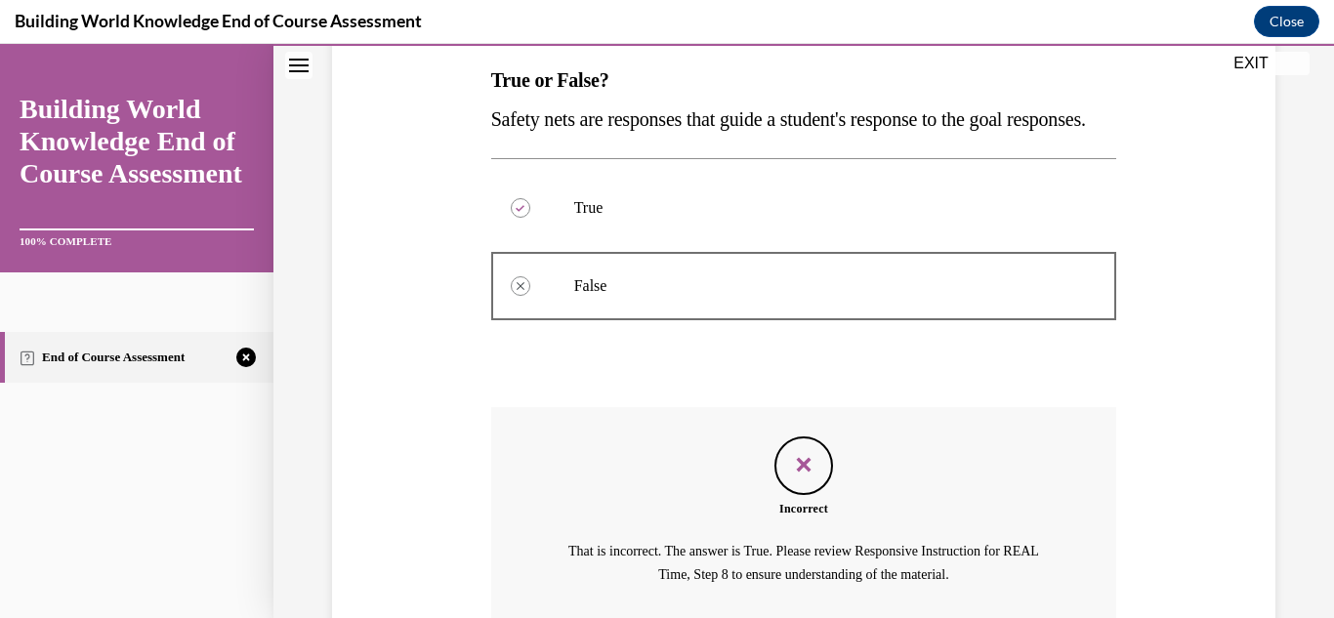
scroll to position [286, 0]
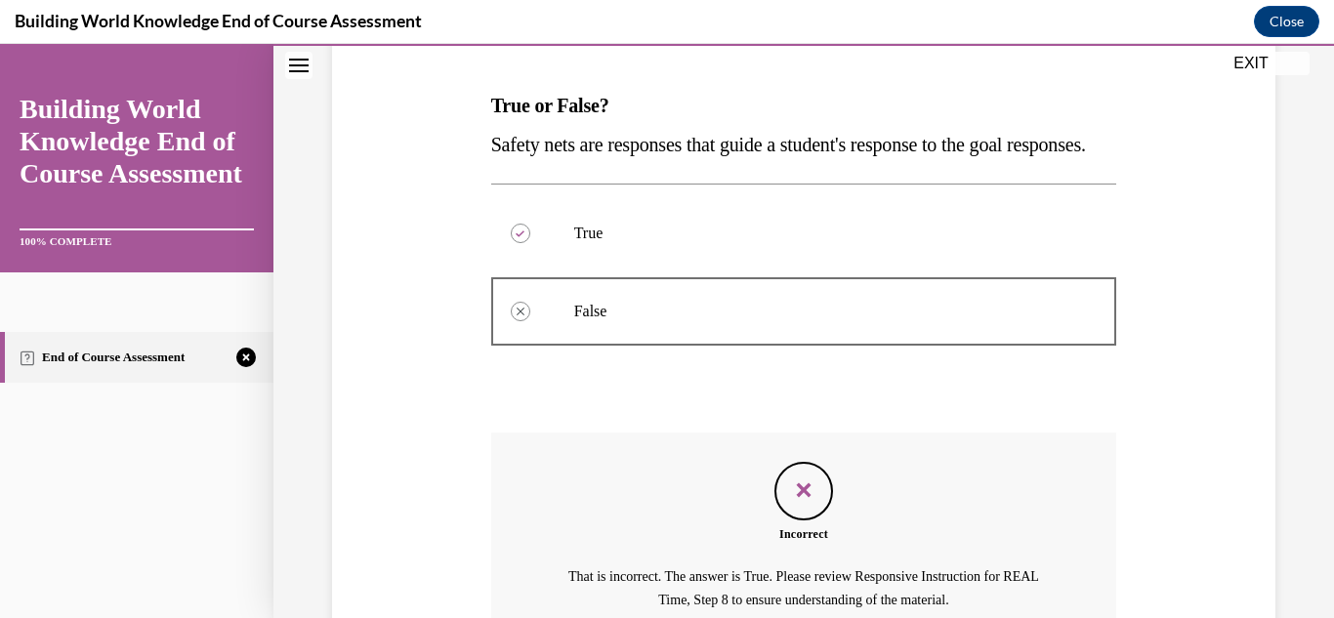
click at [342, 446] on div "Question 10/10 True or False? Safety nets are responses that guide a student's …" at bounding box center [803, 350] width 953 height 847
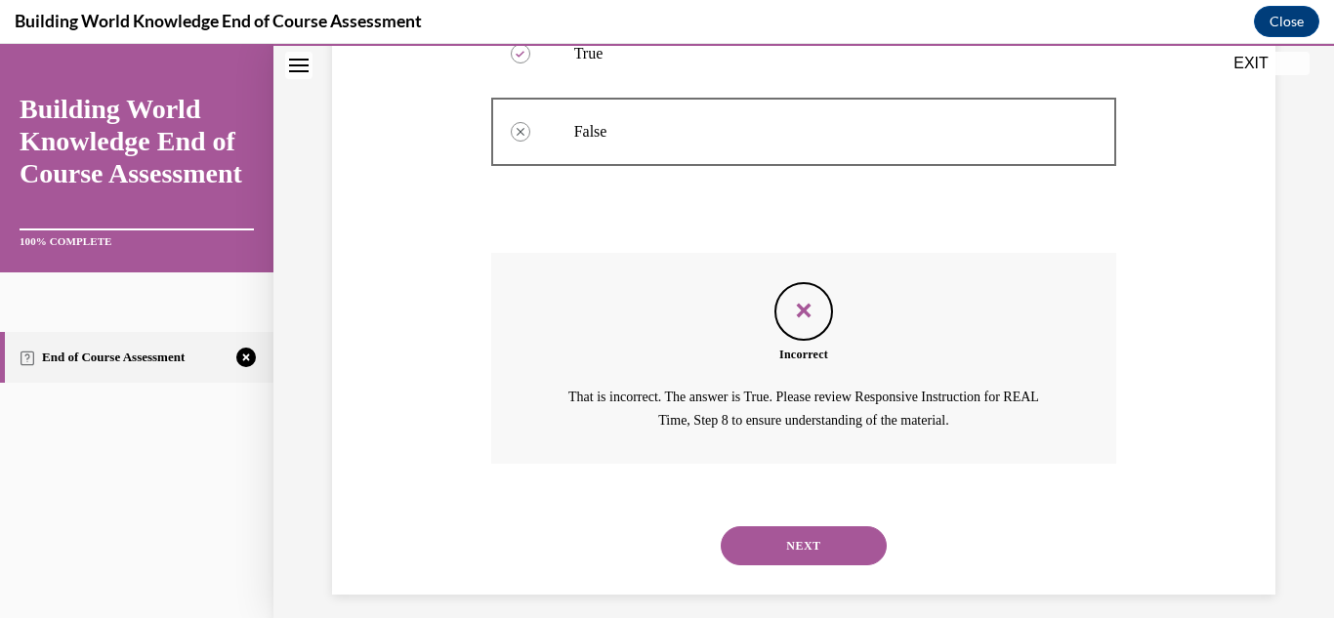
scroll to position [520, 0]
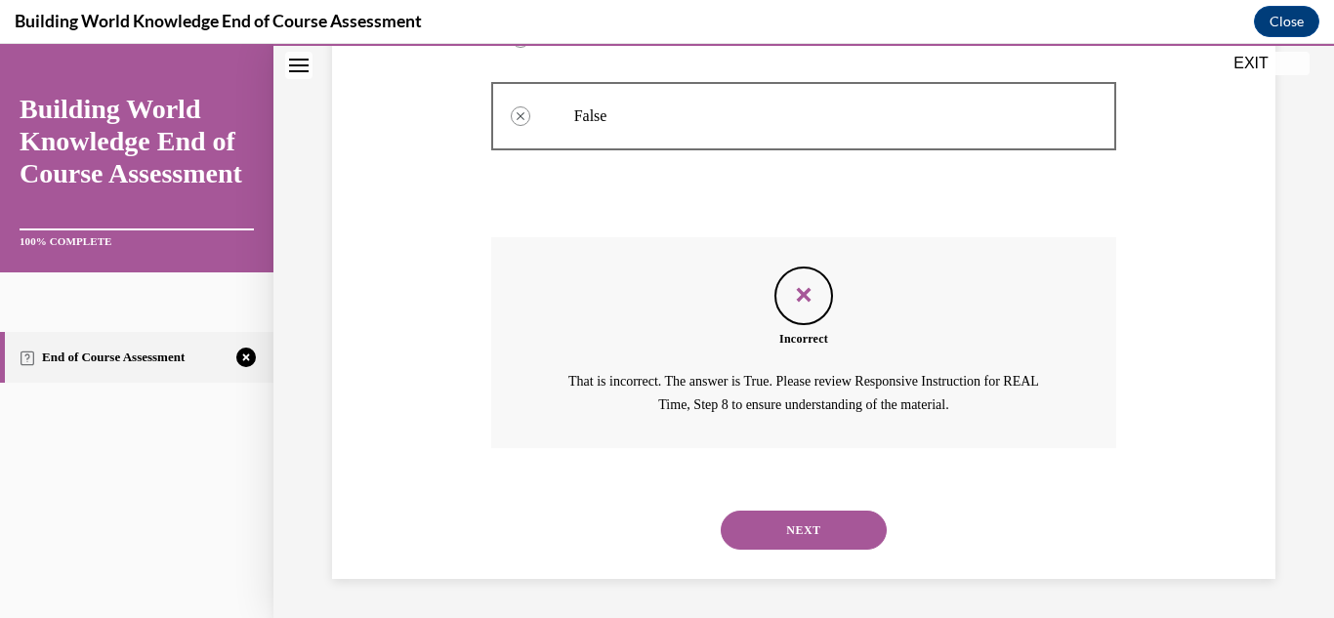
click at [829, 543] on button "NEXT" at bounding box center [804, 530] width 166 height 39
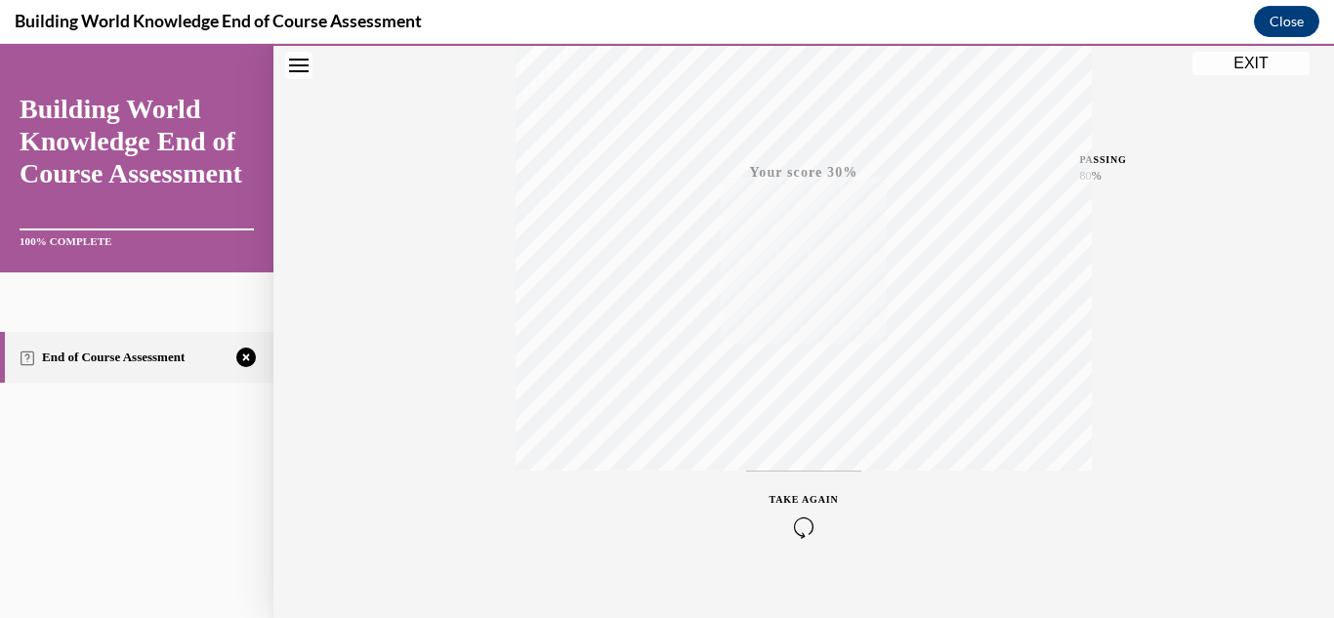
scroll to position [427, 0]
click at [781, 516] on button "TAKE AGAIN" at bounding box center [804, 486] width 116 height 88
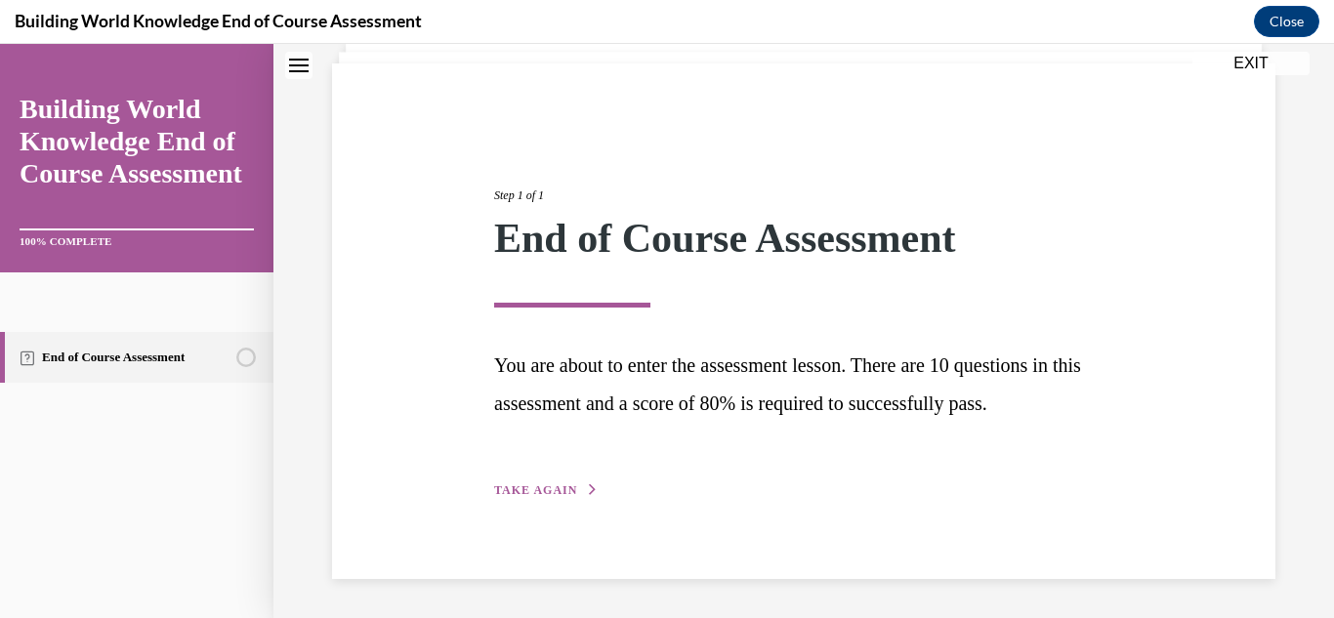
click at [541, 481] on button "TAKE AGAIN" at bounding box center [546, 490] width 104 height 18
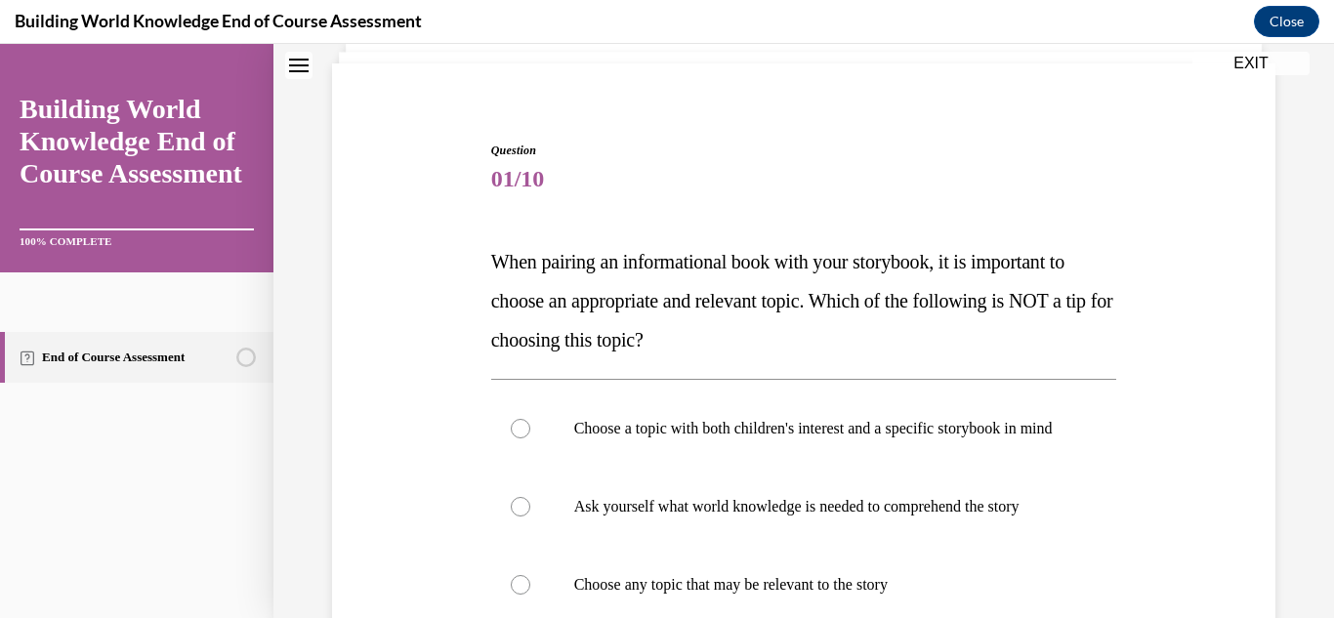
click at [437, 457] on div "Question 01/10 When pairing an informational book with your storybook, it is im…" at bounding box center [803, 591] width 953 height 1017
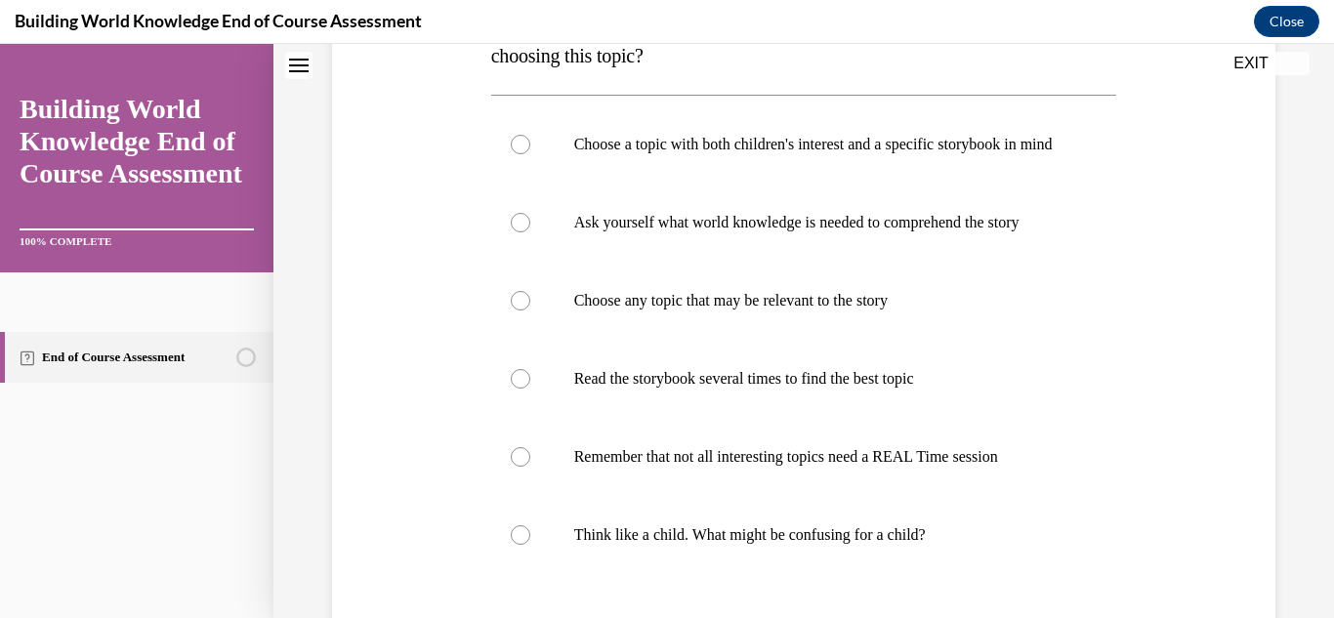
scroll to position [442, 0]
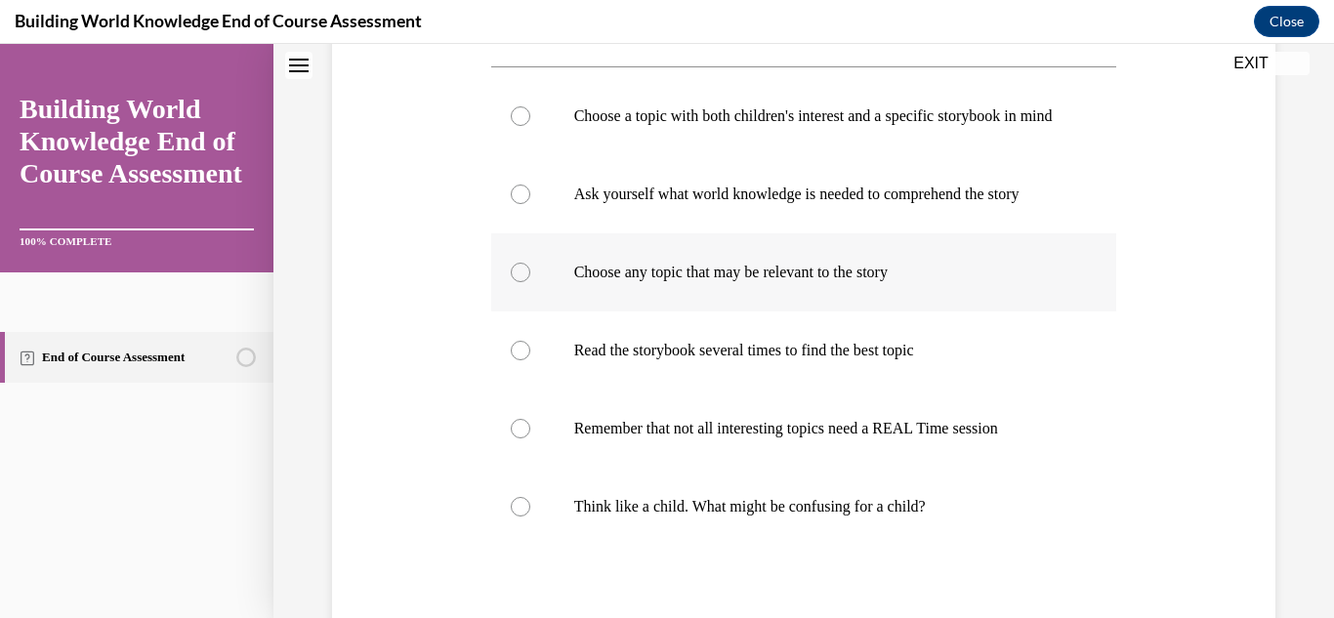
click at [544, 283] on label "Choose any topic that may be relevant to the story" at bounding box center [804, 272] width 626 height 78
click at [530, 282] on input "Choose any topic that may be relevant to the story" at bounding box center [521, 273] width 20 height 20
radio input "true"
click at [471, 328] on div "Question 01/10 When pairing an informational book with your storybook, it is im…" at bounding box center [803, 279] width 953 height 1017
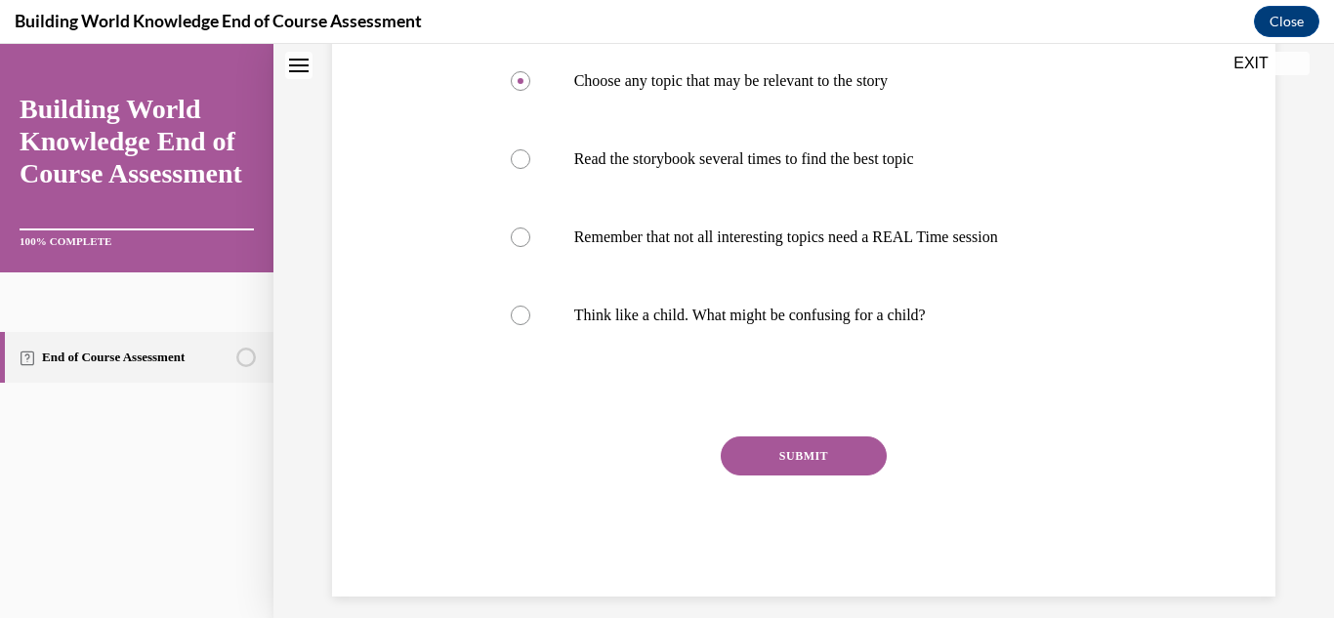
scroll to position [671, 0]
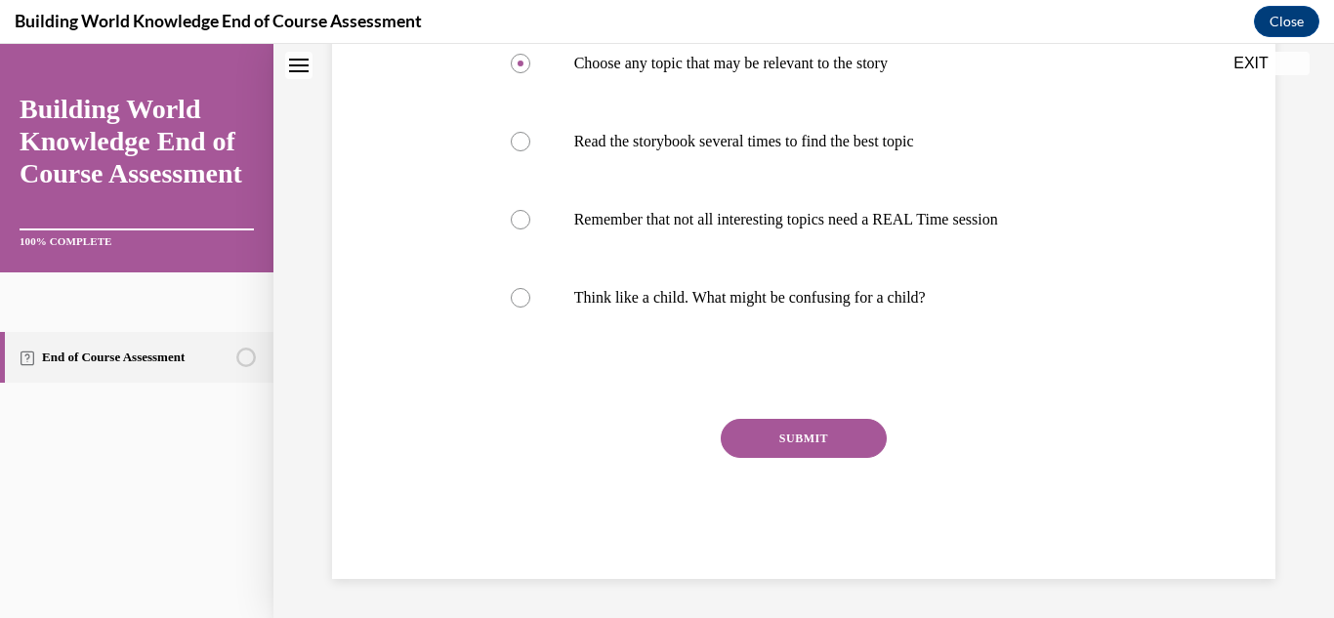
click at [754, 437] on button "SUBMIT" at bounding box center [804, 438] width 166 height 39
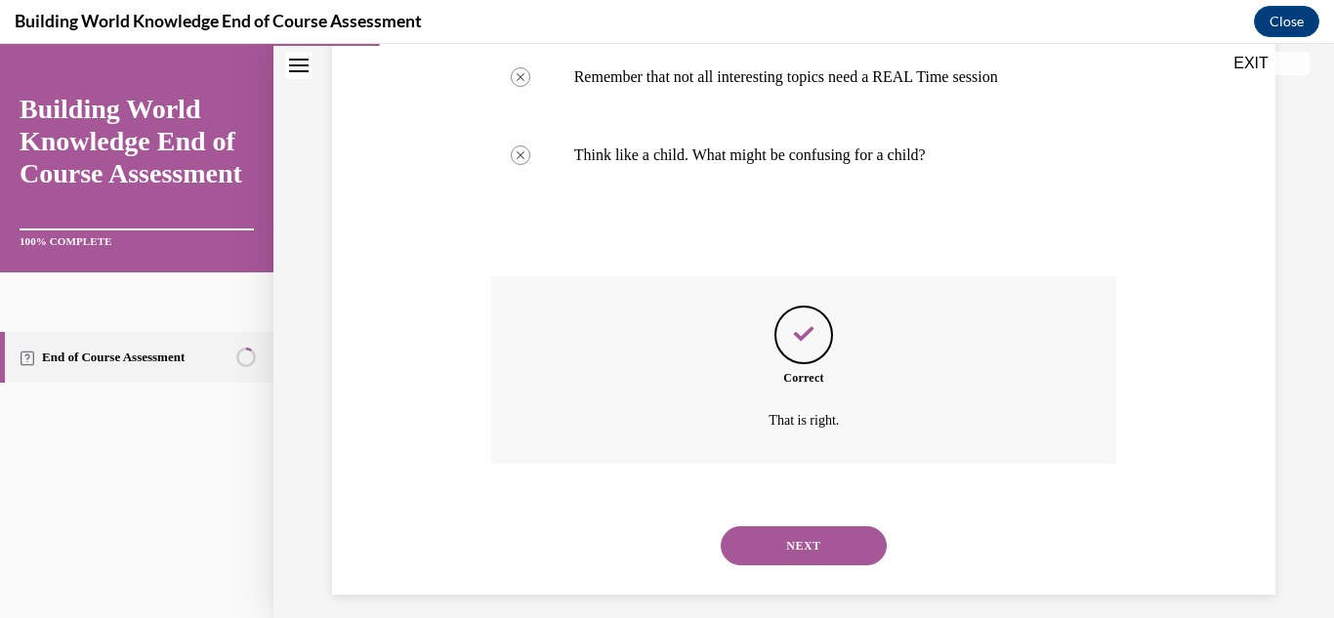
scroll to position [829, 0]
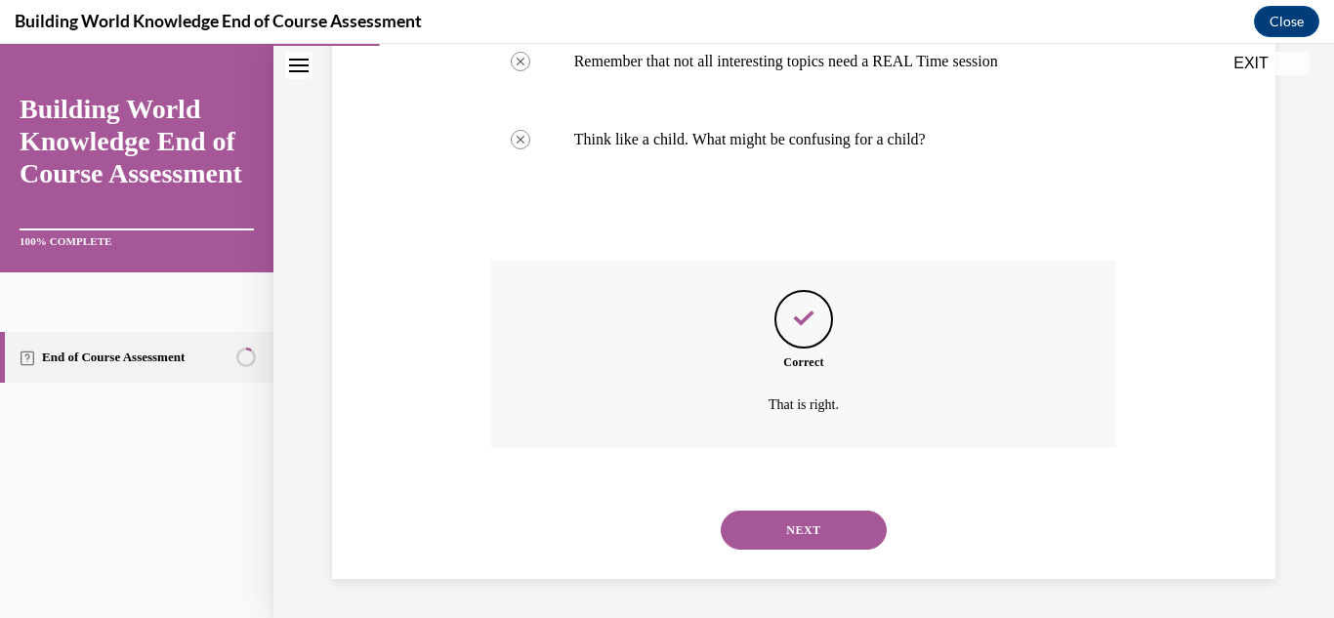
click at [776, 518] on button "NEXT" at bounding box center [804, 530] width 166 height 39
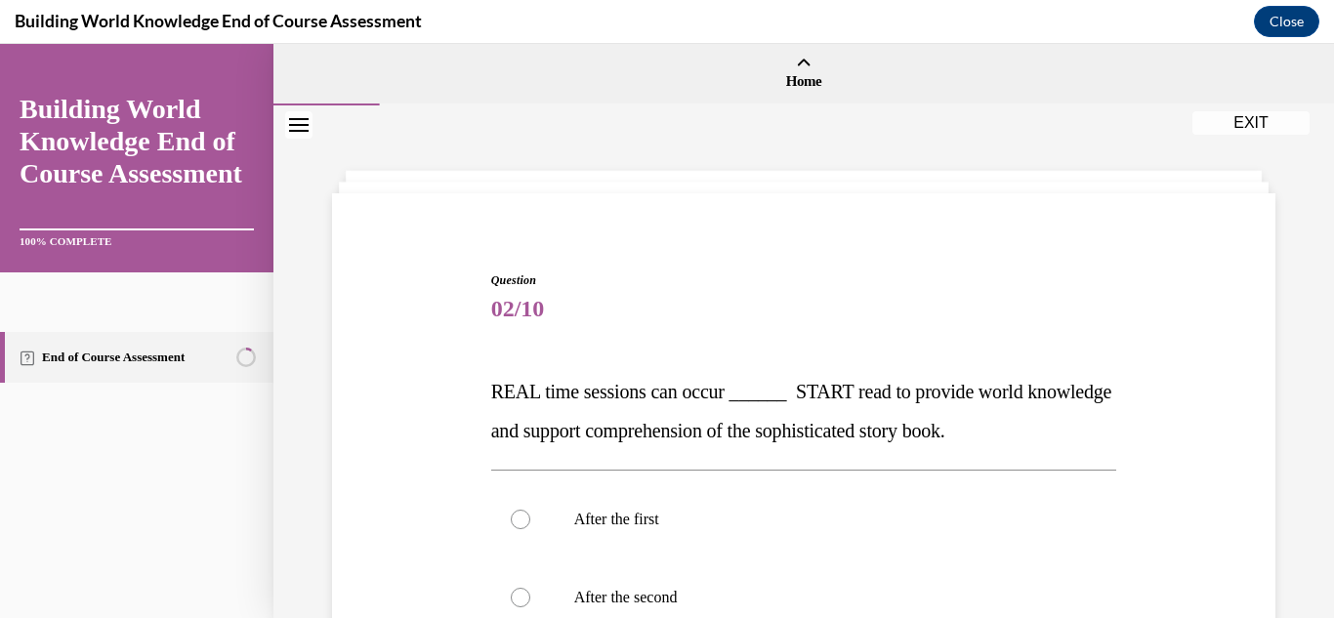
click at [377, 467] on div "Question 02/10 REAL time sessions can occur ______ START read to provide world …" at bounding box center [803, 585] width 953 height 744
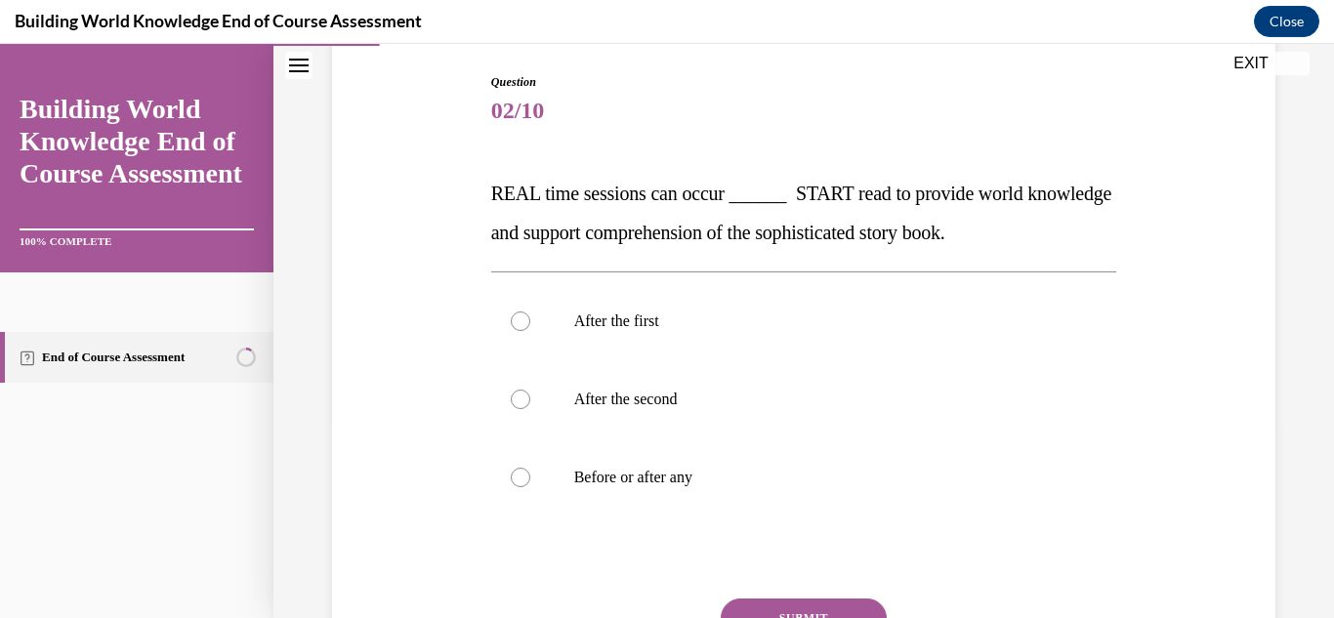
scroll to position [234, 0]
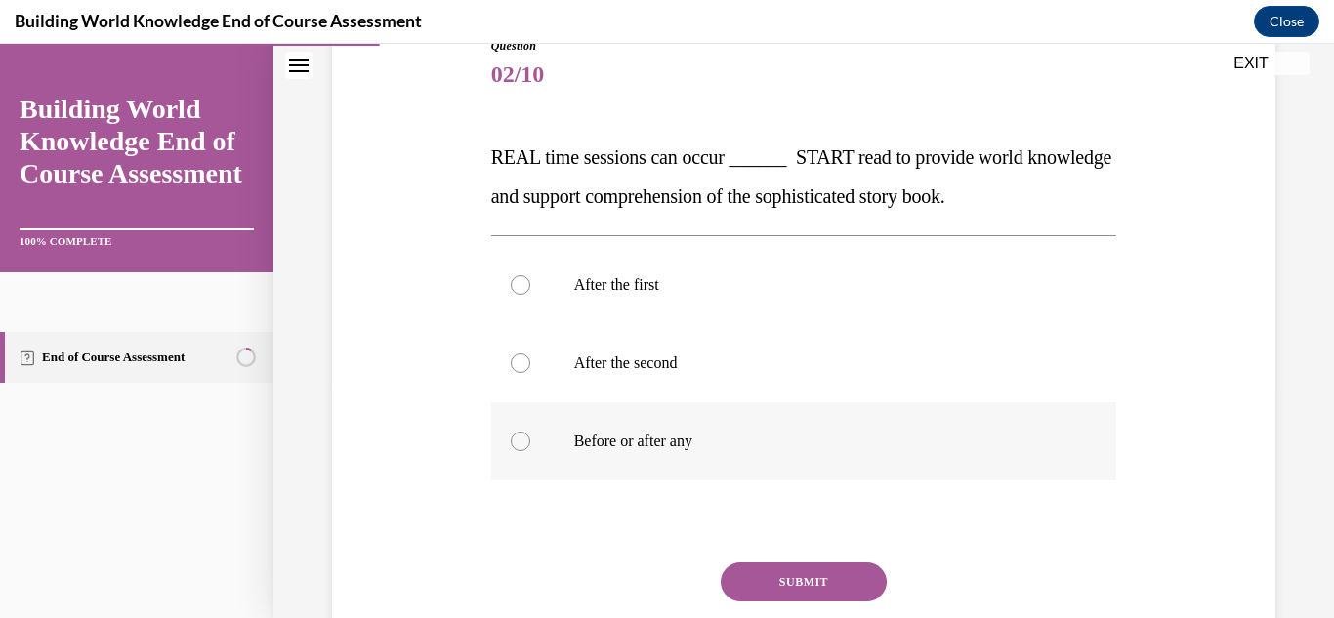
click at [515, 442] on div at bounding box center [521, 442] width 20 height 20
click at [515, 442] on input "Before or after any" at bounding box center [521, 442] width 20 height 20
radio input "true"
click at [746, 567] on button "SUBMIT" at bounding box center [804, 581] width 166 height 39
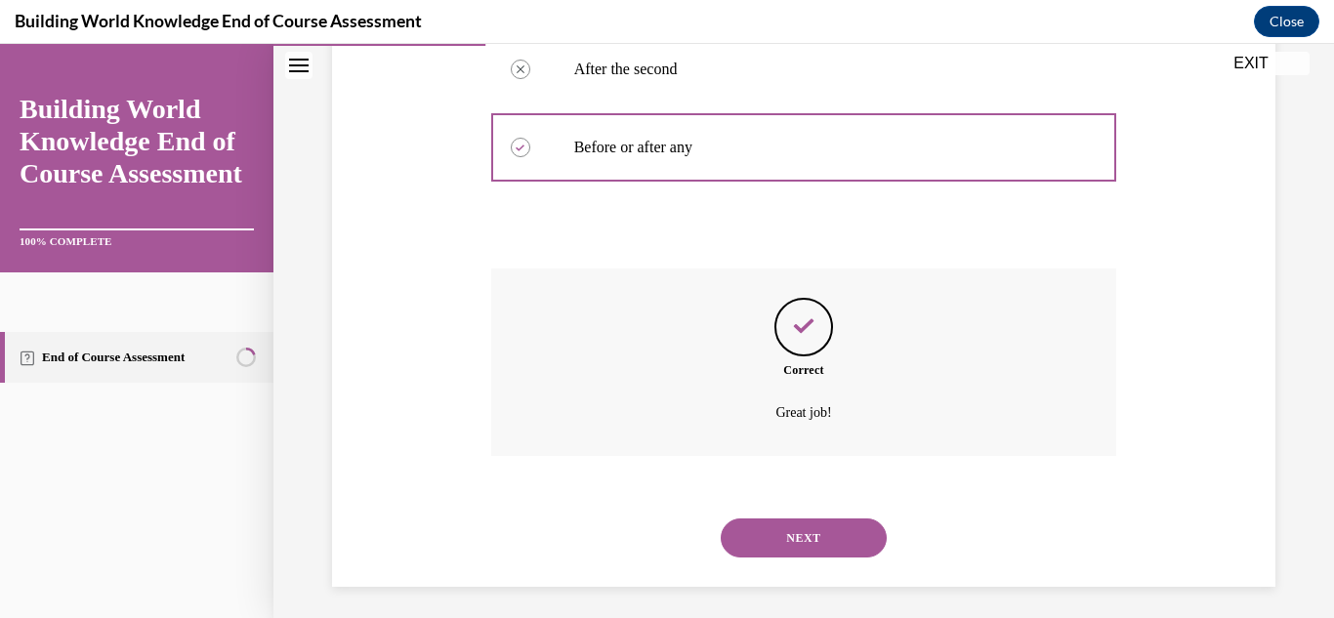
scroll to position [536, 0]
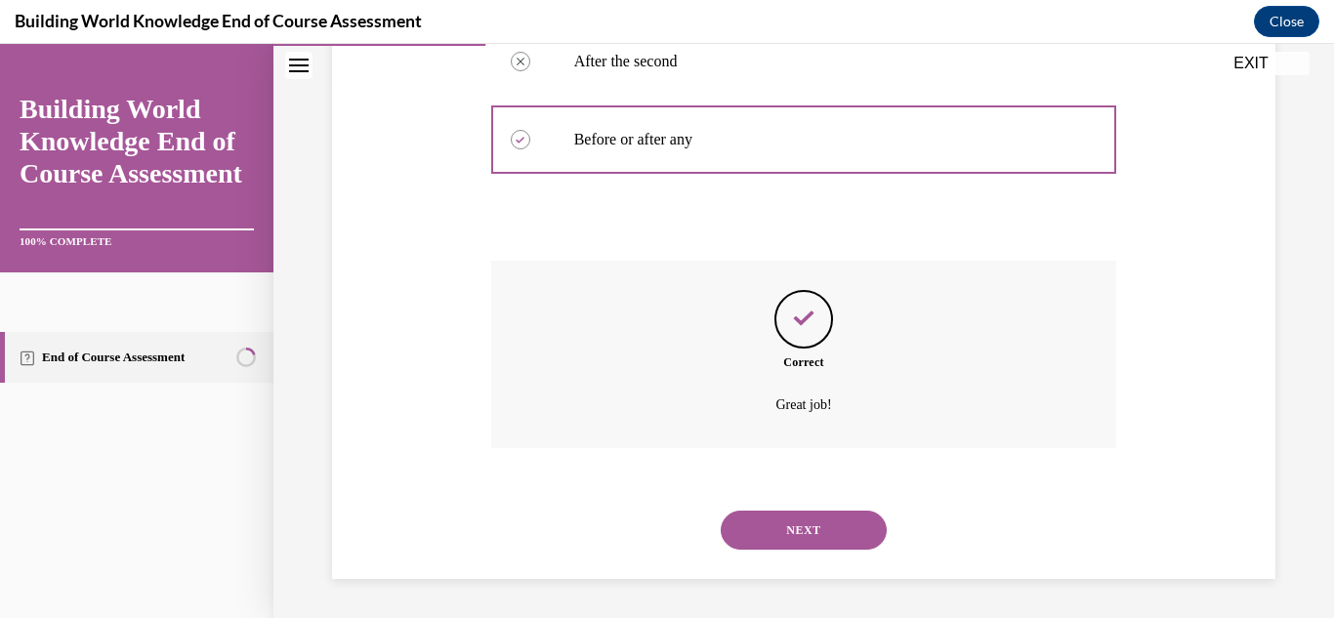
click at [841, 546] on button "NEXT" at bounding box center [804, 530] width 166 height 39
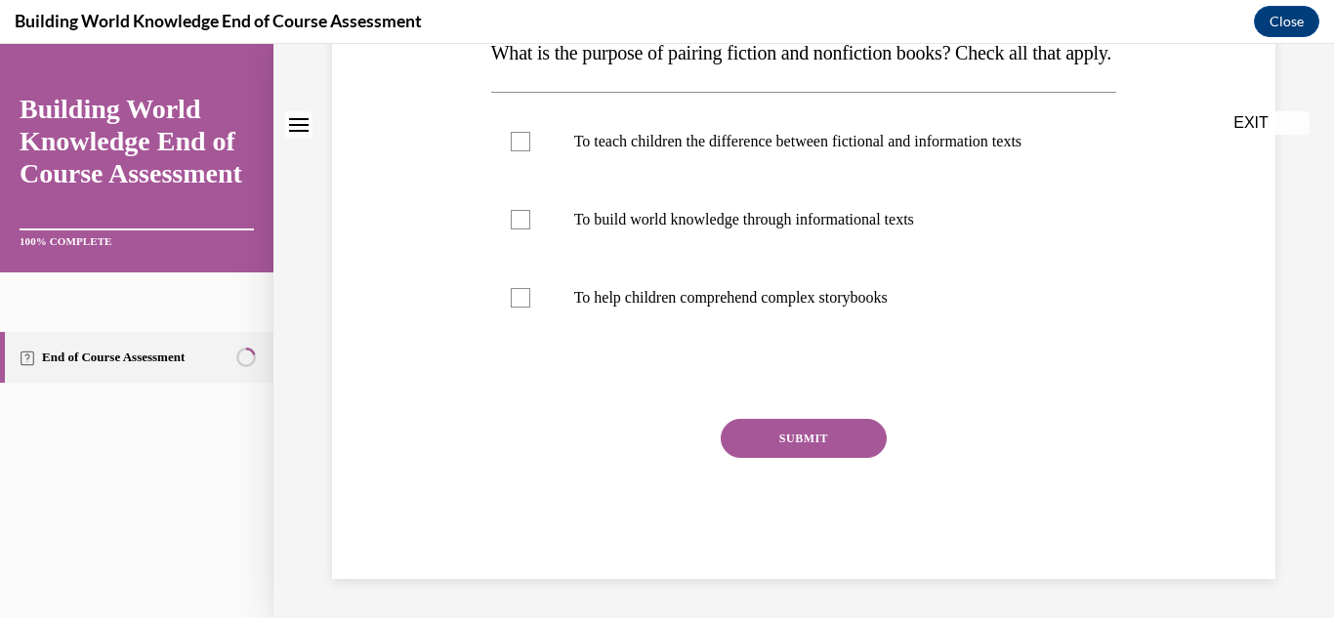
scroll to position [0, 0]
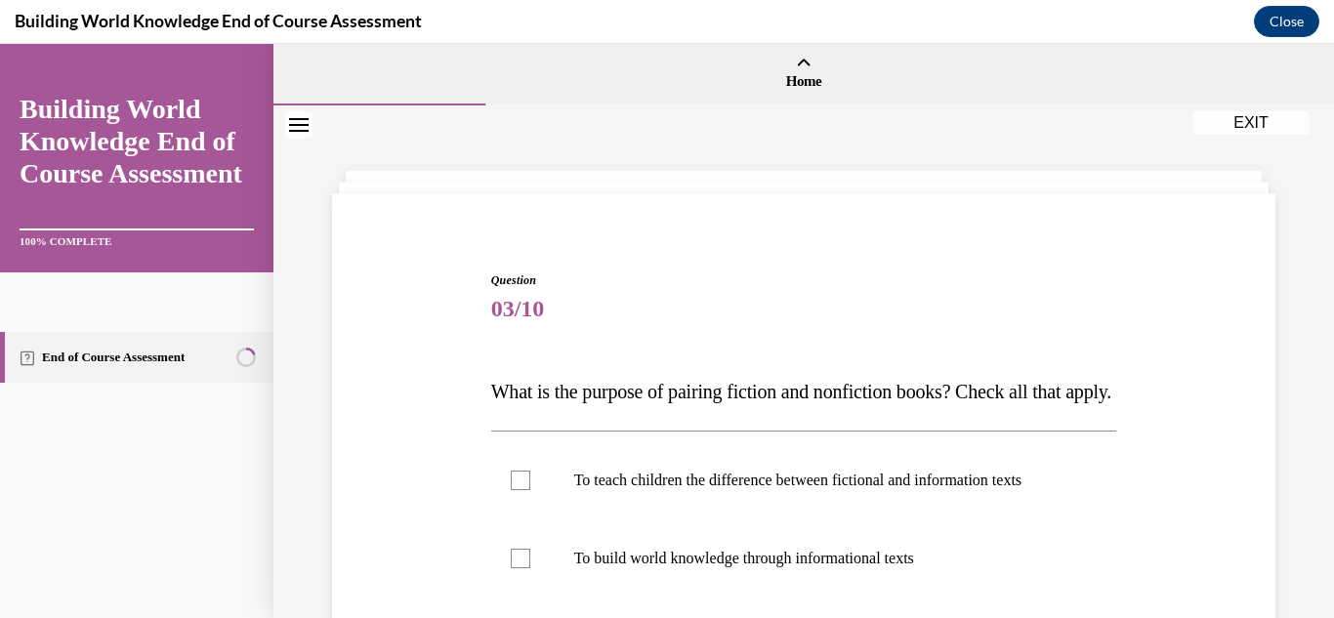
click at [427, 394] on div "Question 03/10 What is the purpose of pairing fiction and nonfiction books? Che…" at bounding box center [803, 565] width 953 height 705
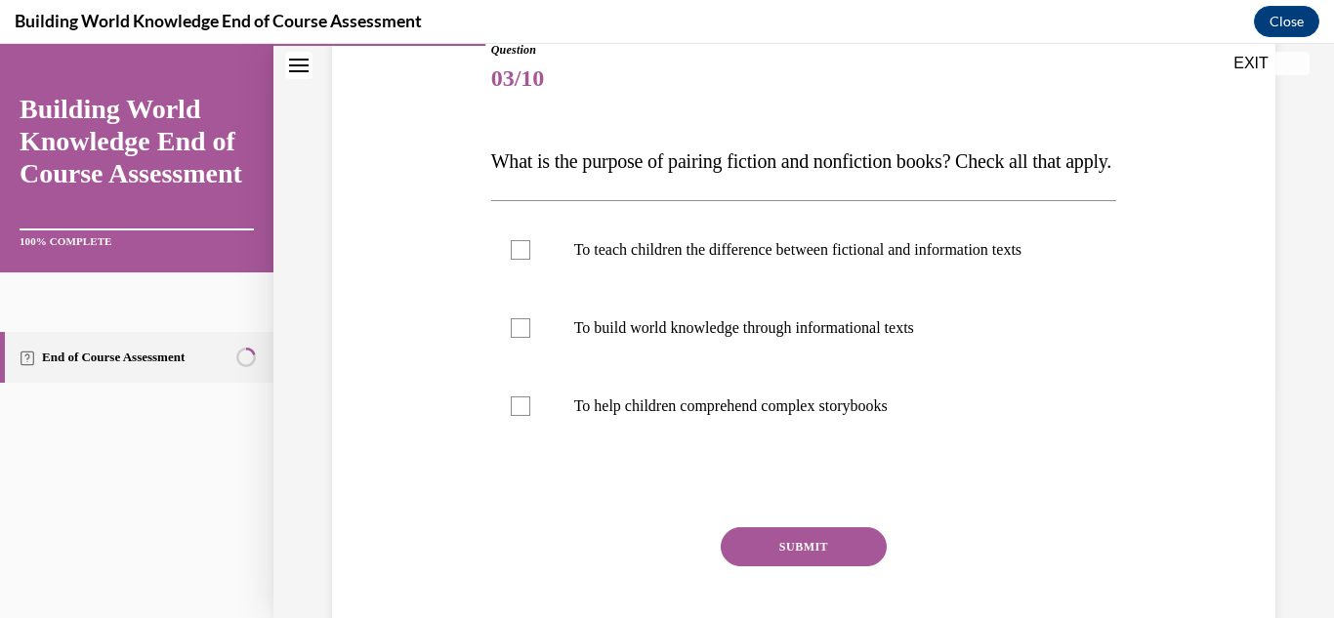
scroll to position [234, 0]
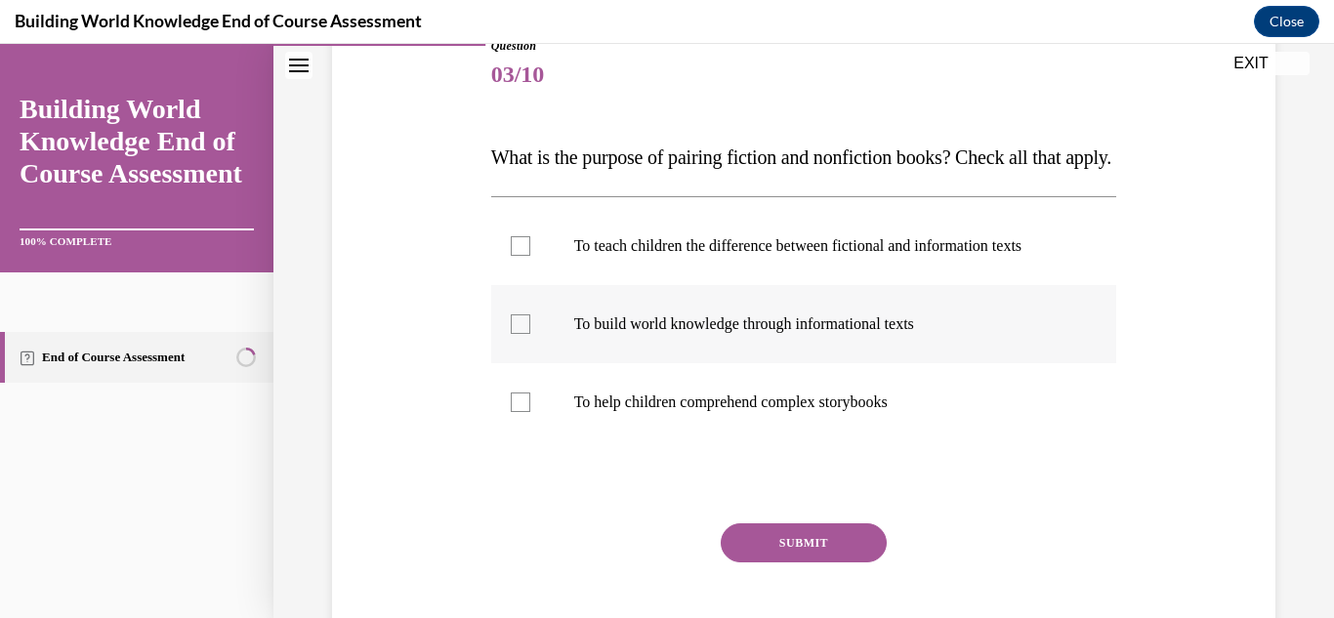
click at [497, 363] on label "To build world knowledge through informational texts" at bounding box center [804, 324] width 626 height 78
click at [511, 334] on input "To build world knowledge through informational texts" at bounding box center [521, 324] width 20 height 20
checkbox input "true"
click at [525, 430] on label "To help children comprehend complex storybooks" at bounding box center [804, 402] width 626 height 78
click at [525, 412] on input "To help children comprehend complex storybooks" at bounding box center [521, 403] width 20 height 20
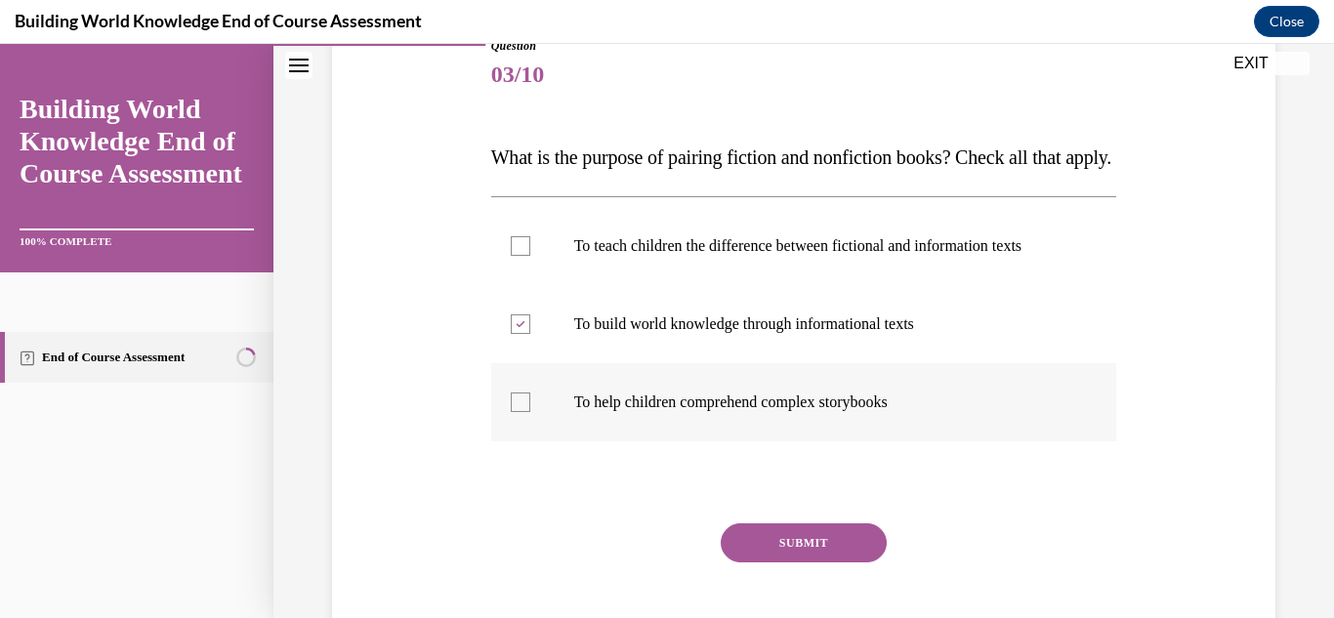
checkbox input "true"
click at [806, 562] on button "SUBMIT" at bounding box center [804, 542] width 166 height 39
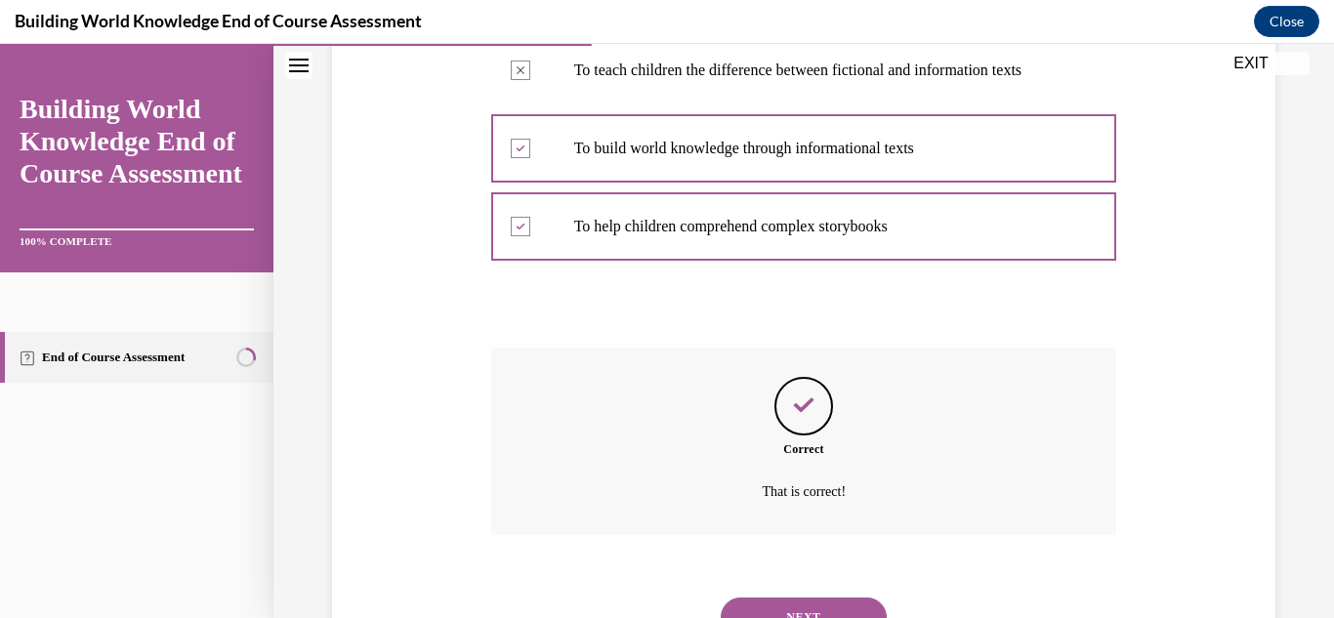
scroll to position [536, 0]
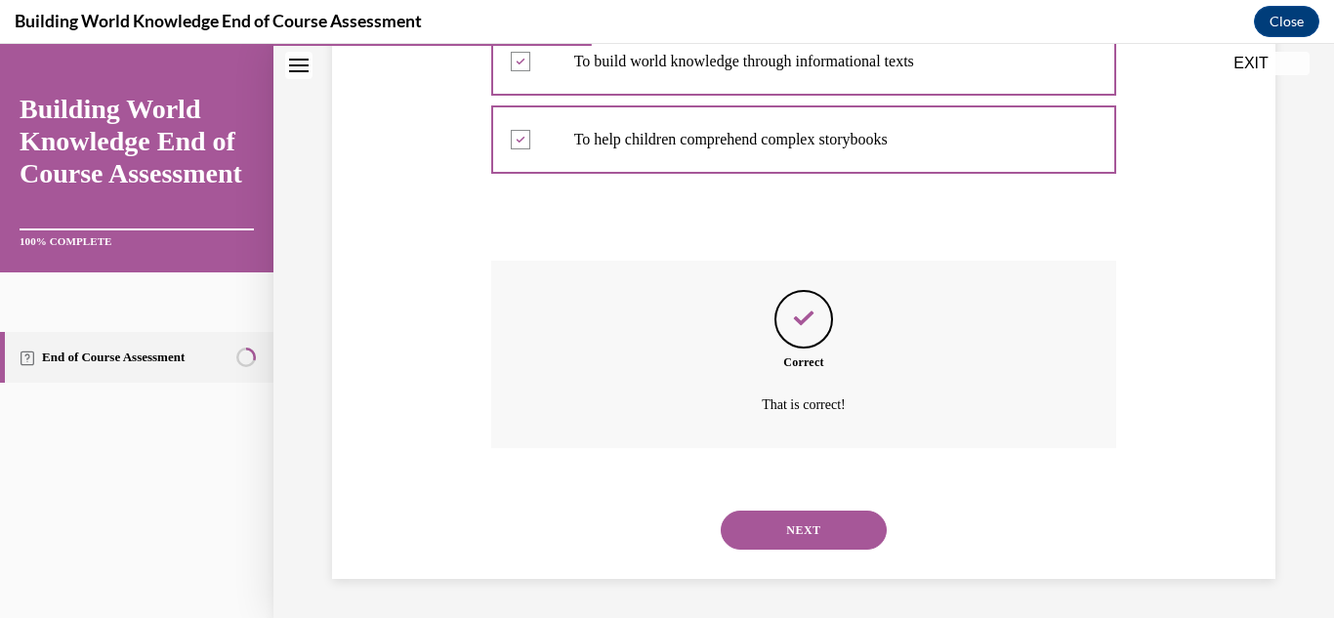
click at [783, 535] on button "NEXT" at bounding box center [804, 530] width 166 height 39
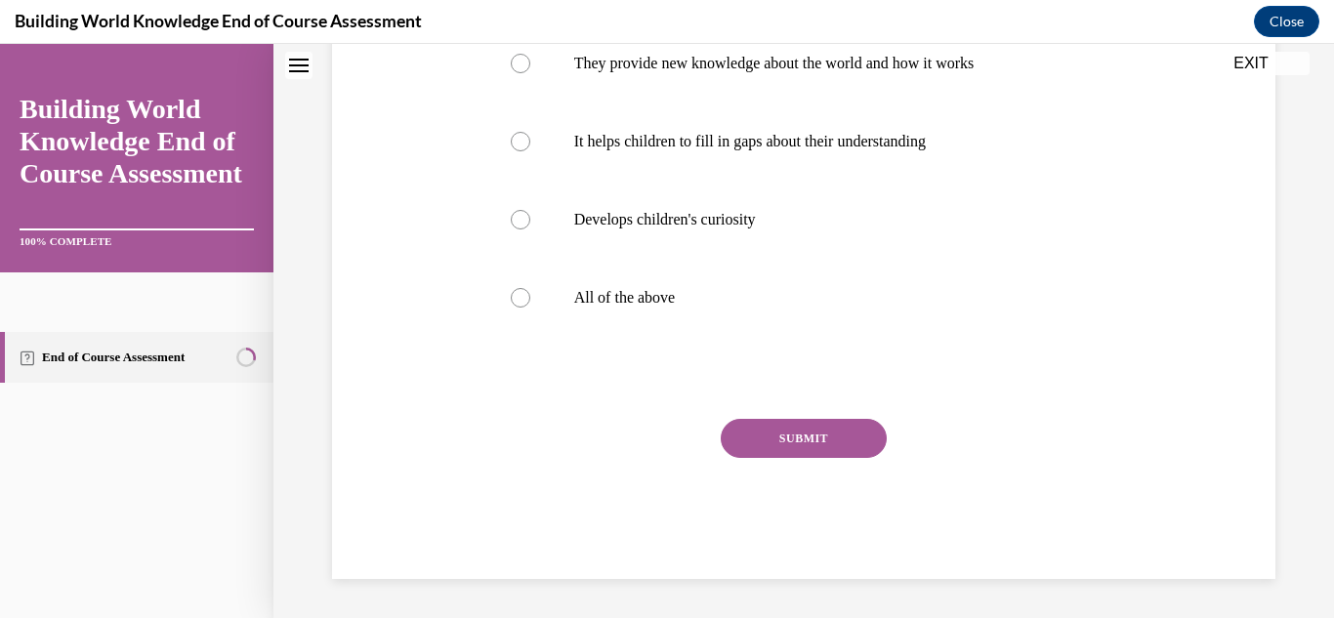
scroll to position [0, 0]
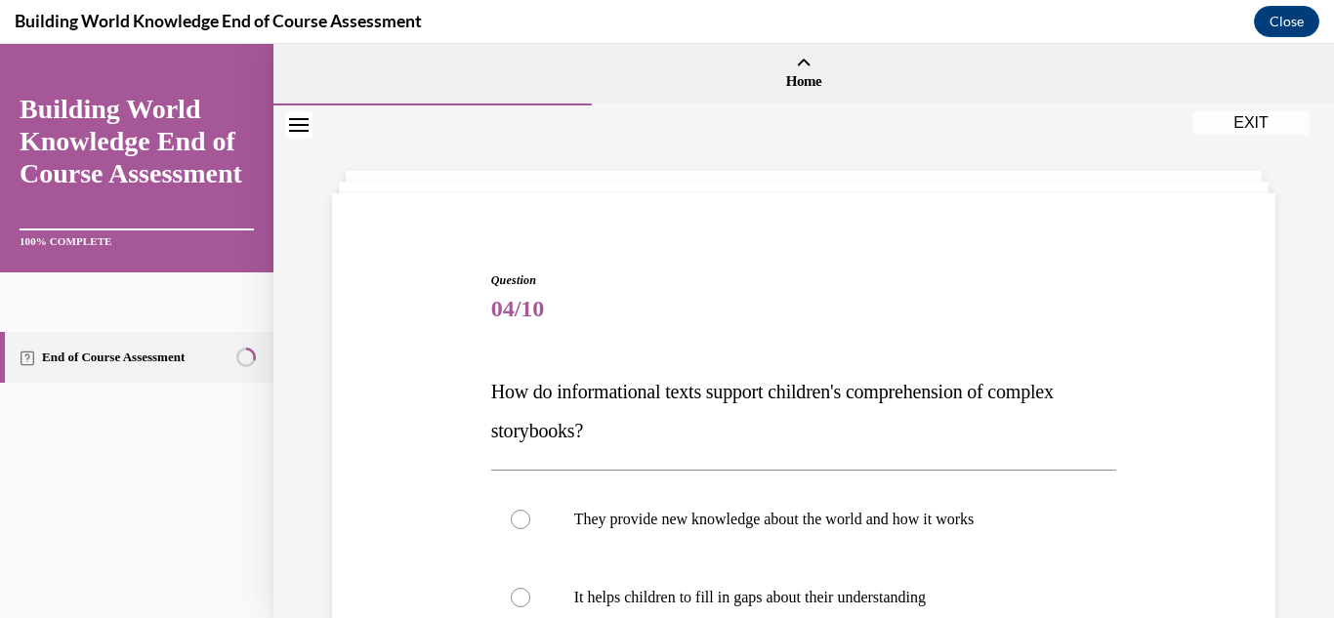
click at [456, 396] on div "Question 04/10 How do informational texts support children's comprehension of c…" at bounding box center [803, 624] width 953 height 822
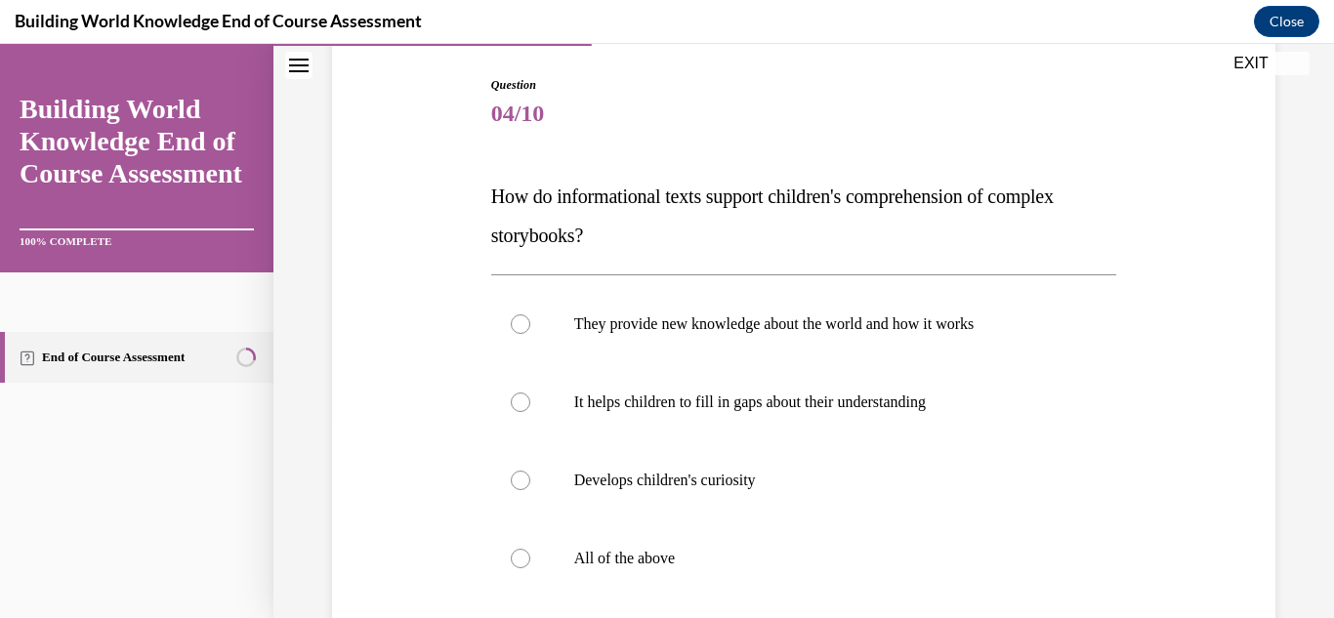
scroll to position [234, 0]
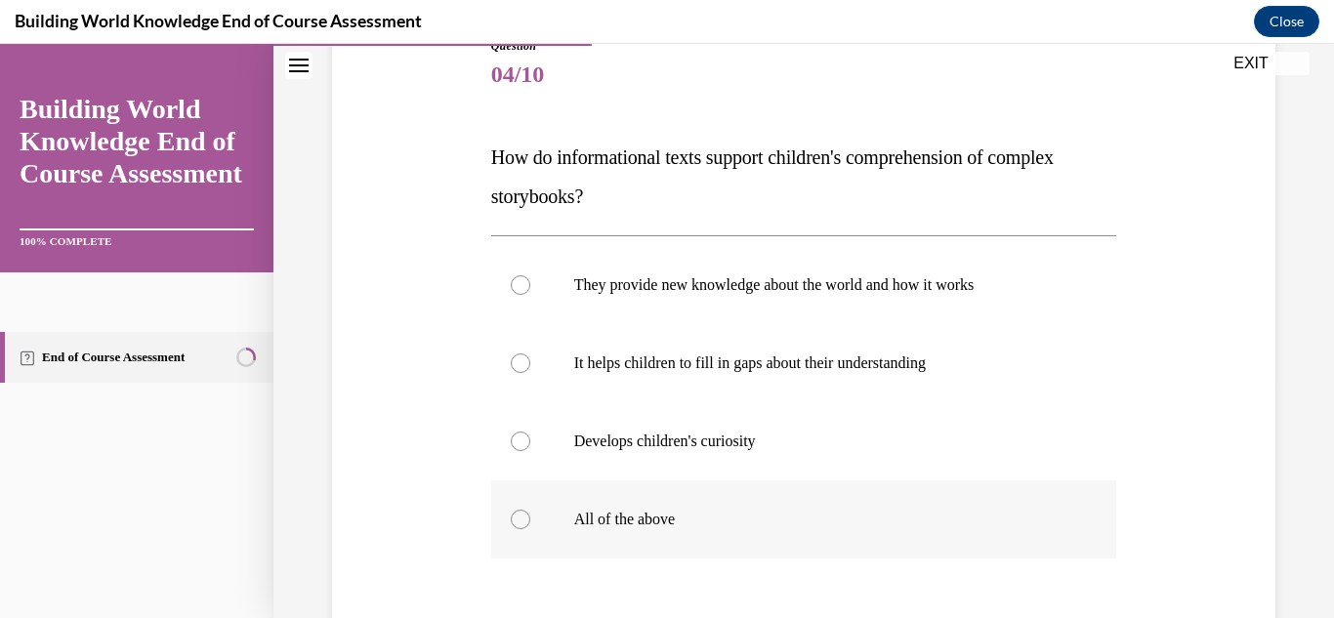
click at [535, 514] on label "All of the above" at bounding box center [804, 519] width 626 height 78
click at [530, 514] on input "All of the above" at bounding box center [521, 520] width 20 height 20
radio input "true"
click at [452, 491] on div "Question 04/10 How do informational texts support children's comprehension of c…" at bounding box center [803, 390] width 953 height 822
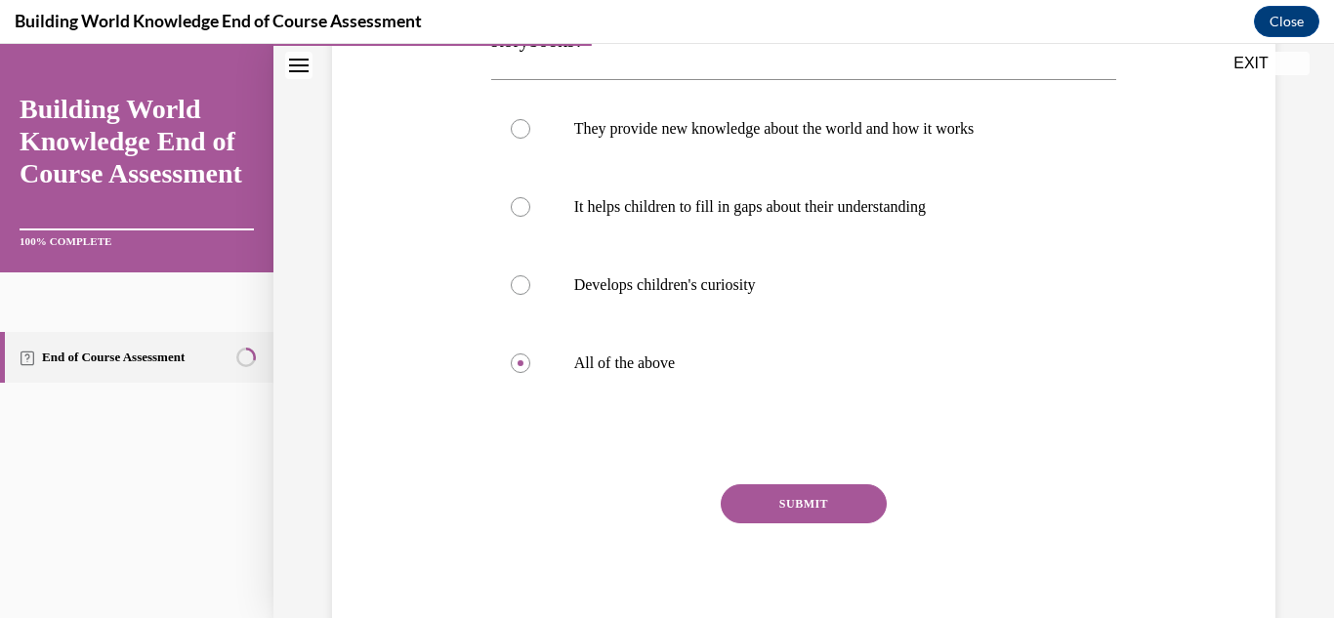
click at [831, 499] on button "SUBMIT" at bounding box center [804, 503] width 166 height 39
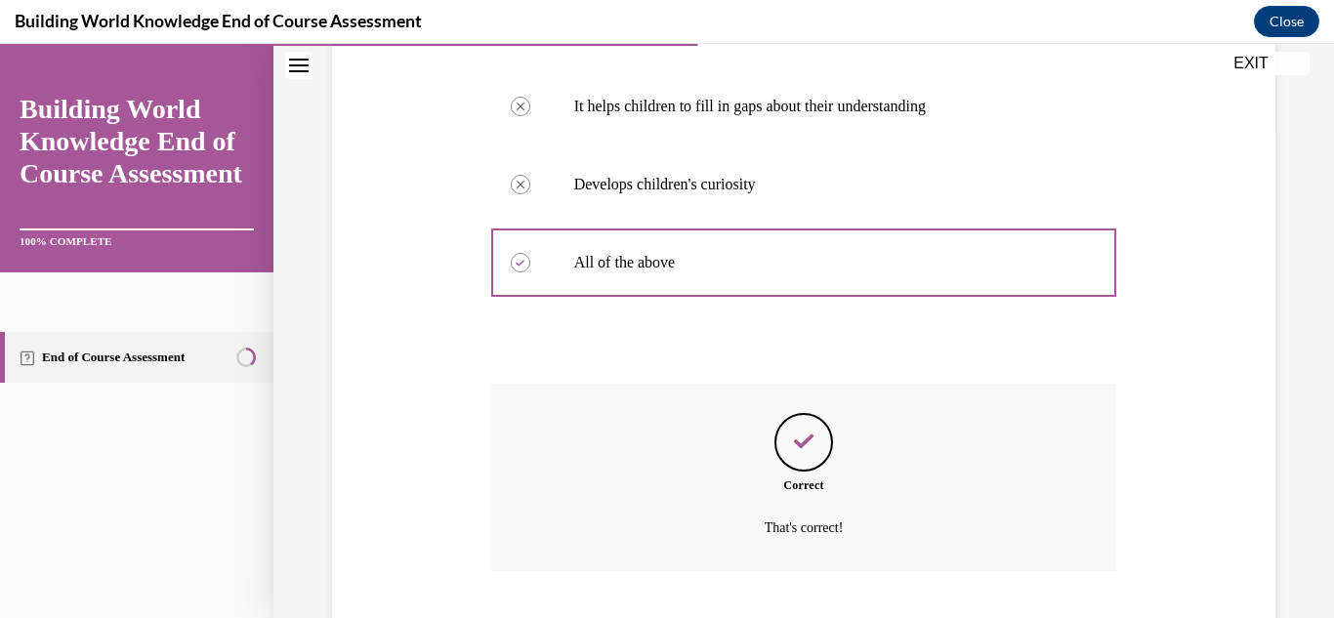
scroll to position [614, 0]
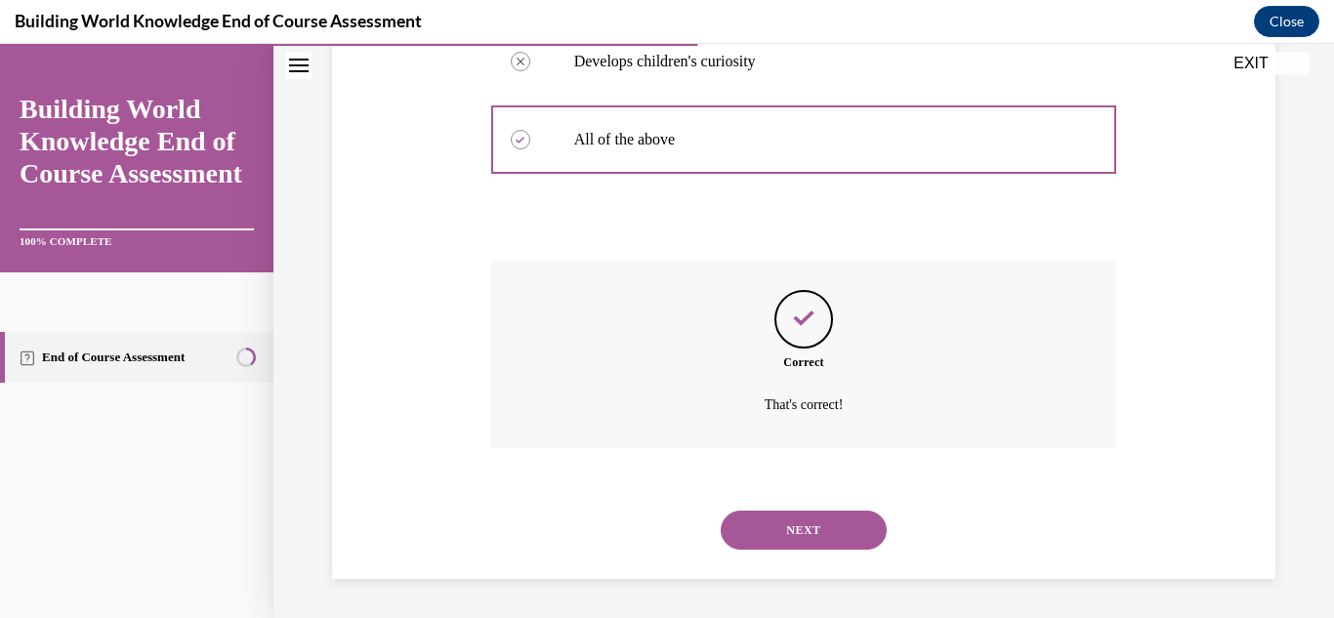
click at [798, 546] on button "NEXT" at bounding box center [804, 530] width 166 height 39
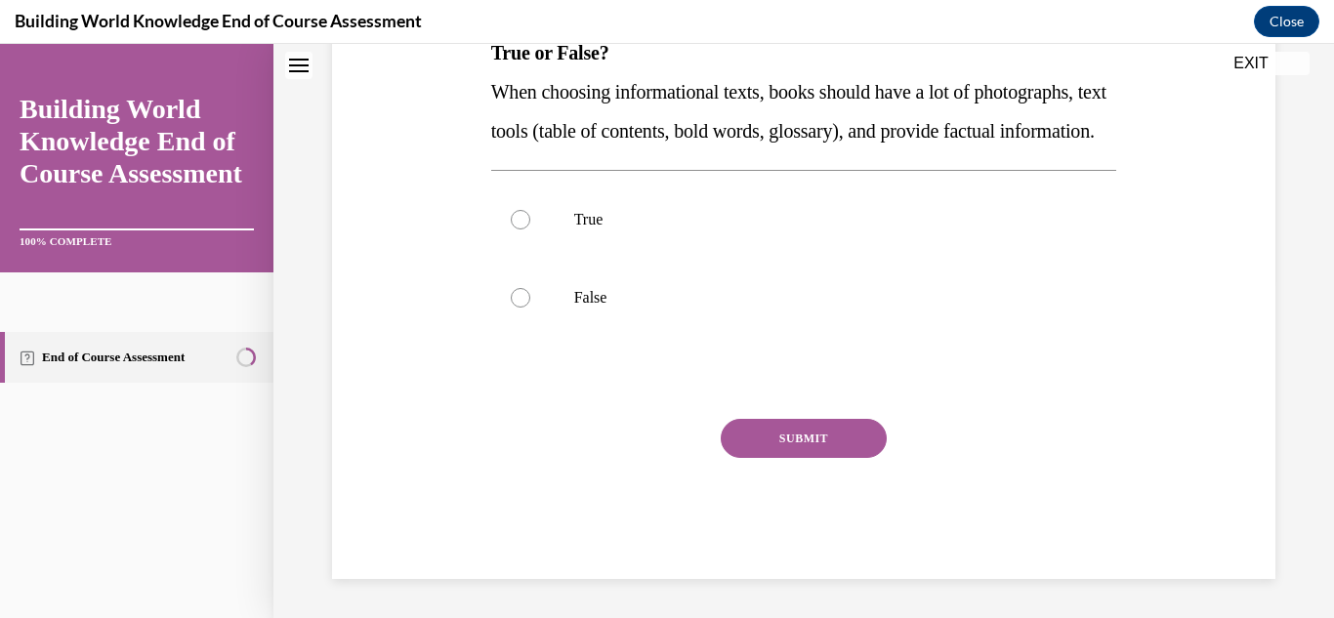
scroll to position [0, 0]
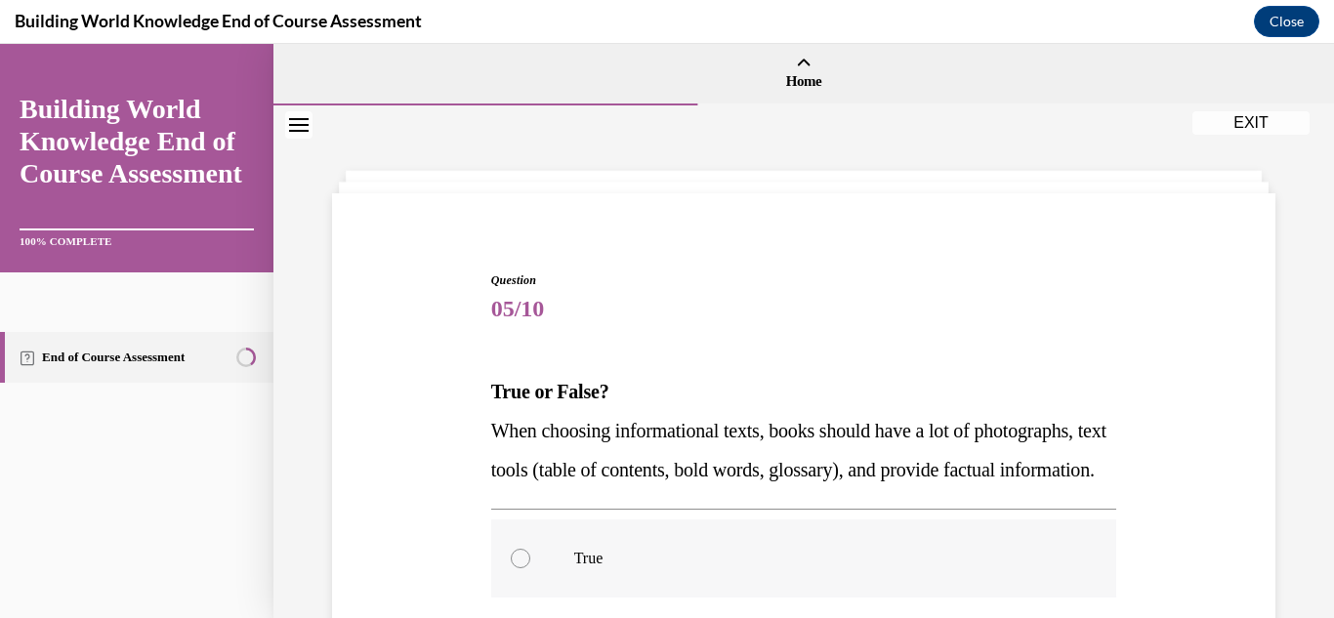
click at [537, 567] on label "True" at bounding box center [804, 558] width 626 height 78
click at [530, 567] on input "True" at bounding box center [521, 559] width 20 height 20
radio input "true"
click at [351, 471] on div "Question 05/10 True or False? When choosing informational texts, books should h…" at bounding box center [803, 565] width 953 height 705
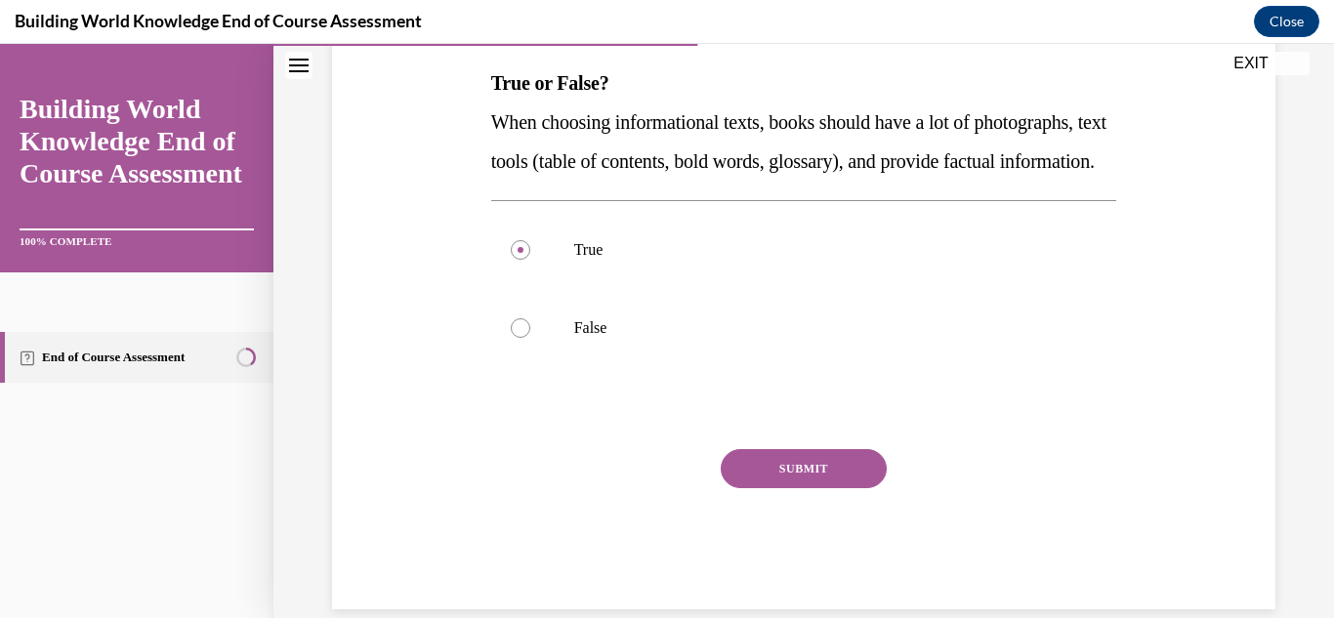
scroll to position [312, 0]
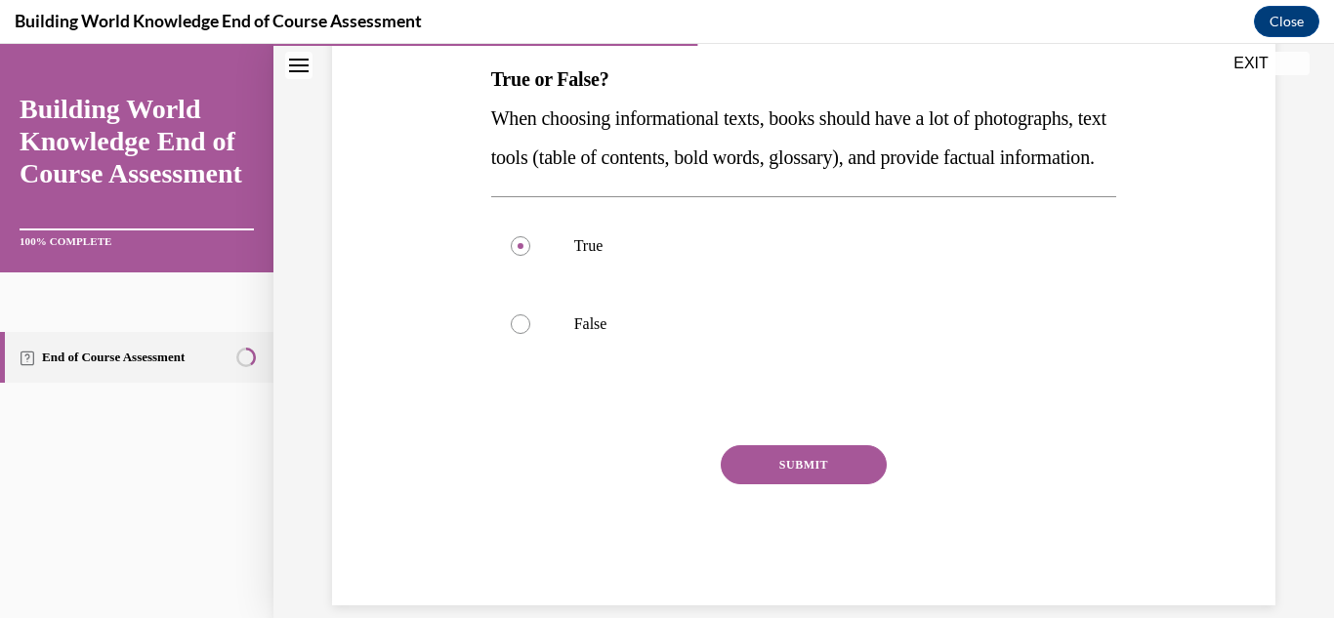
click at [853, 484] on button "SUBMIT" at bounding box center [804, 464] width 166 height 39
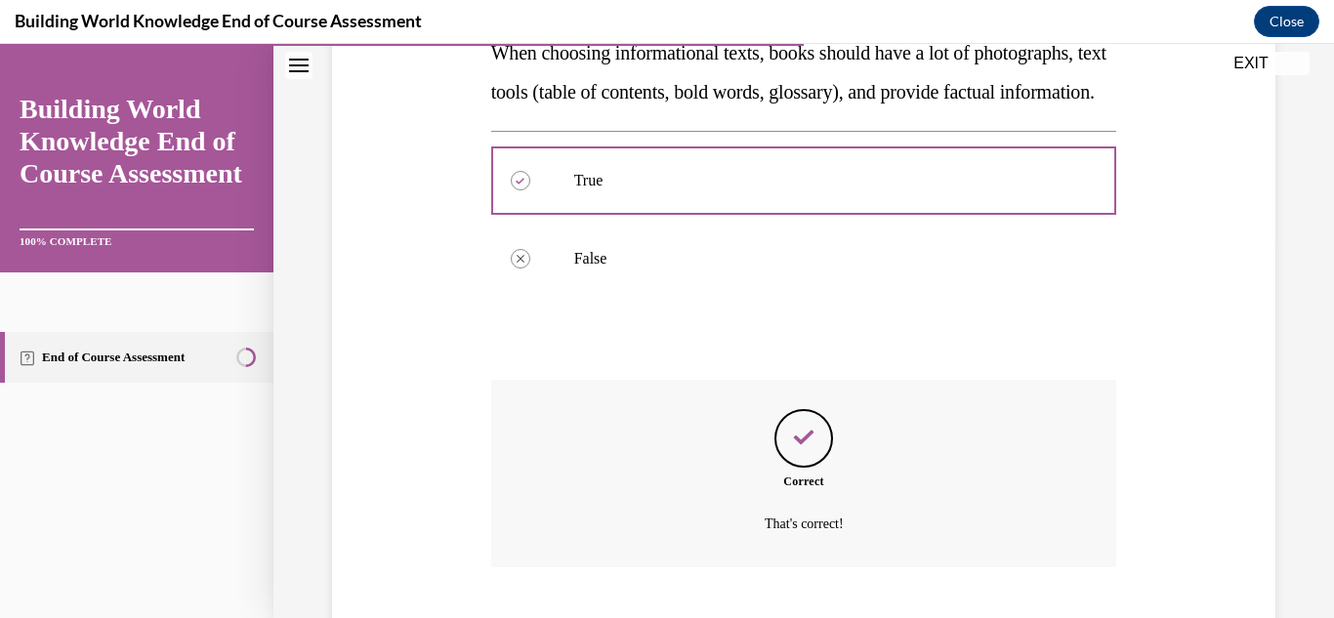
scroll to position [536, 0]
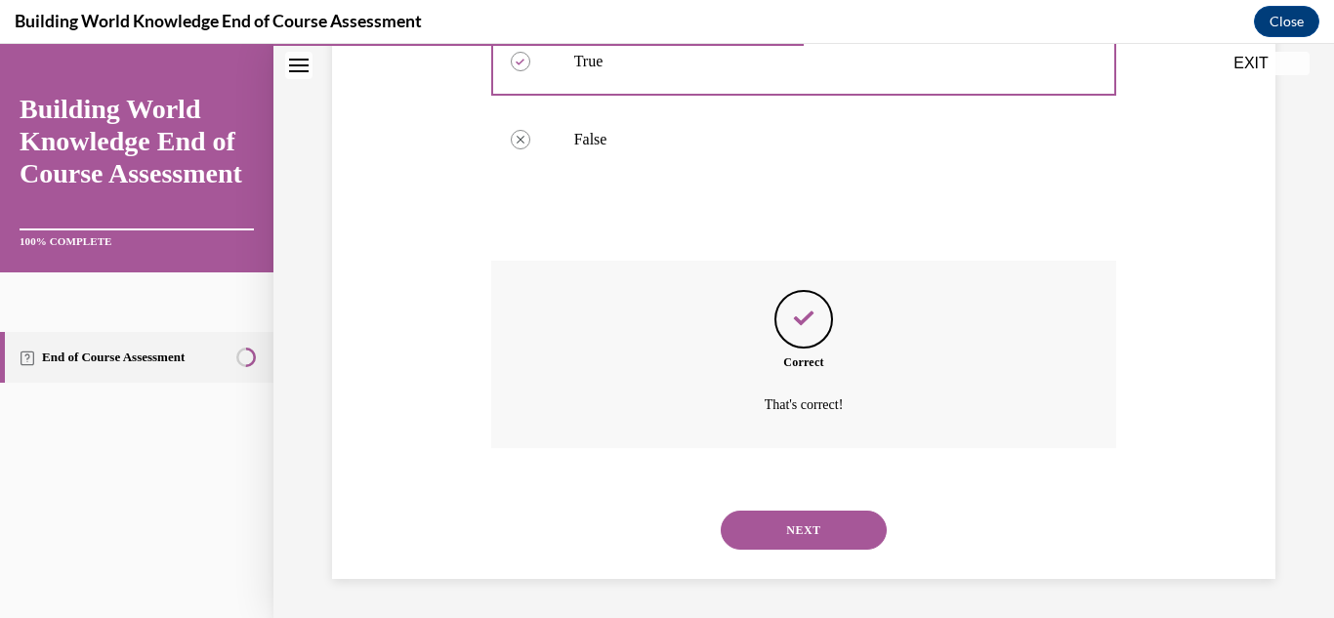
click at [827, 526] on button "NEXT" at bounding box center [804, 530] width 166 height 39
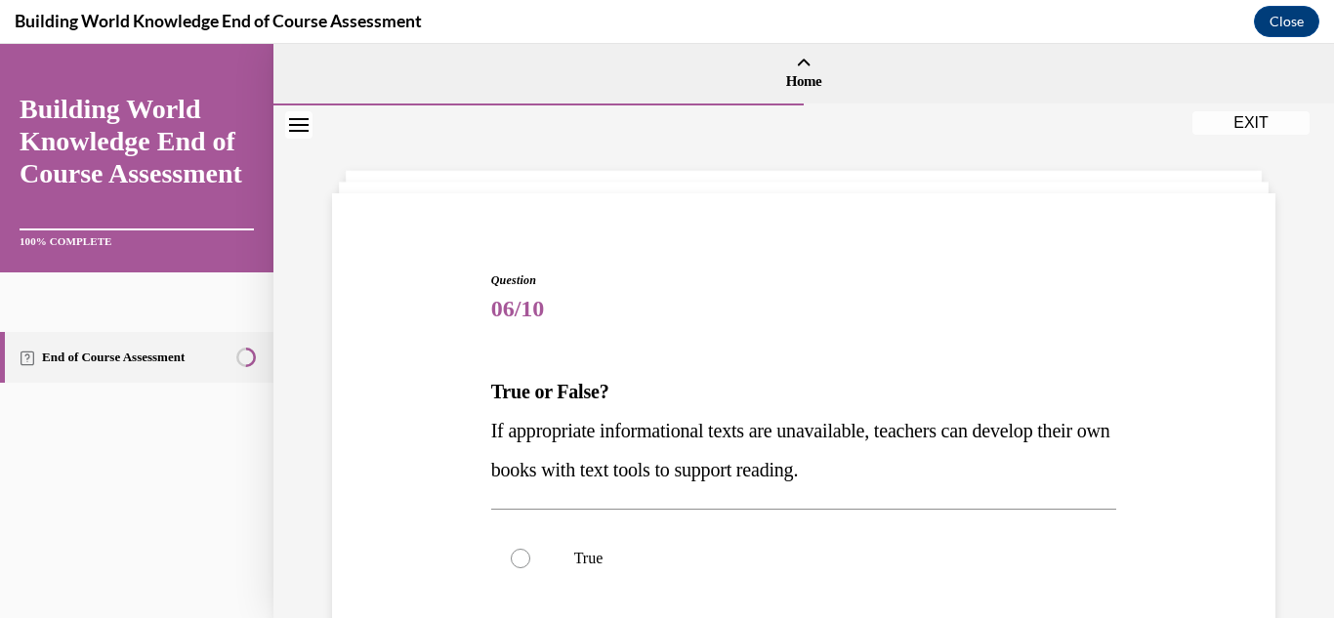
click at [465, 431] on div "Question 06/10 True or False? If appropriate informational texts are unavailabl…" at bounding box center [803, 565] width 953 height 705
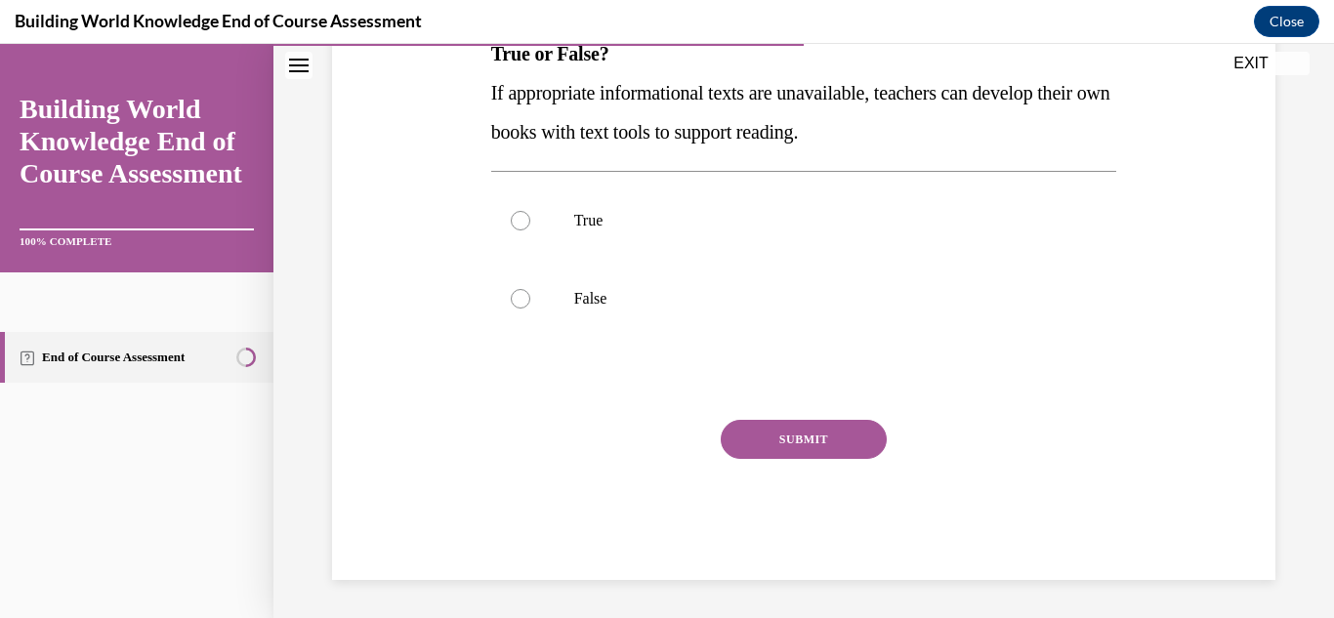
scroll to position [339, 0]
click at [543, 205] on label "True" at bounding box center [804, 220] width 626 height 78
click at [530, 210] on input "True" at bounding box center [521, 220] width 20 height 20
radio input "true"
click at [800, 443] on button "SUBMIT" at bounding box center [804, 438] width 166 height 39
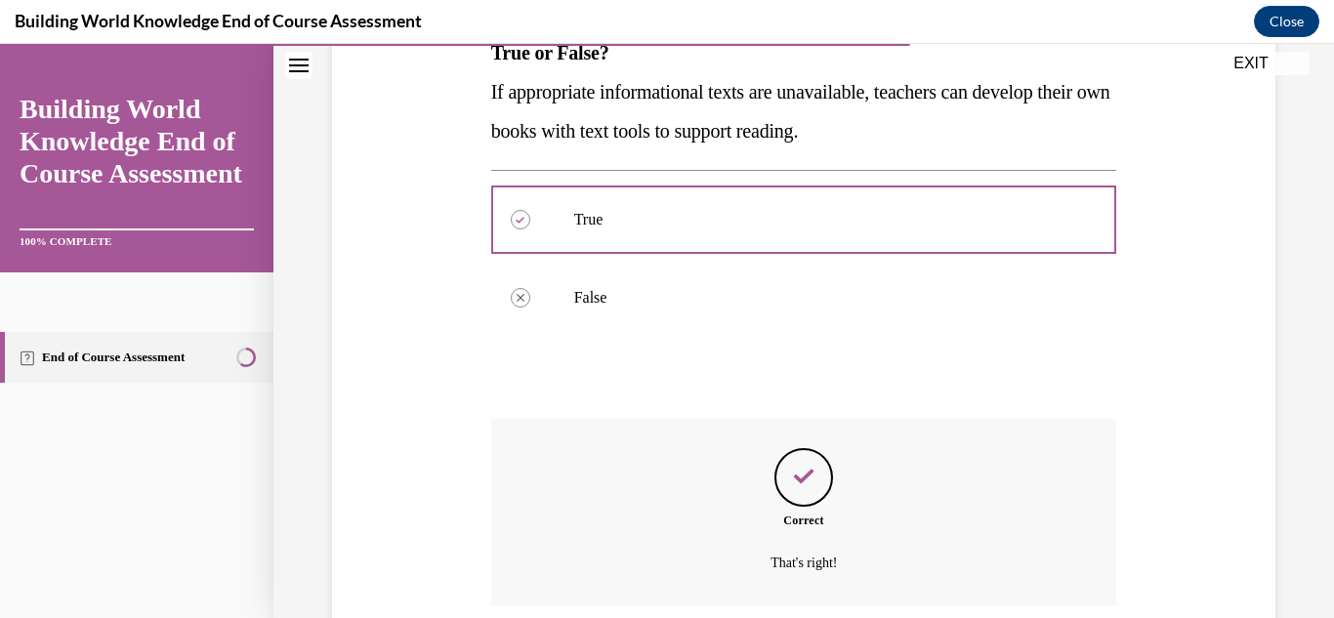
scroll to position [497, 0]
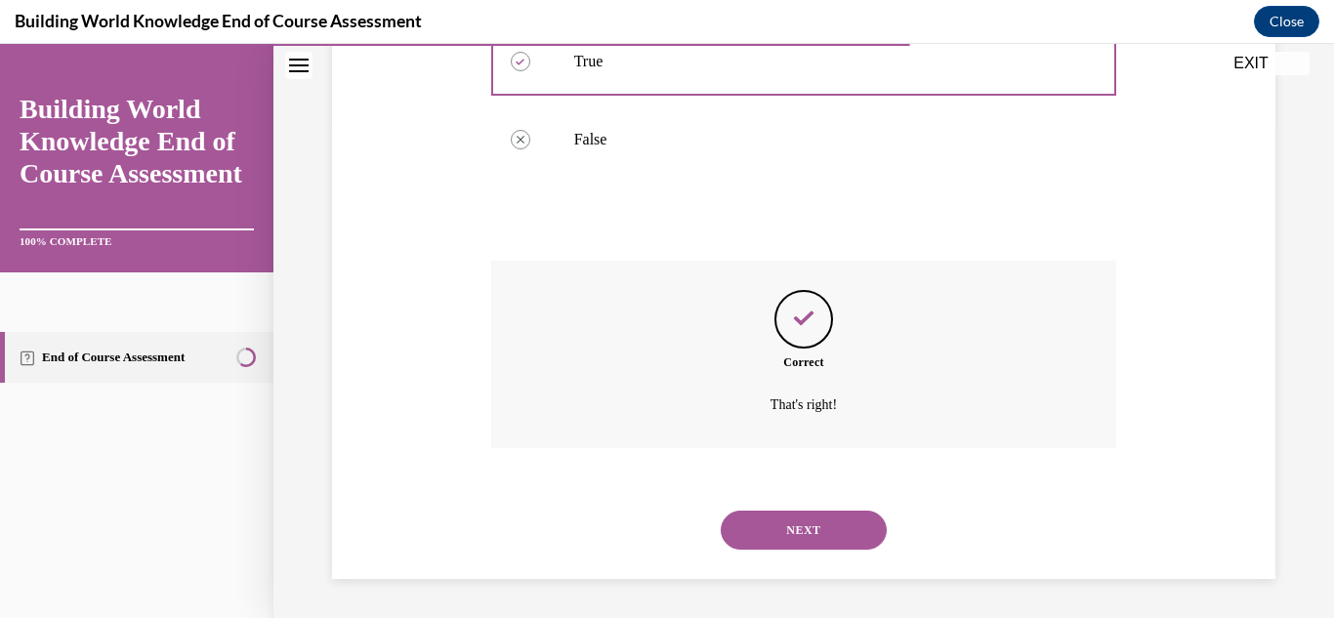
click at [788, 527] on button "NEXT" at bounding box center [804, 530] width 166 height 39
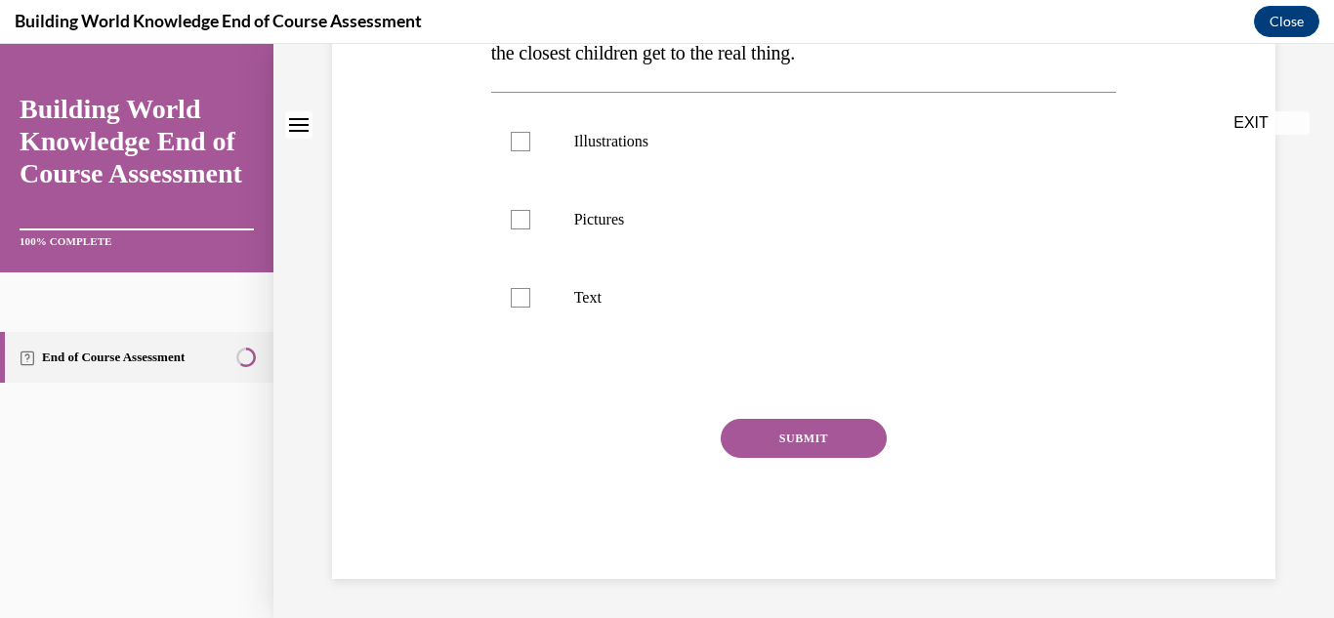
scroll to position [0, 0]
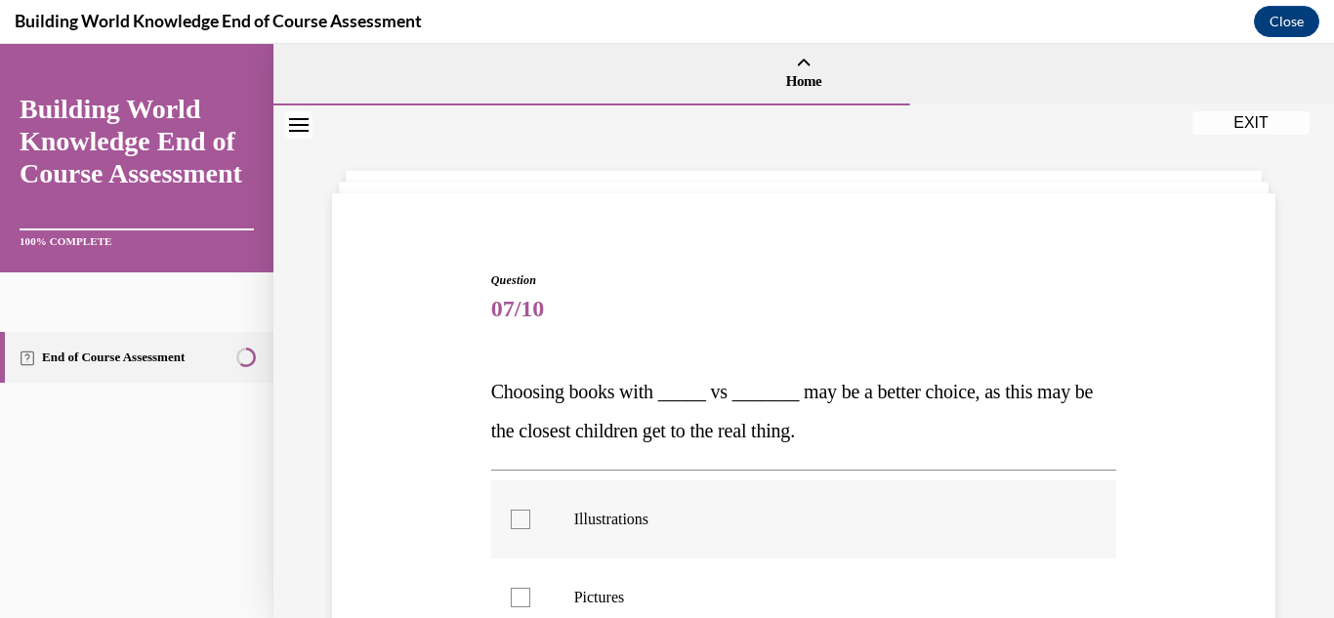
click at [531, 521] on label "Illustrations" at bounding box center [804, 519] width 626 height 78
click at [530, 521] on input "Illustrations" at bounding box center [521, 520] width 20 height 20
checkbox input "true"
click at [529, 567] on label "Pictures" at bounding box center [804, 597] width 626 height 78
click at [529, 567] on input "Pictures" at bounding box center [521, 598] width 20 height 20
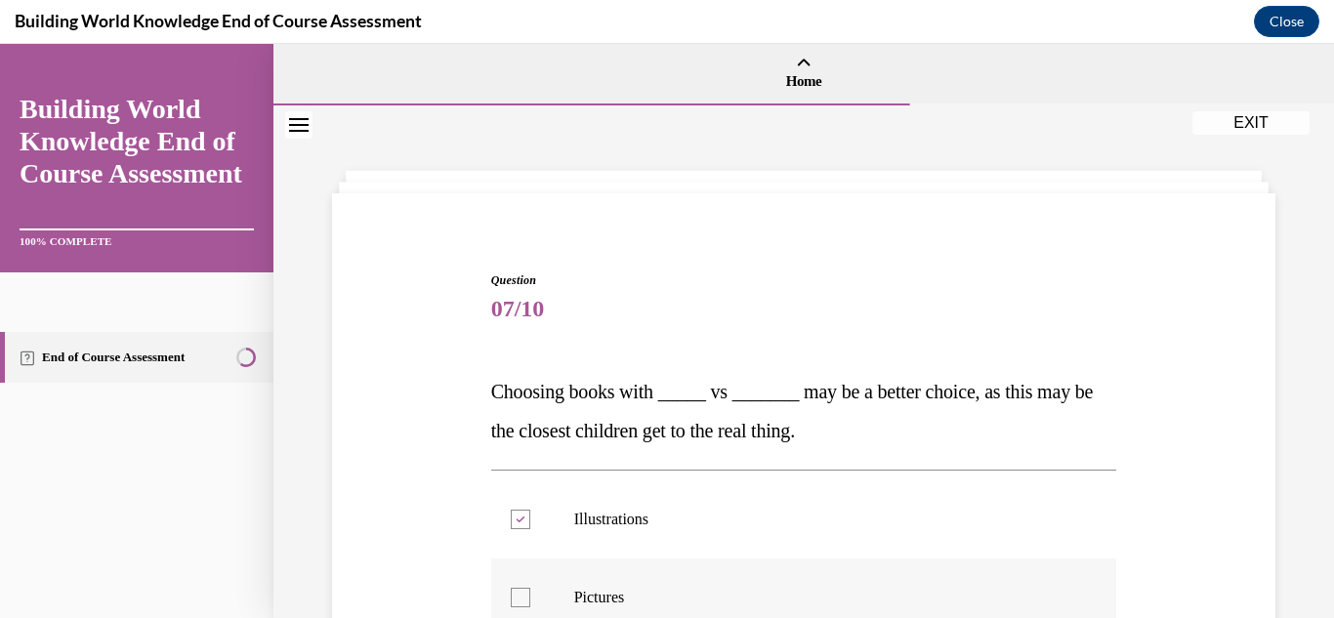
checkbox input "true"
click at [425, 538] on div "Question 07/10 Choosing books with _____ vs _______ may be a better choice, as …" at bounding box center [803, 585] width 953 height 744
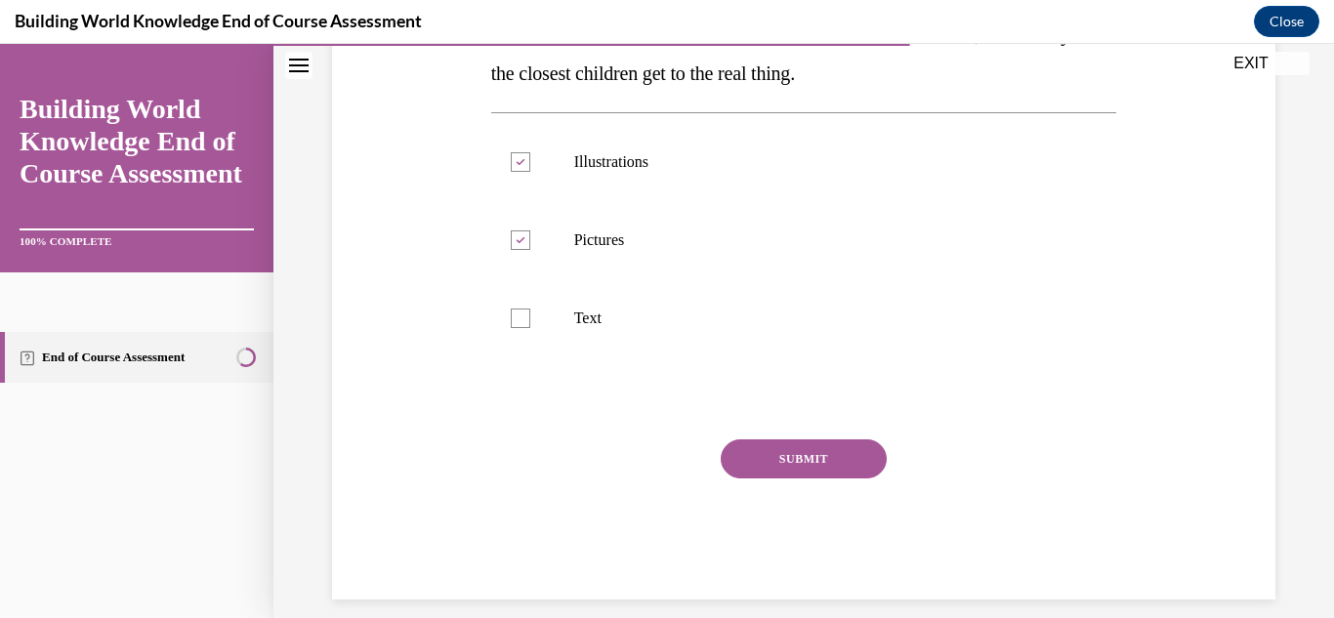
scroll to position [378, 0]
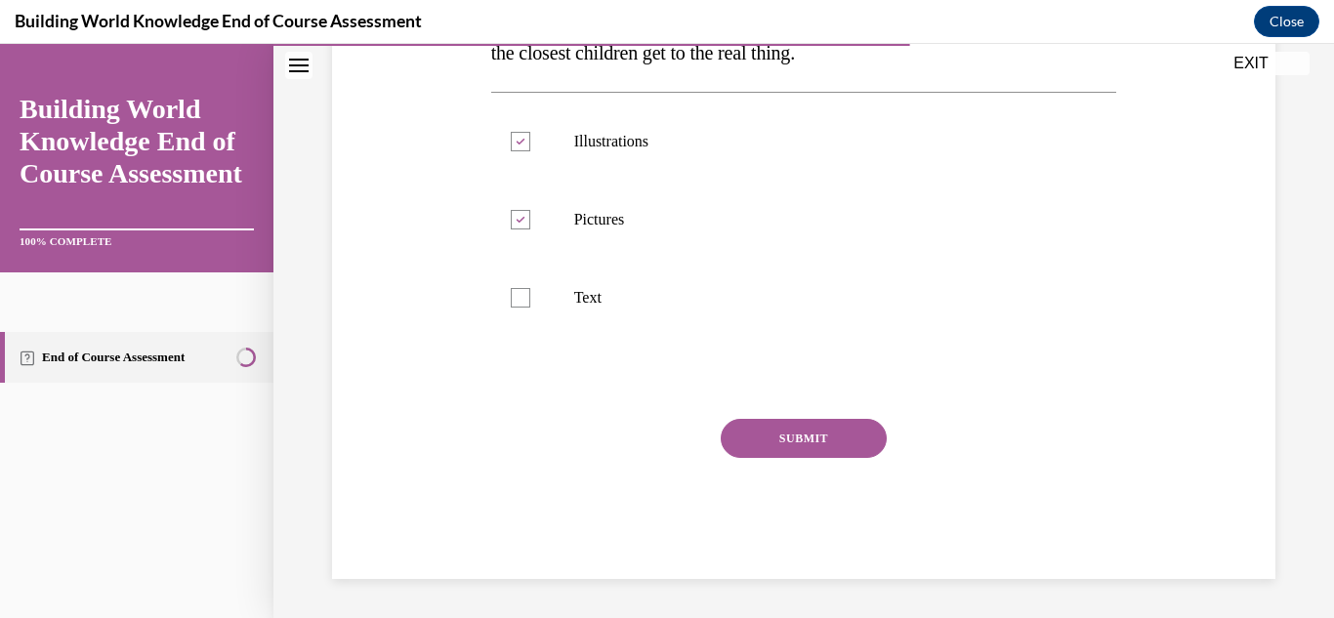
click at [780, 424] on button "SUBMIT" at bounding box center [804, 438] width 166 height 39
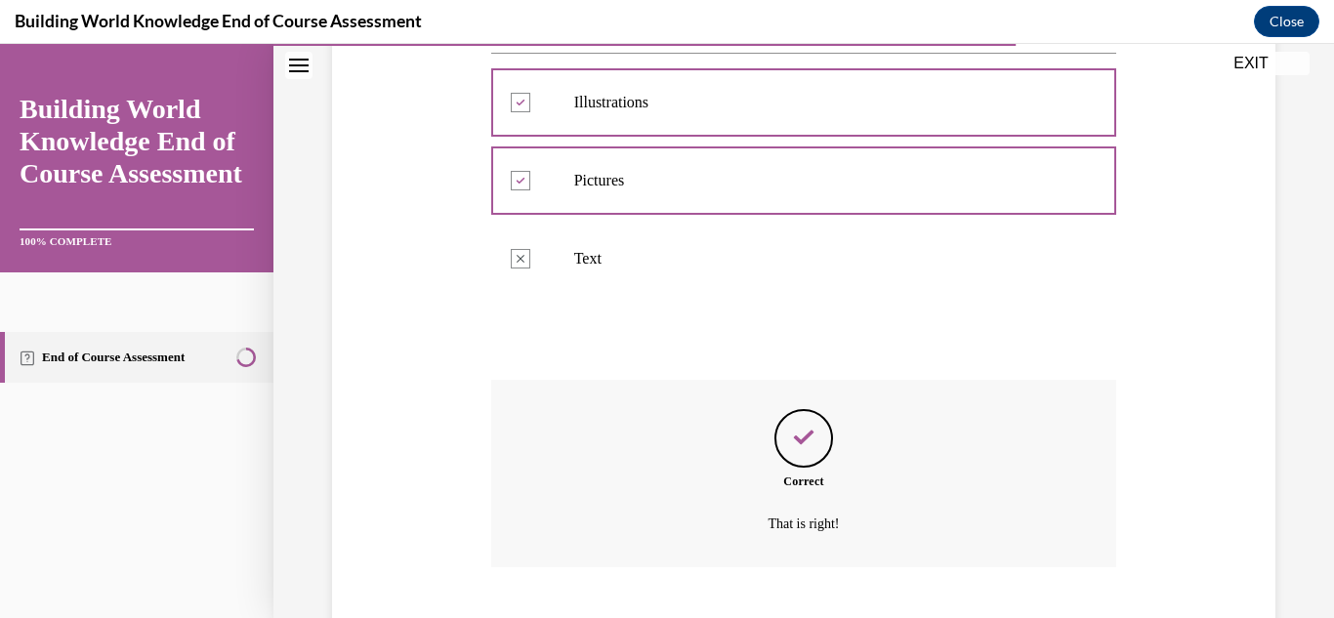
scroll to position [536, 0]
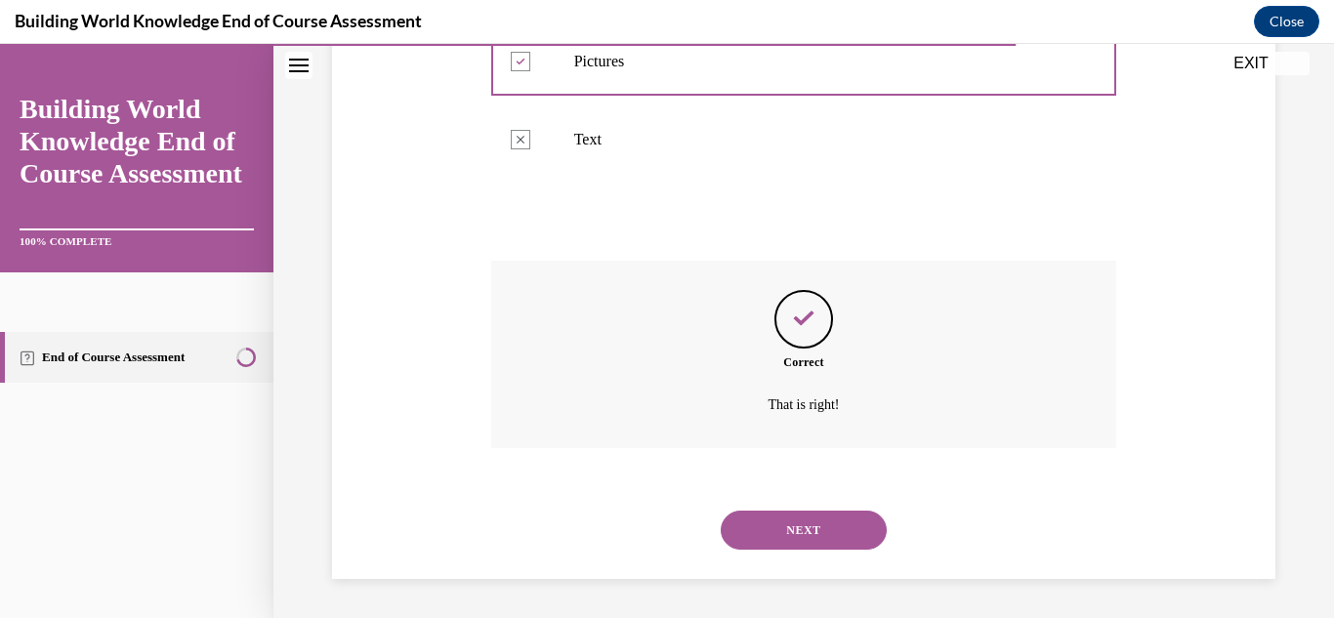
click at [809, 533] on button "NEXT" at bounding box center [804, 530] width 166 height 39
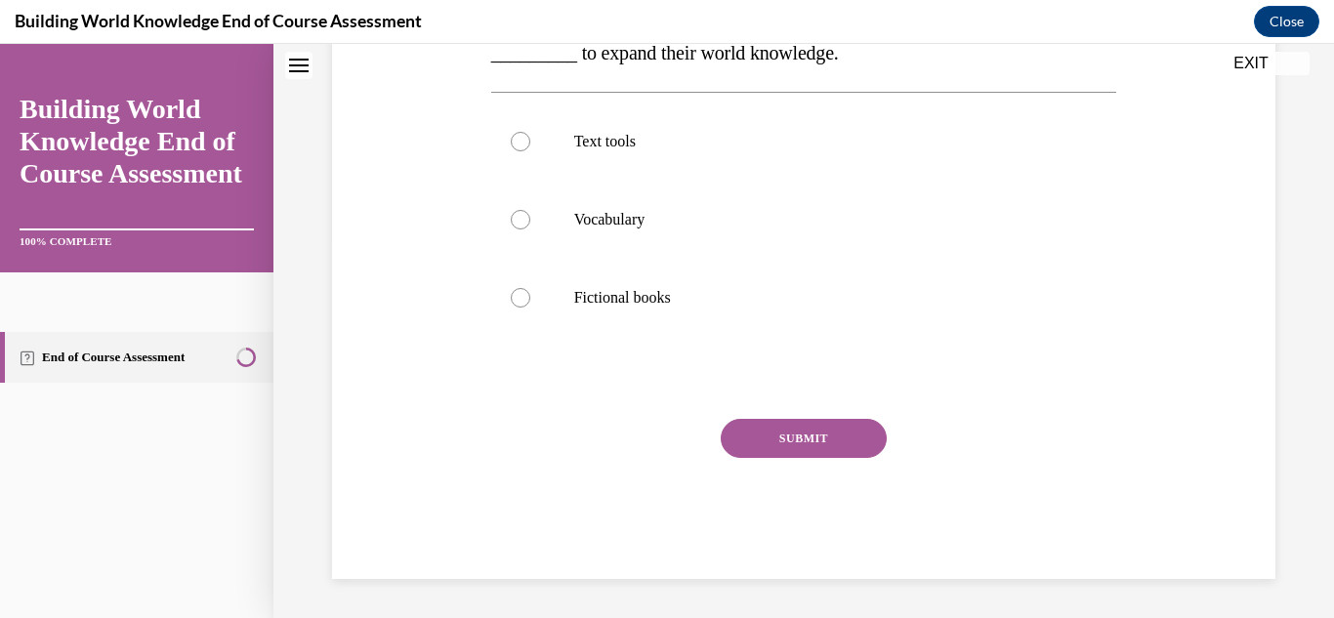
scroll to position [0, 0]
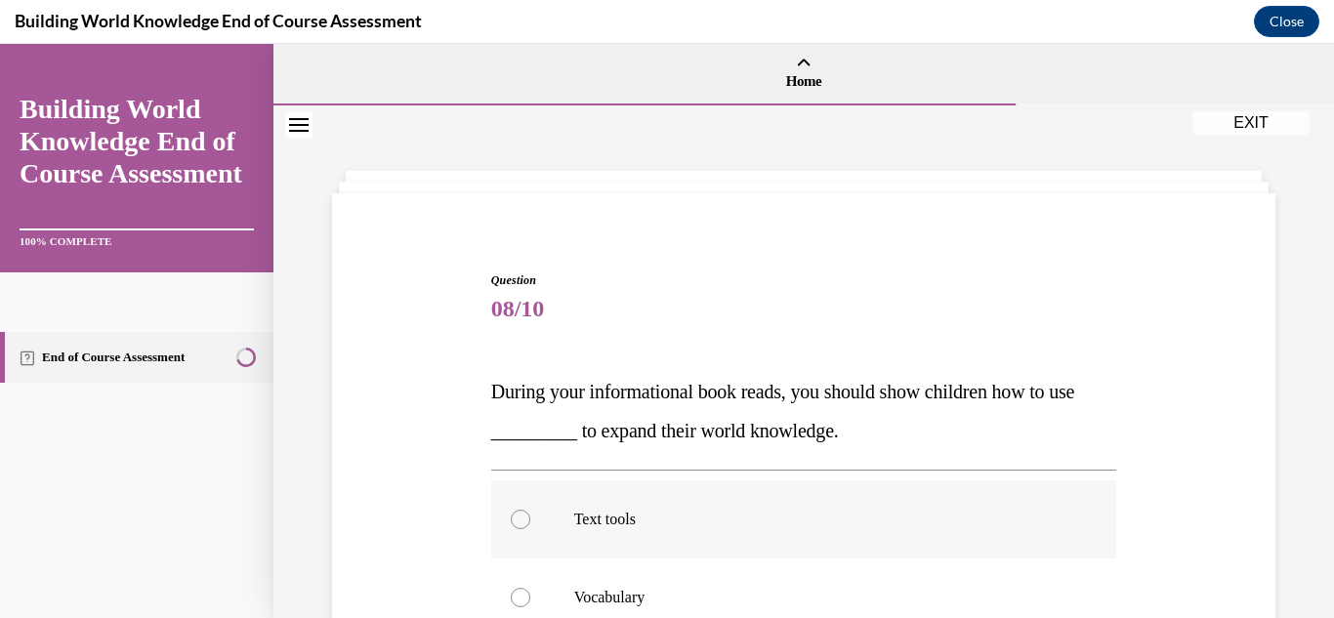
click at [677, 515] on p "Text tools" at bounding box center [821, 520] width 494 height 20
click at [530, 515] on input "Text tools" at bounding box center [521, 520] width 20 height 20
radio input "true"
click at [378, 446] on div "Question 08/10 During your informational book reads, you should show children h…" at bounding box center [803, 585] width 953 height 744
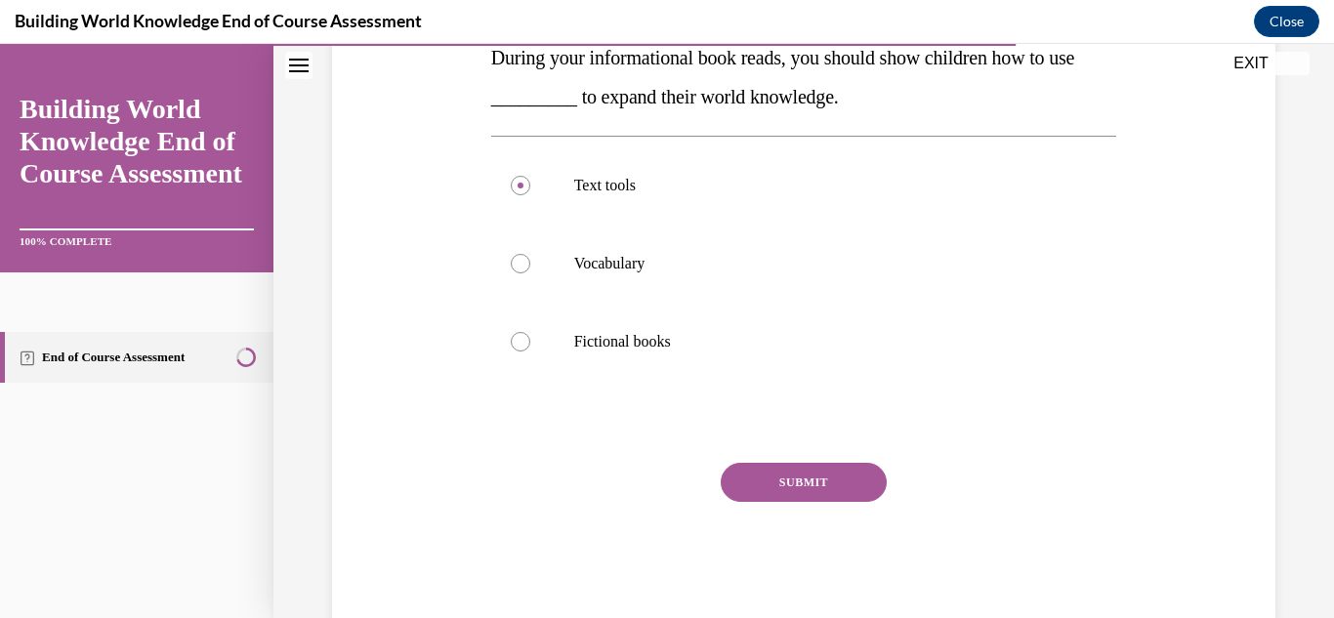
scroll to position [351, 0]
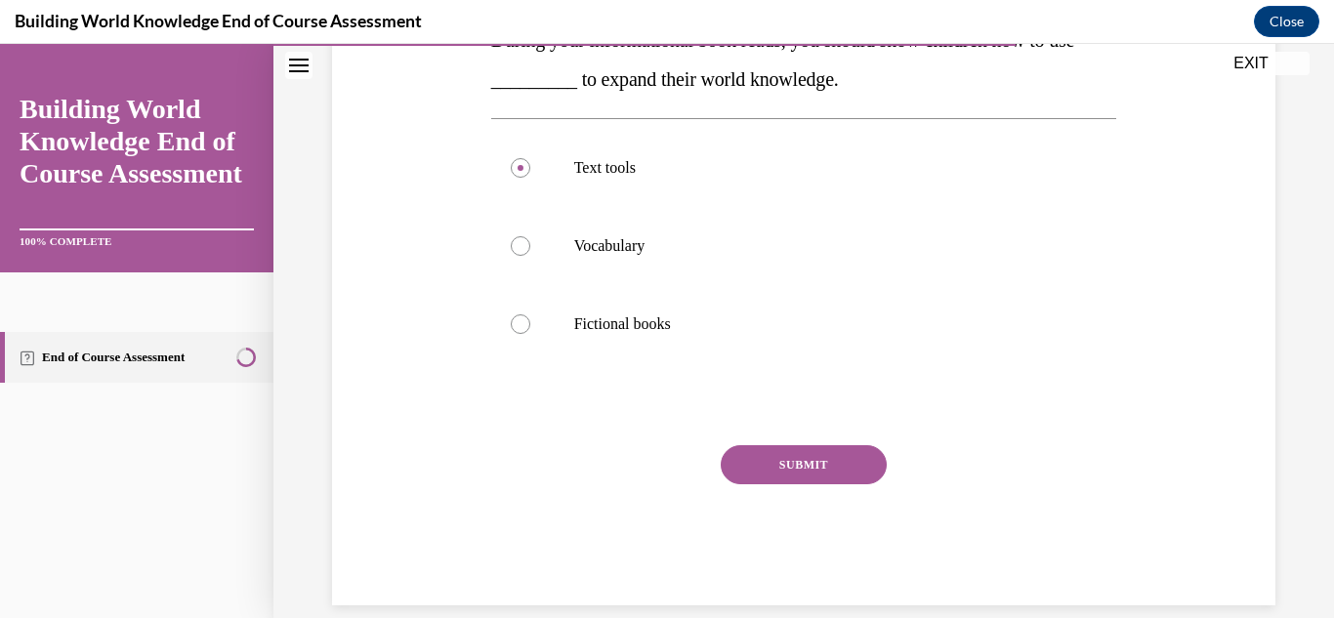
click at [794, 450] on button "SUBMIT" at bounding box center [804, 464] width 166 height 39
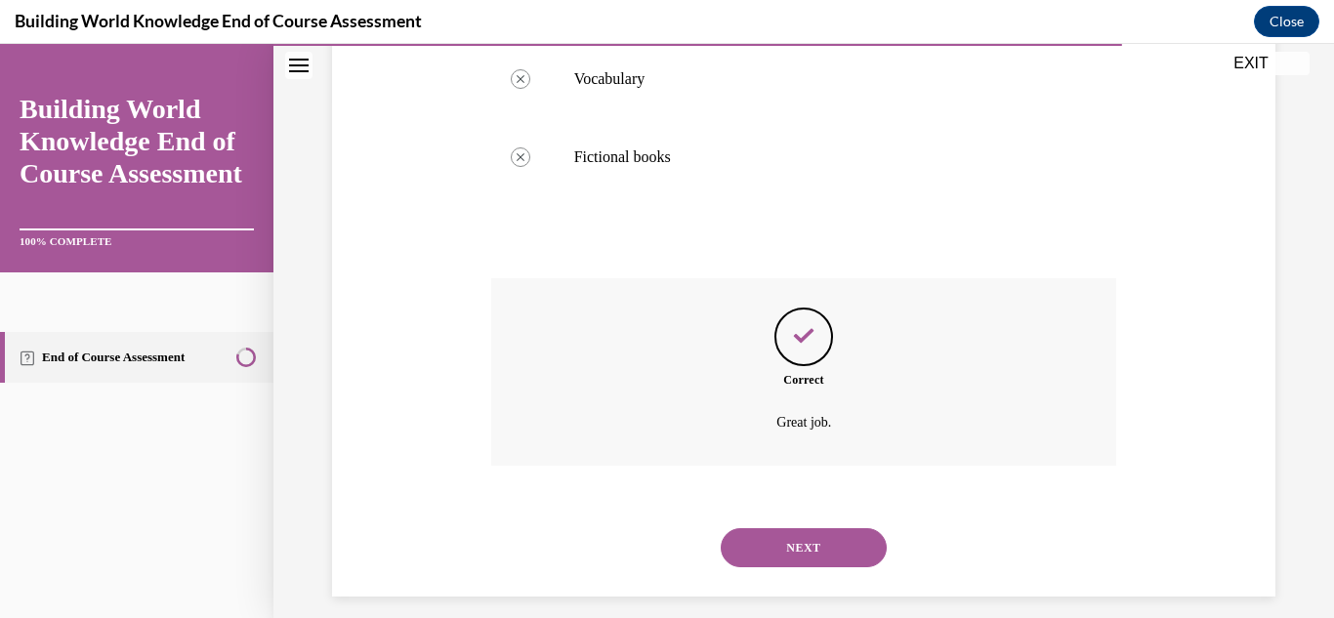
scroll to position [536, 0]
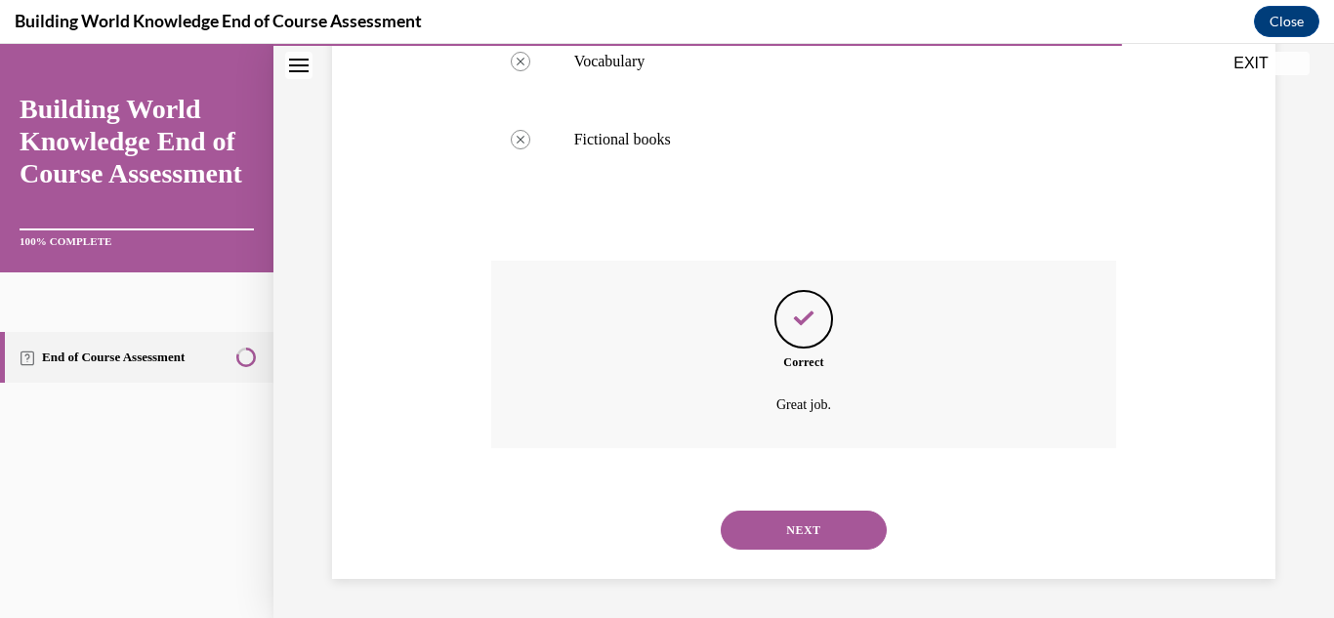
click at [805, 532] on button "NEXT" at bounding box center [804, 530] width 166 height 39
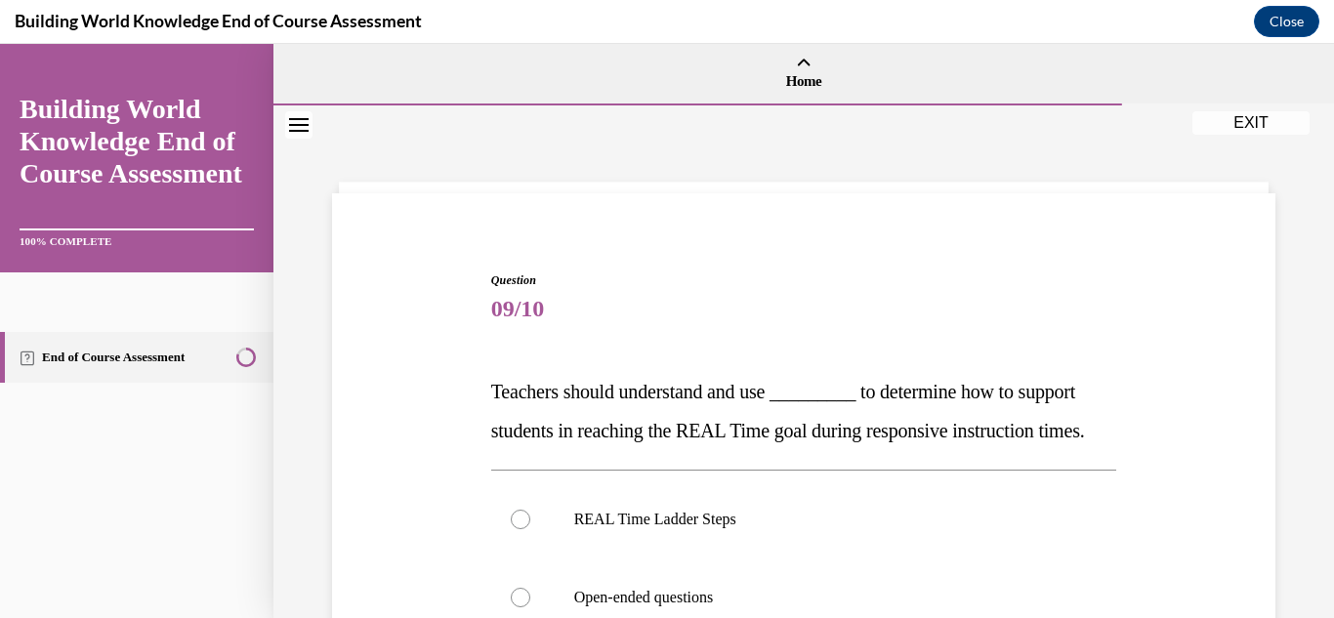
click at [414, 402] on div "Question 09/10 Teachers should understand and use _________ to determine how to…" at bounding box center [803, 585] width 953 height 744
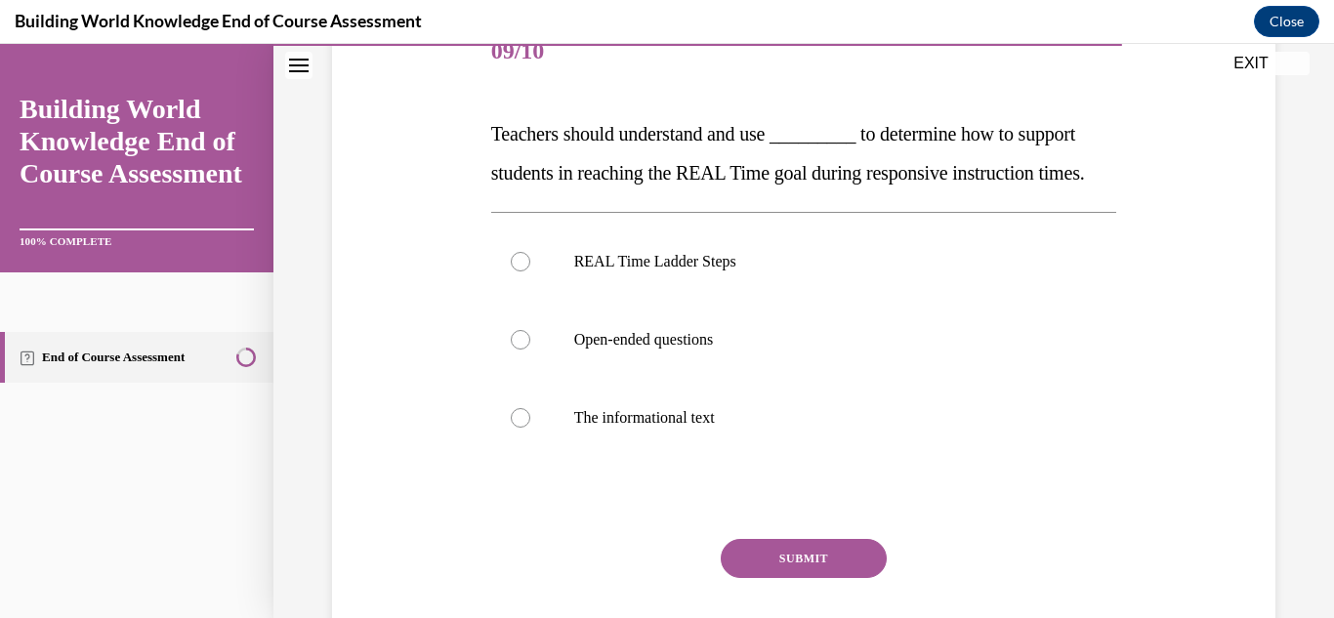
scroll to position [312, 0]
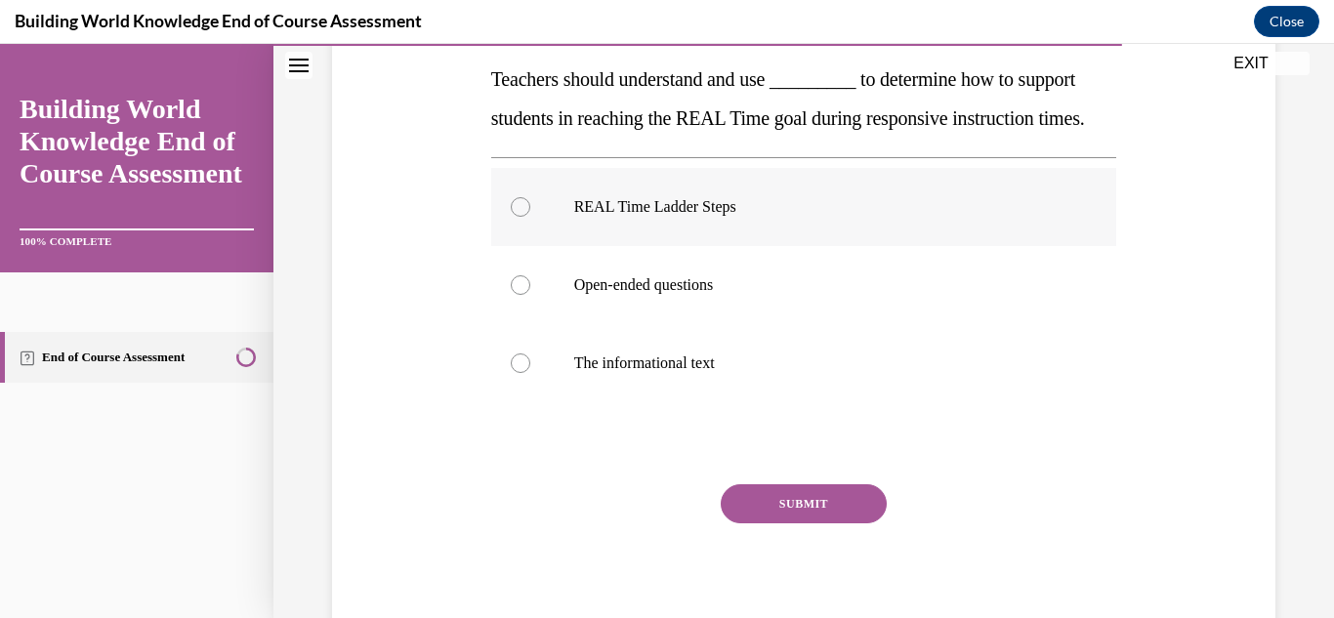
click at [541, 246] on label "REAL Time Ladder Steps" at bounding box center [804, 207] width 626 height 78
click at [530, 217] on input "REAL Time Ladder Steps" at bounding box center [521, 207] width 20 height 20
radio input "true"
click at [871, 523] on button "SUBMIT" at bounding box center [804, 503] width 166 height 39
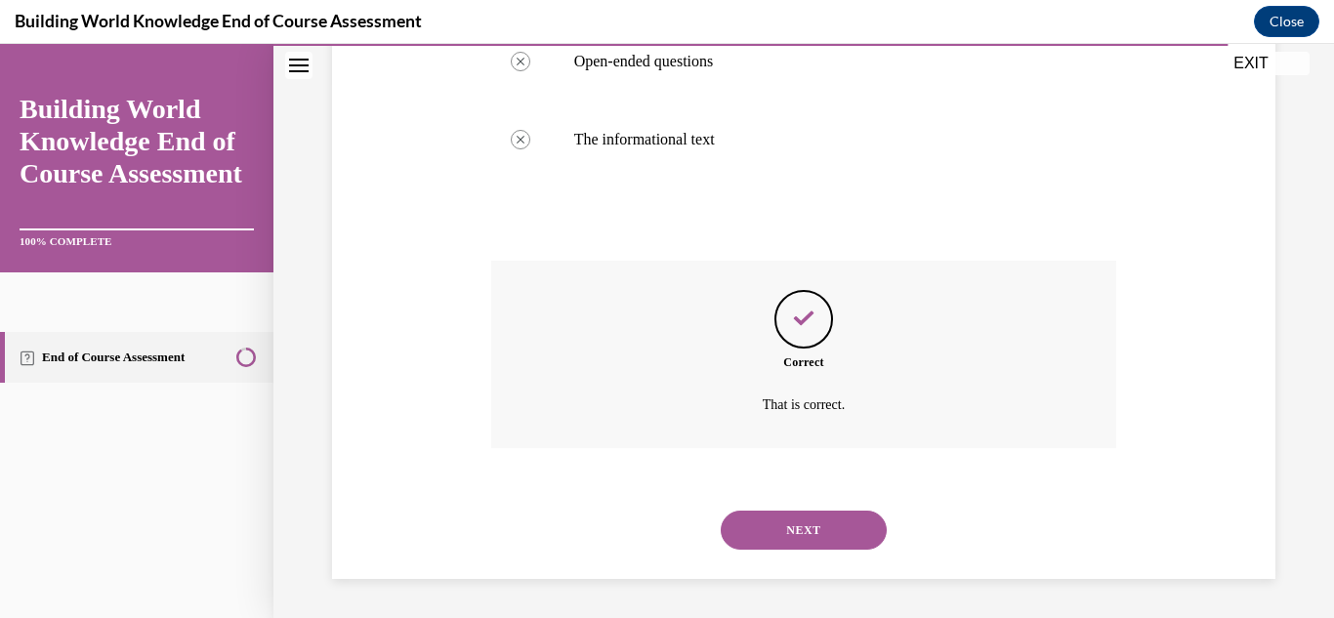
scroll to position [575, 0]
click at [831, 544] on button "NEXT" at bounding box center [804, 530] width 166 height 39
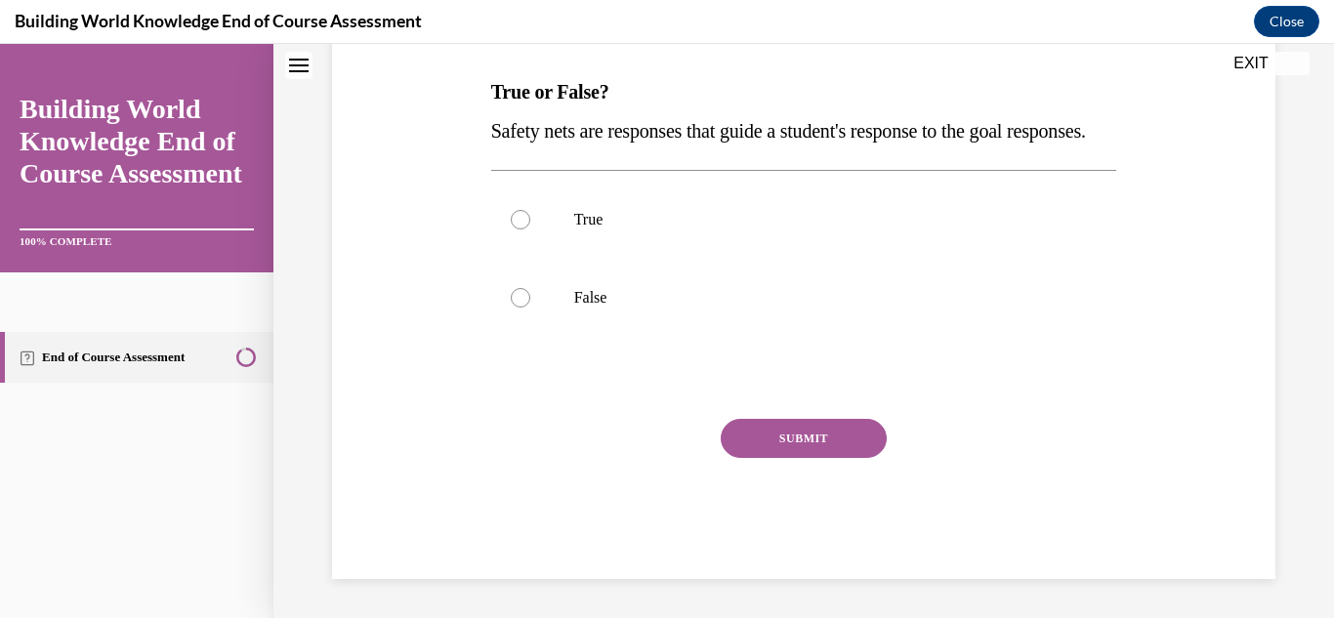
scroll to position [0, 0]
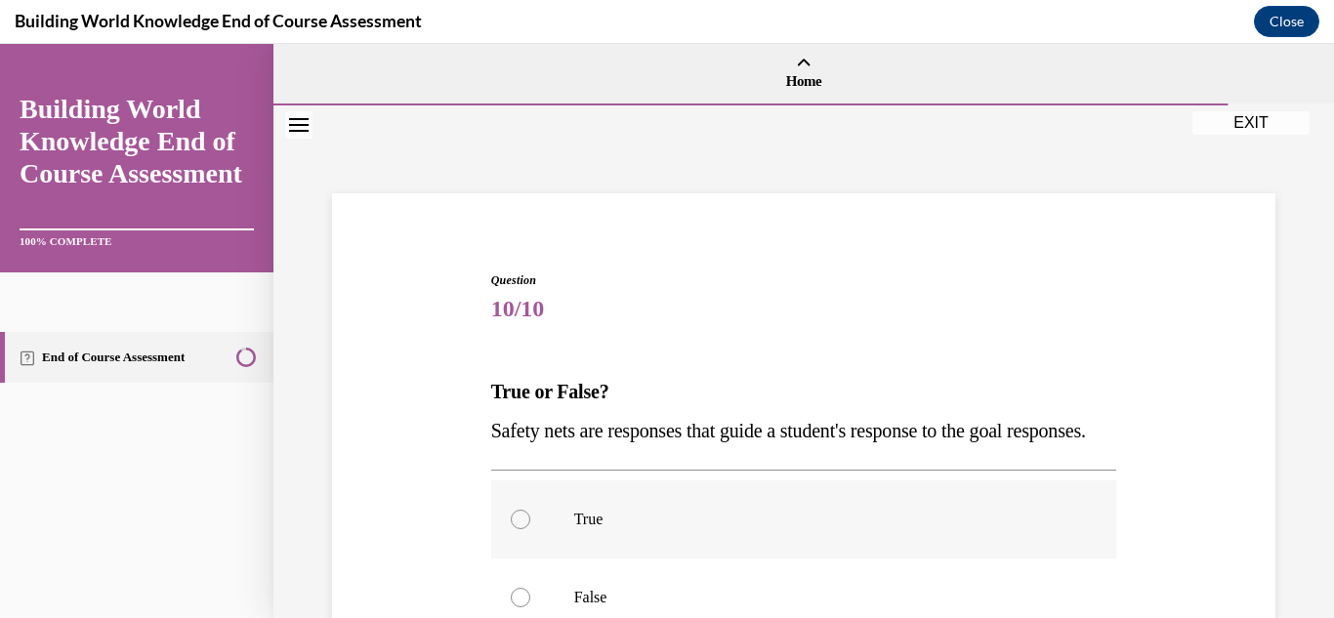
click at [536, 550] on label "True" at bounding box center [804, 519] width 626 height 78
click at [530, 529] on input "True" at bounding box center [521, 520] width 20 height 20
radio input "true"
click at [382, 461] on div "Question 10/10 True or False? Safety nets are responses that guide a student's …" at bounding box center [803, 546] width 953 height 666
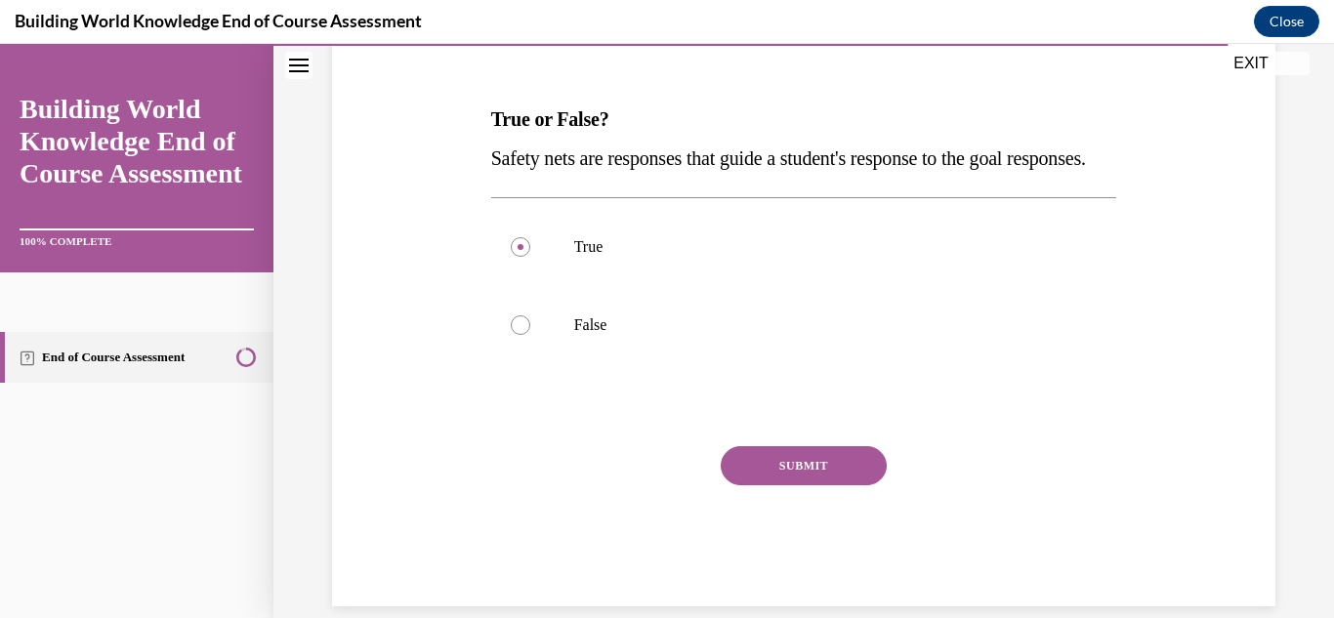
scroll to position [312, 0]
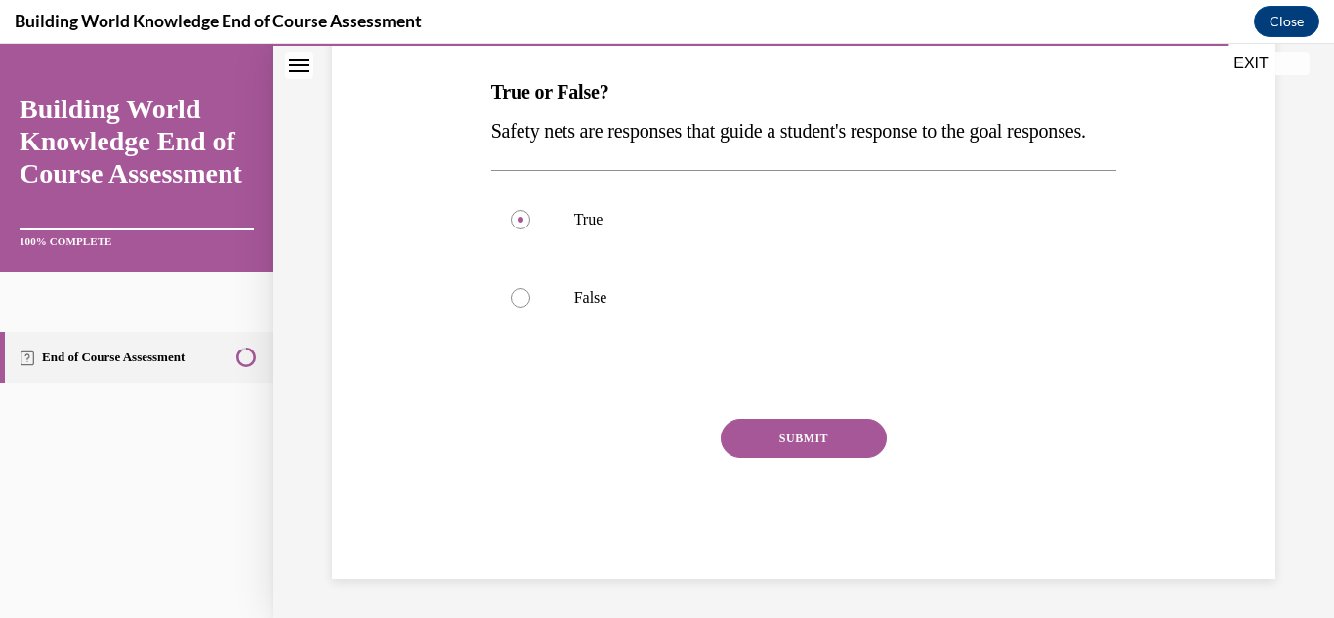
click at [784, 458] on button "SUBMIT" at bounding box center [804, 438] width 166 height 39
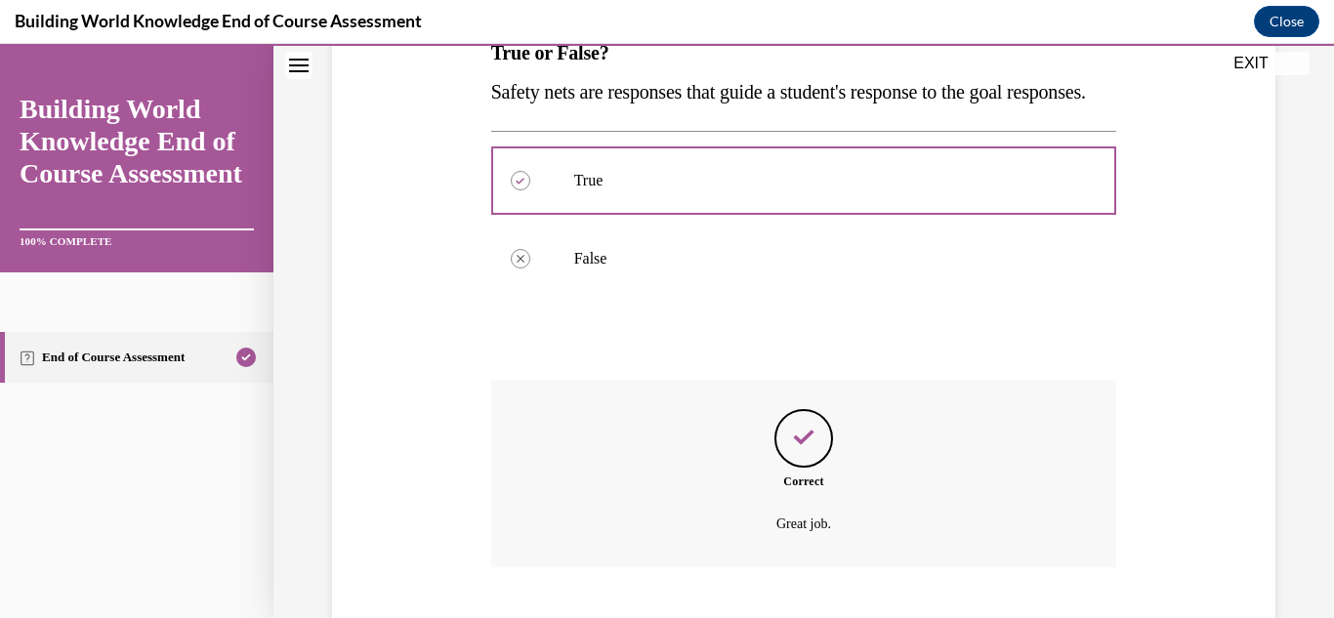
scroll to position [497, 0]
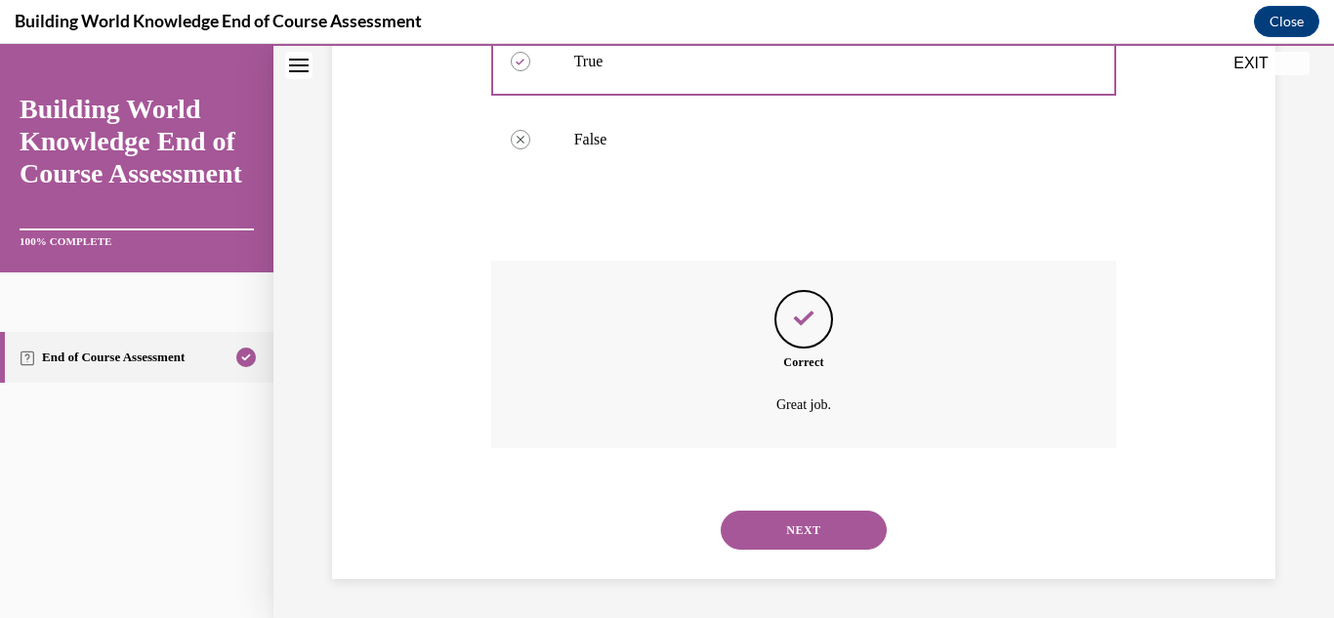
click at [793, 514] on button "NEXT" at bounding box center [804, 530] width 166 height 39
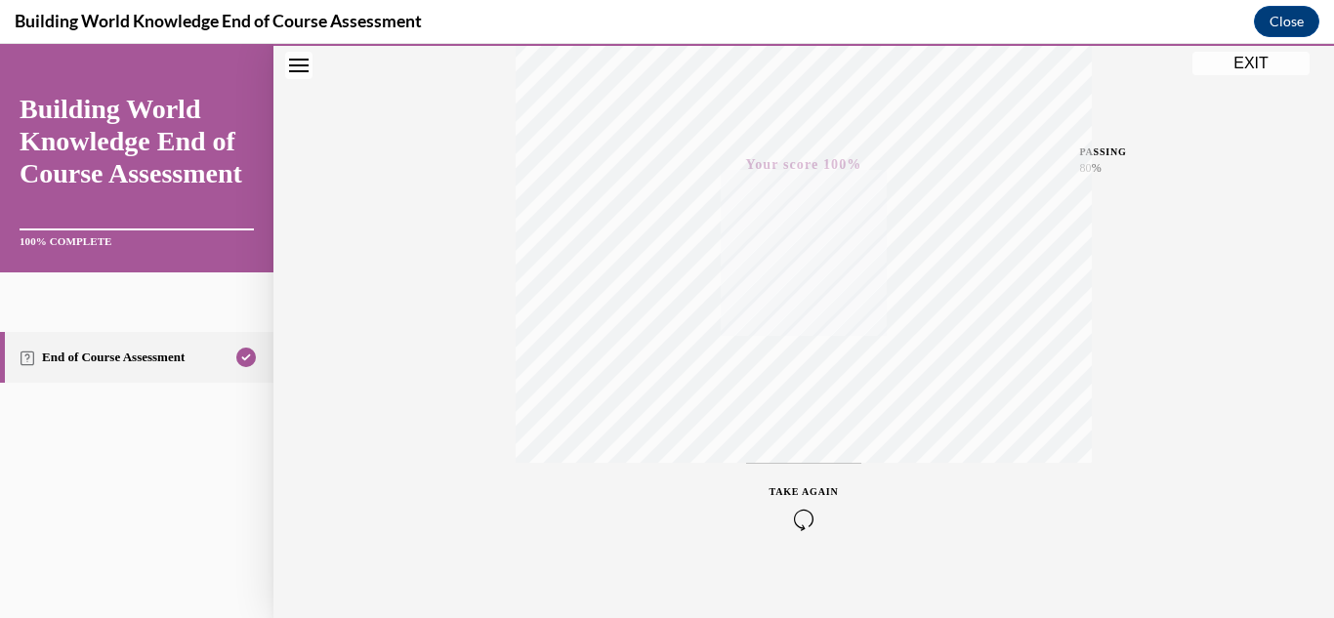
scroll to position [427, 0]
click at [1073, 70] on button "EXIT" at bounding box center [1250, 63] width 117 height 23
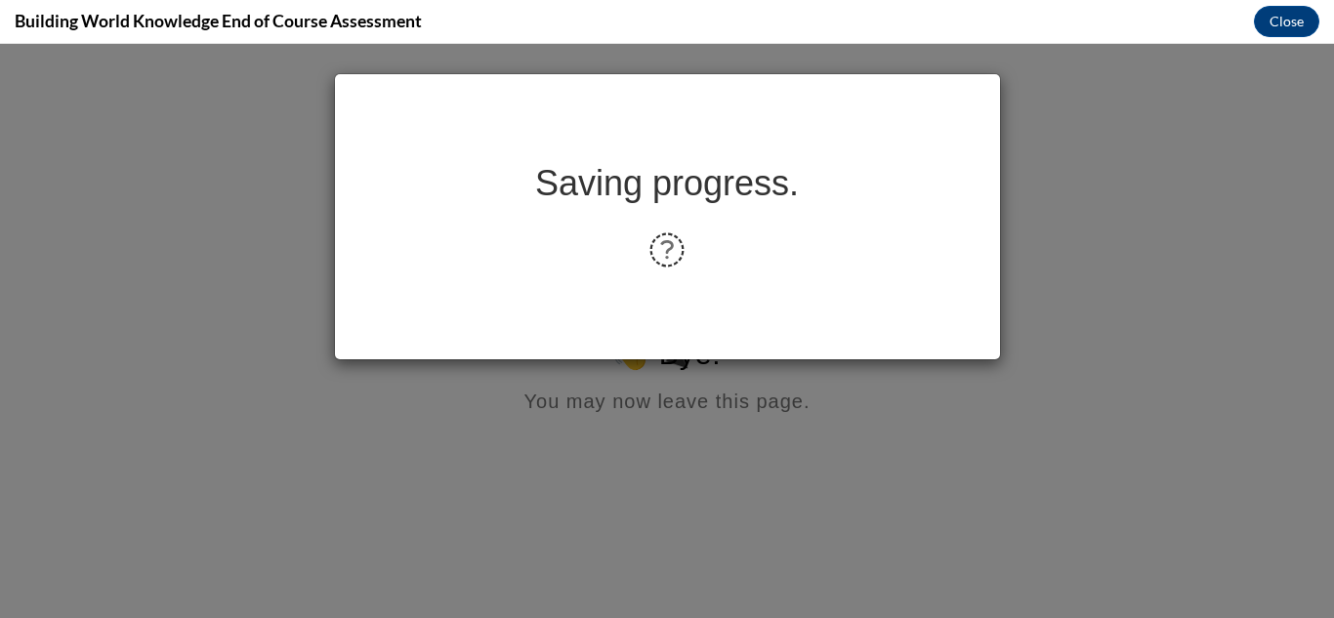
scroll to position [0, 0]
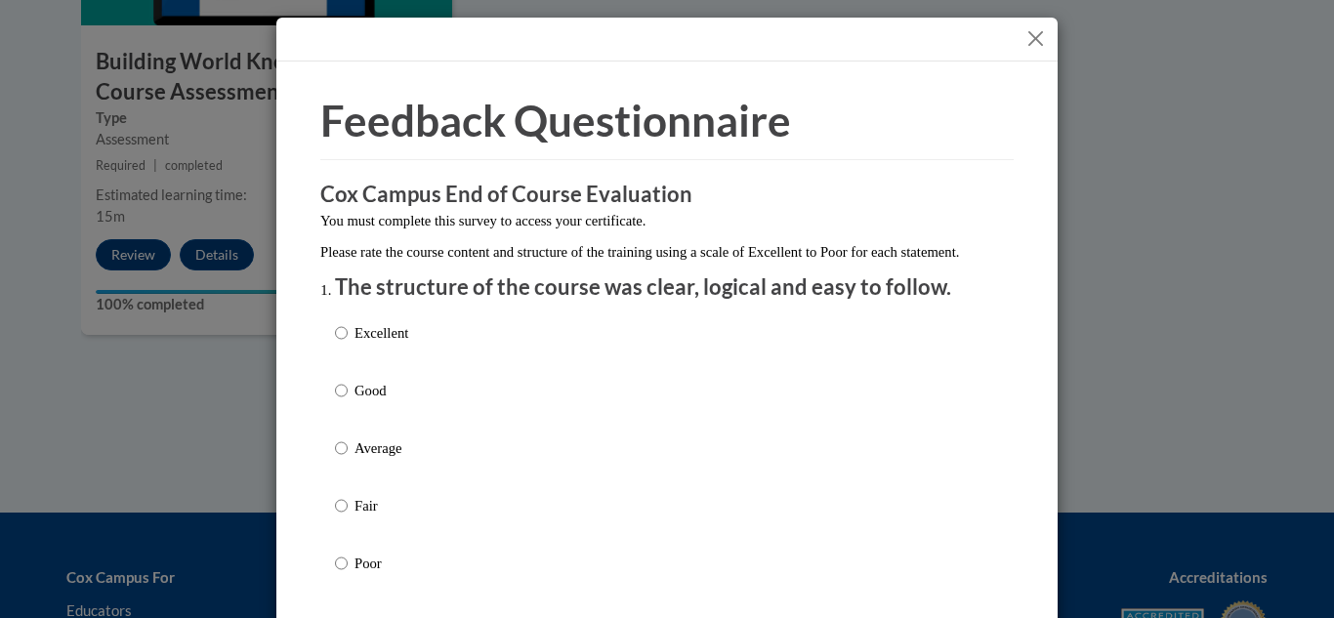
click at [1034, 50] on button "Close" at bounding box center [1035, 38] width 24 height 24
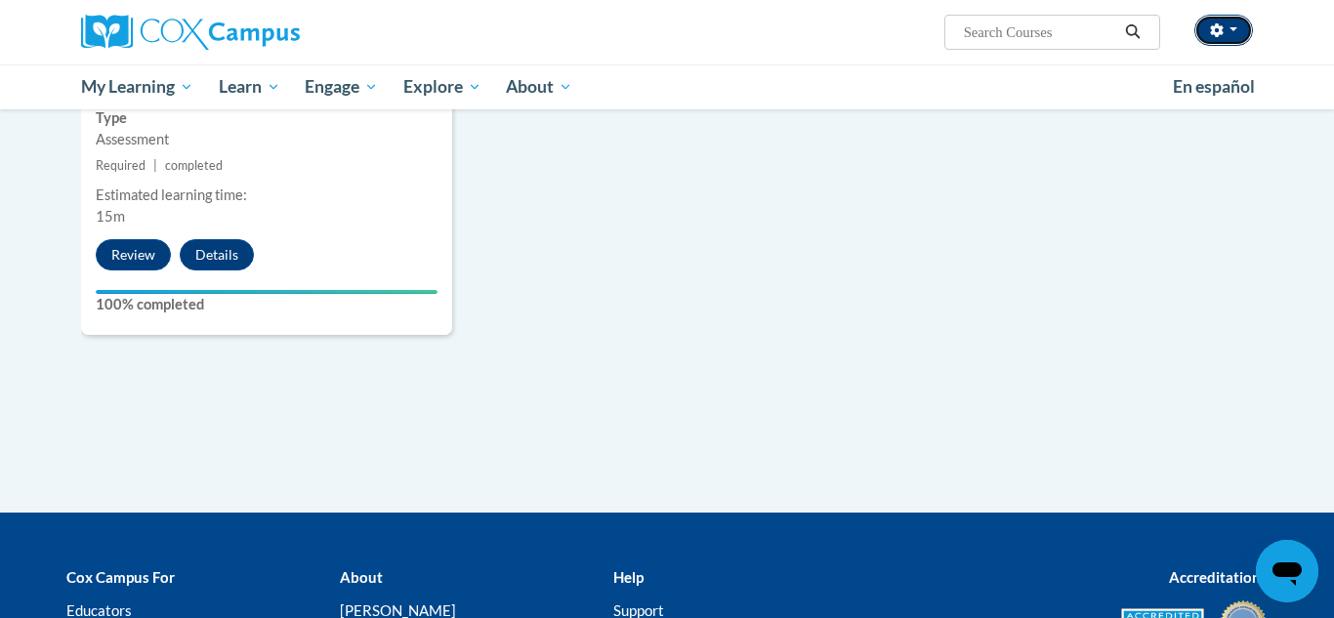
click at [1073, 41] on button "button" at bounding box center [1223, 30] width 59 height 31
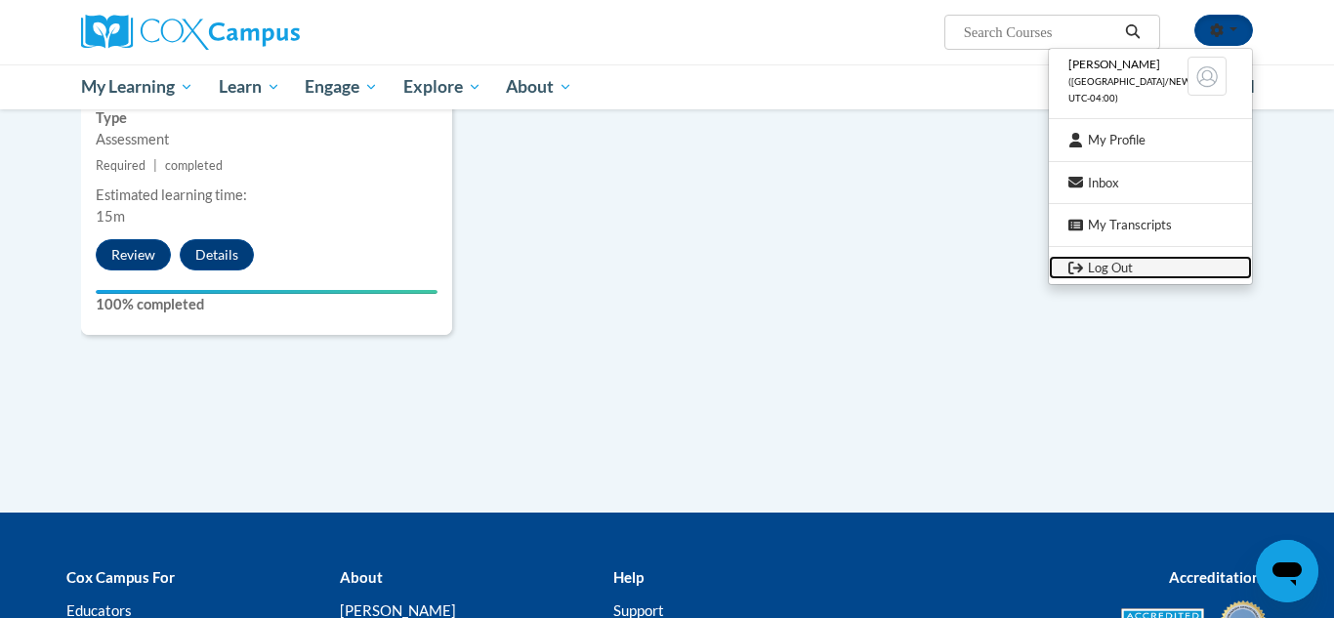
click at [1073, 269] on link "Log Out" at bounding box center [1150, 268] width 203 height 24
